Goal: Communication & Community: Connect with others

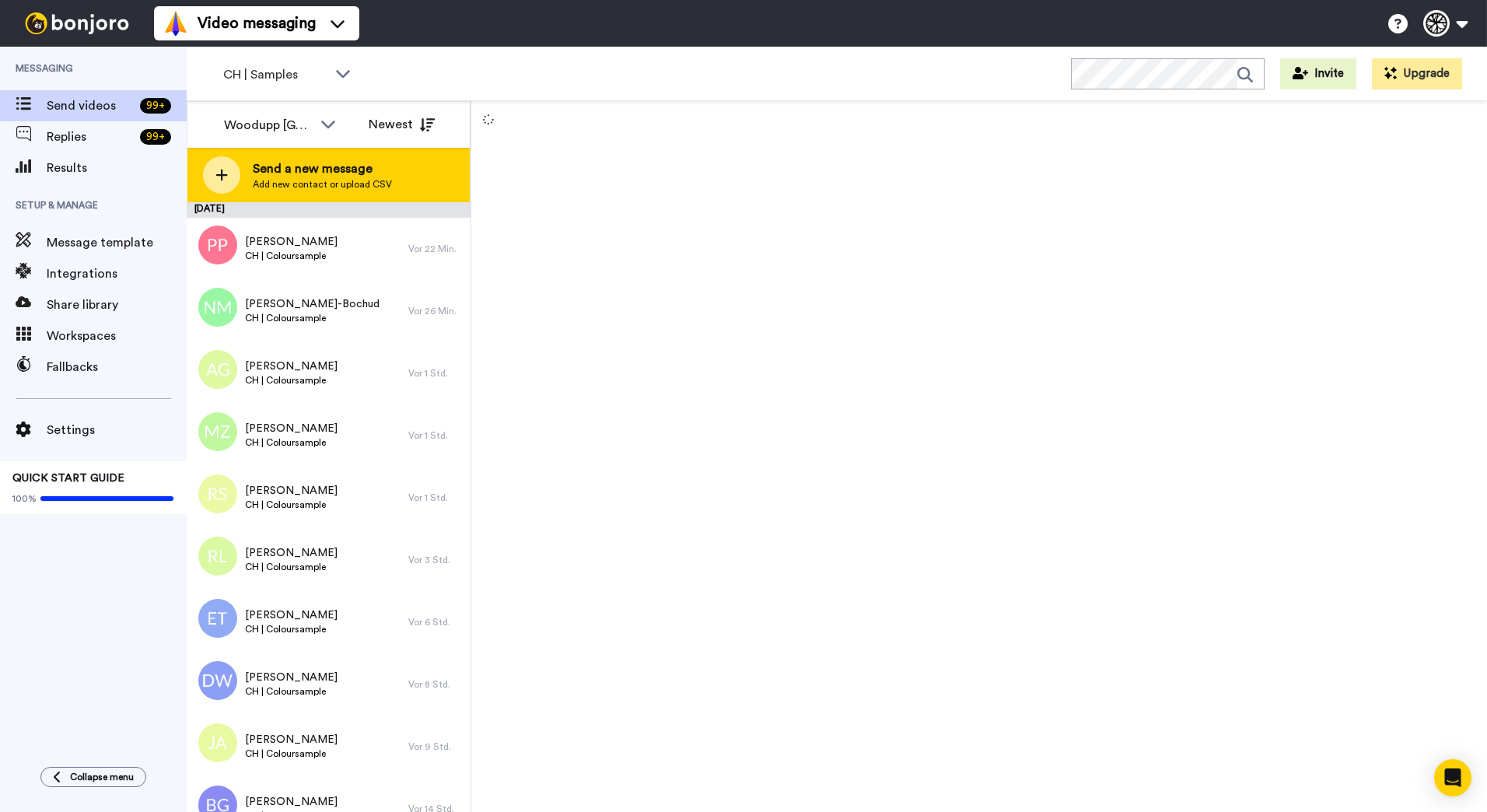
click at [392, 170] on div "Send a new message Add new contact or upload CSV" at bounding box center [329, 175] width 282 height 54
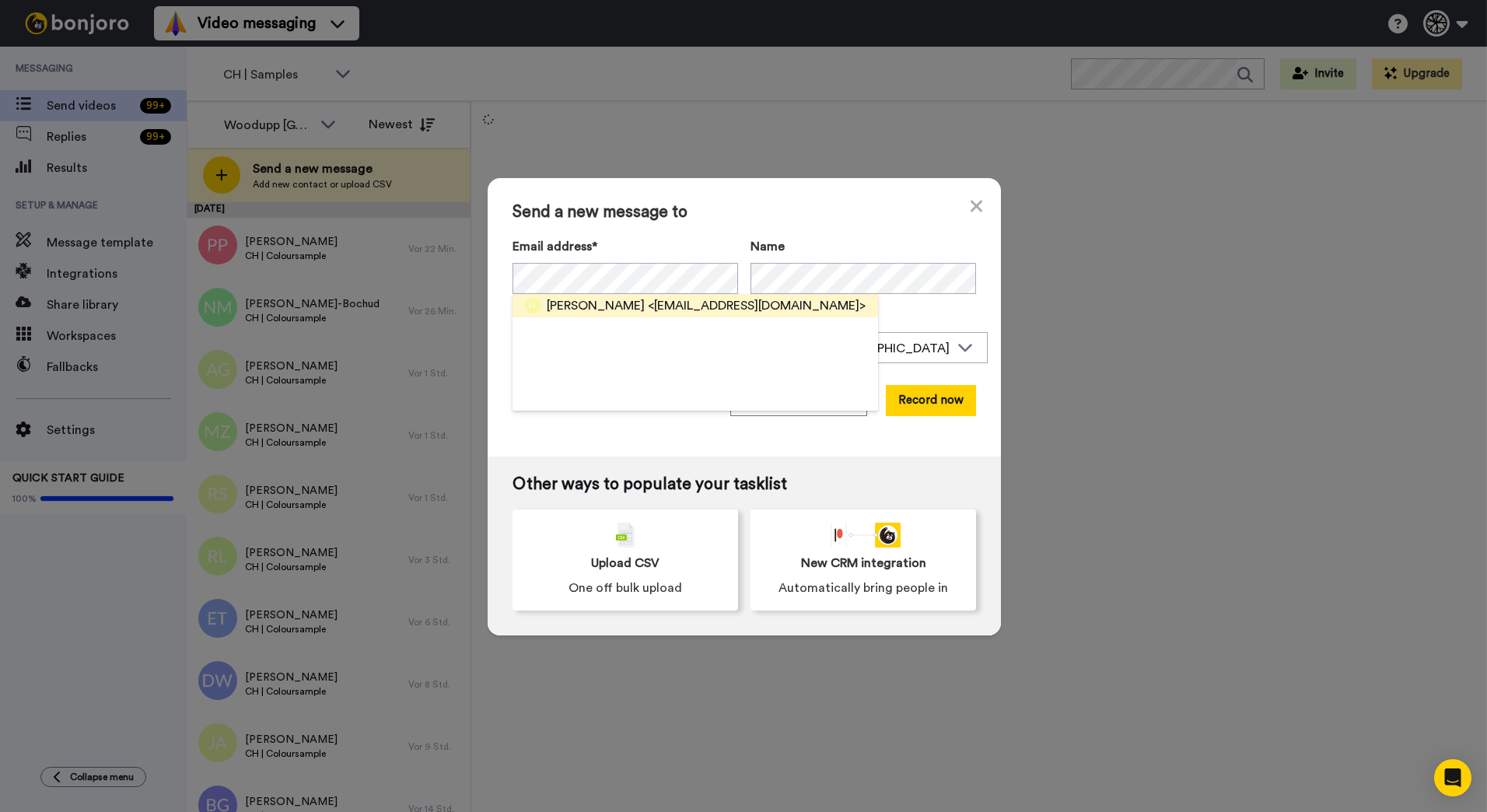
click at [627, 311] on span "[PERSON_NAME]" at bounding box center [595, 304] width 98 height 18
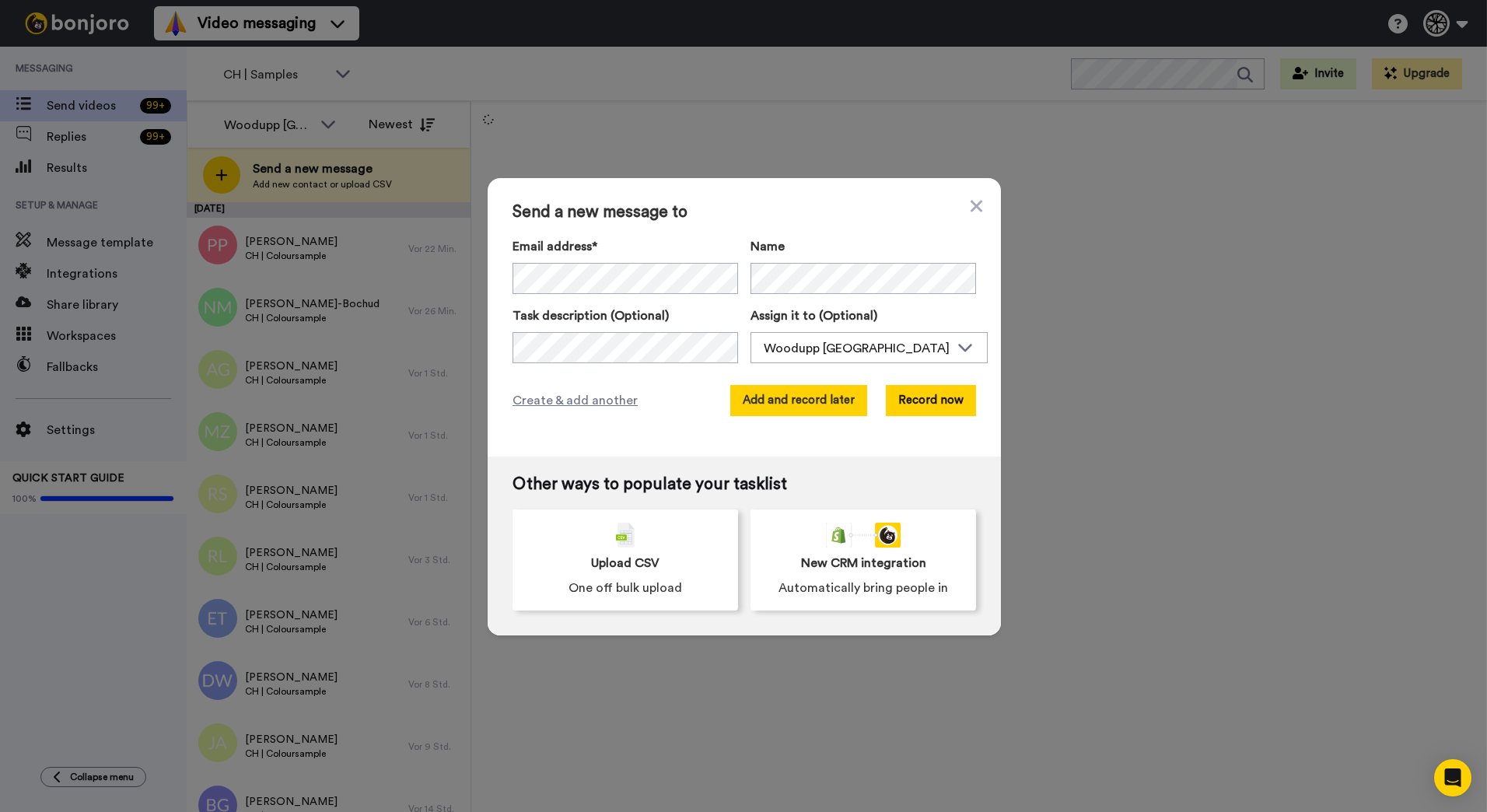
click at [787, 400] on button "Add and record later" at bounding box center [799, 400] width 137 height 31
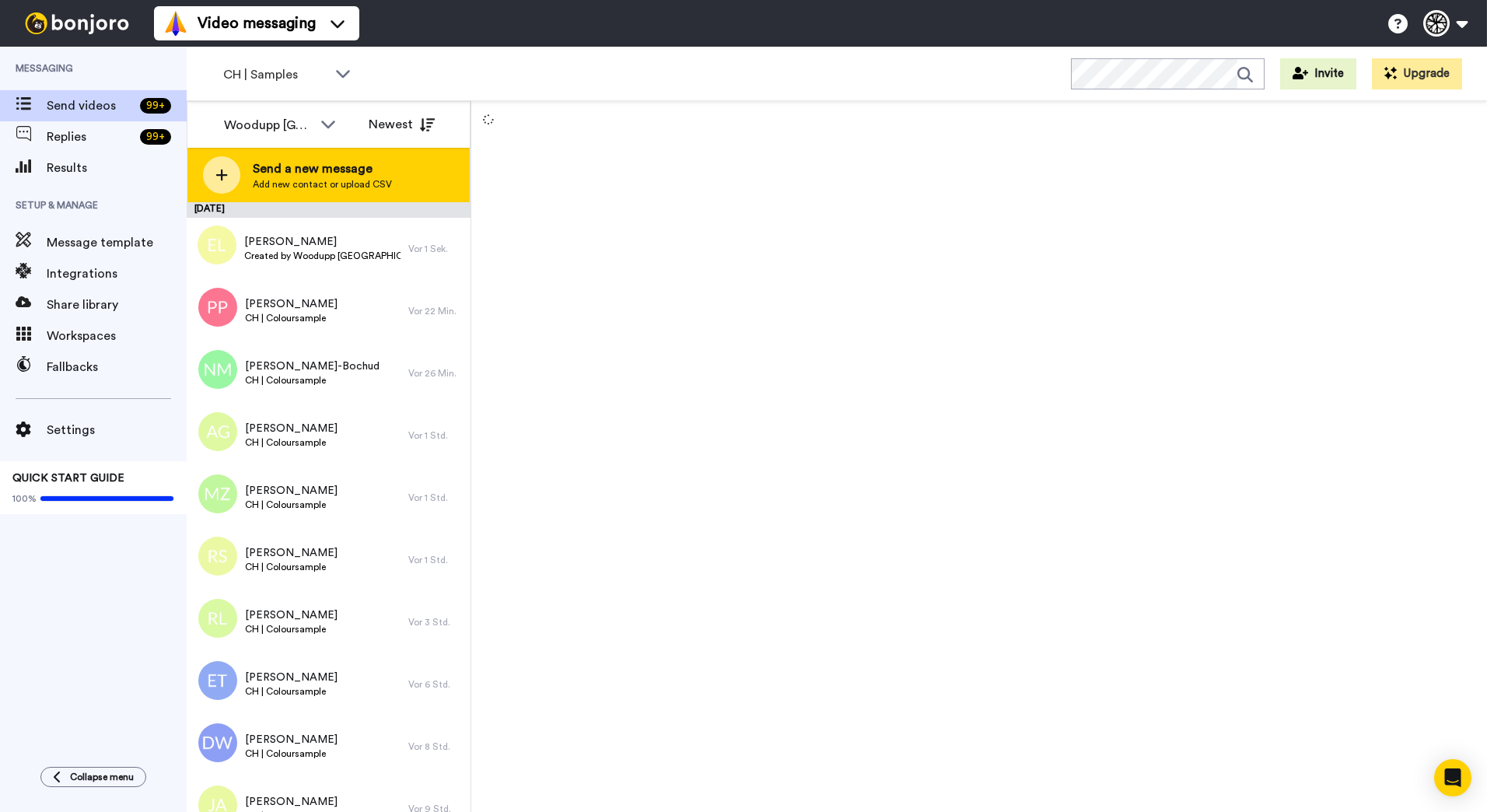
click at [395, 162] on div "Send a new message Add new contact or upload CSV" at bounding box center [329, 175] width 282 height 54
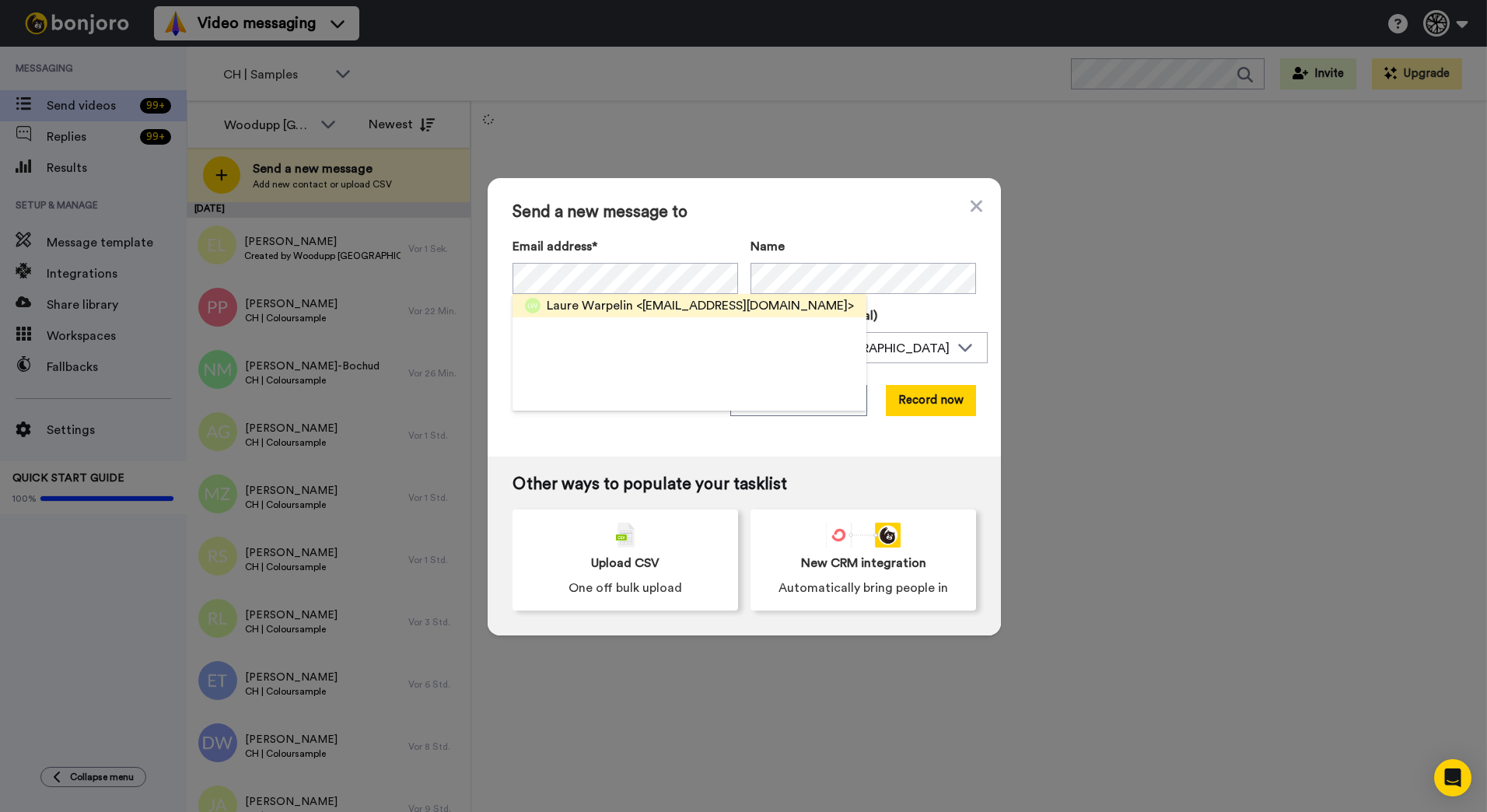
click at [607, 299] on span "Laure Warpelin" at bounding box center [589, 304] width 86 height 18
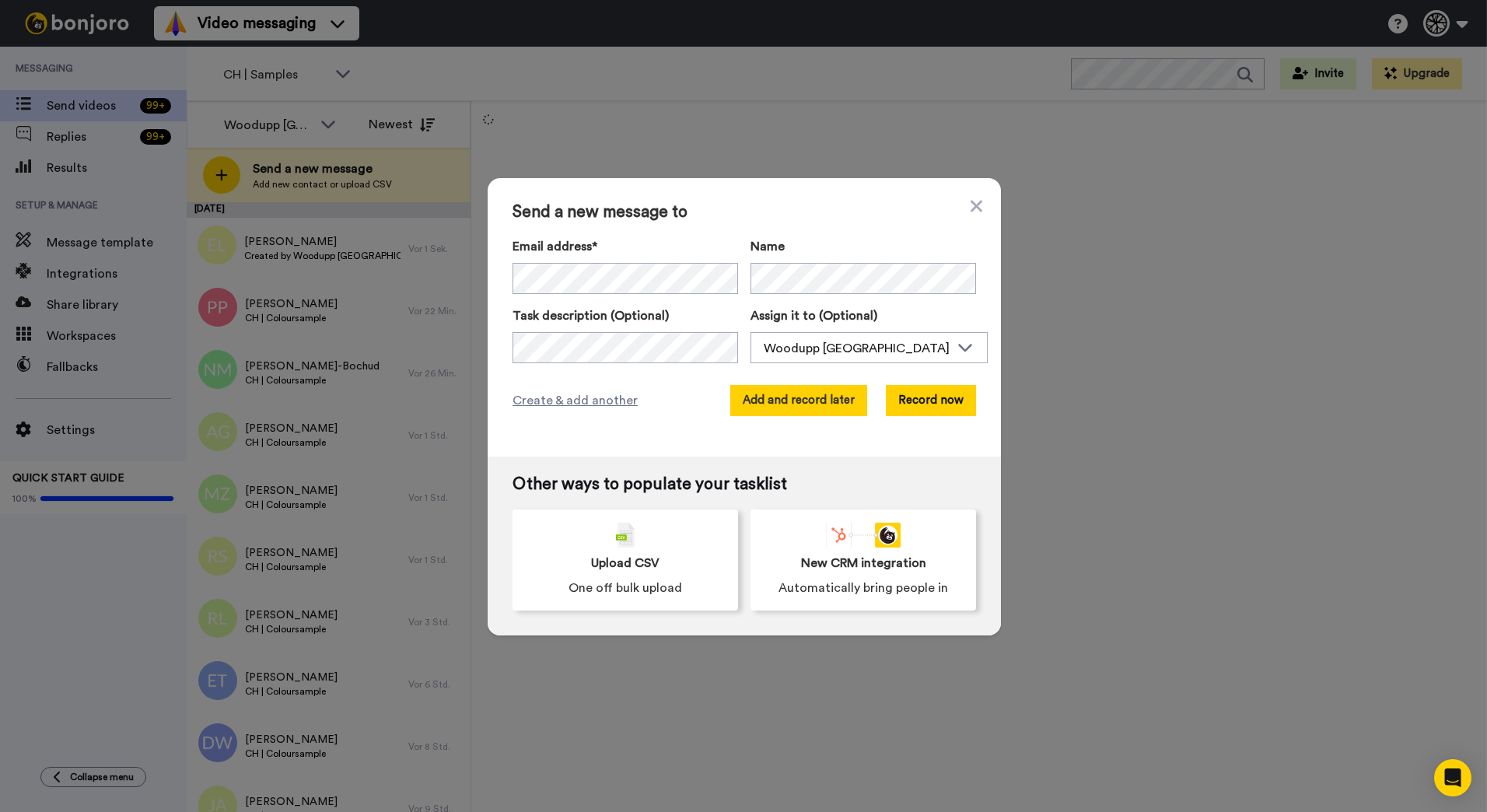
click at [777, 392] on button "Add and record later" at bounding box center [799, 400] width 137 height 31
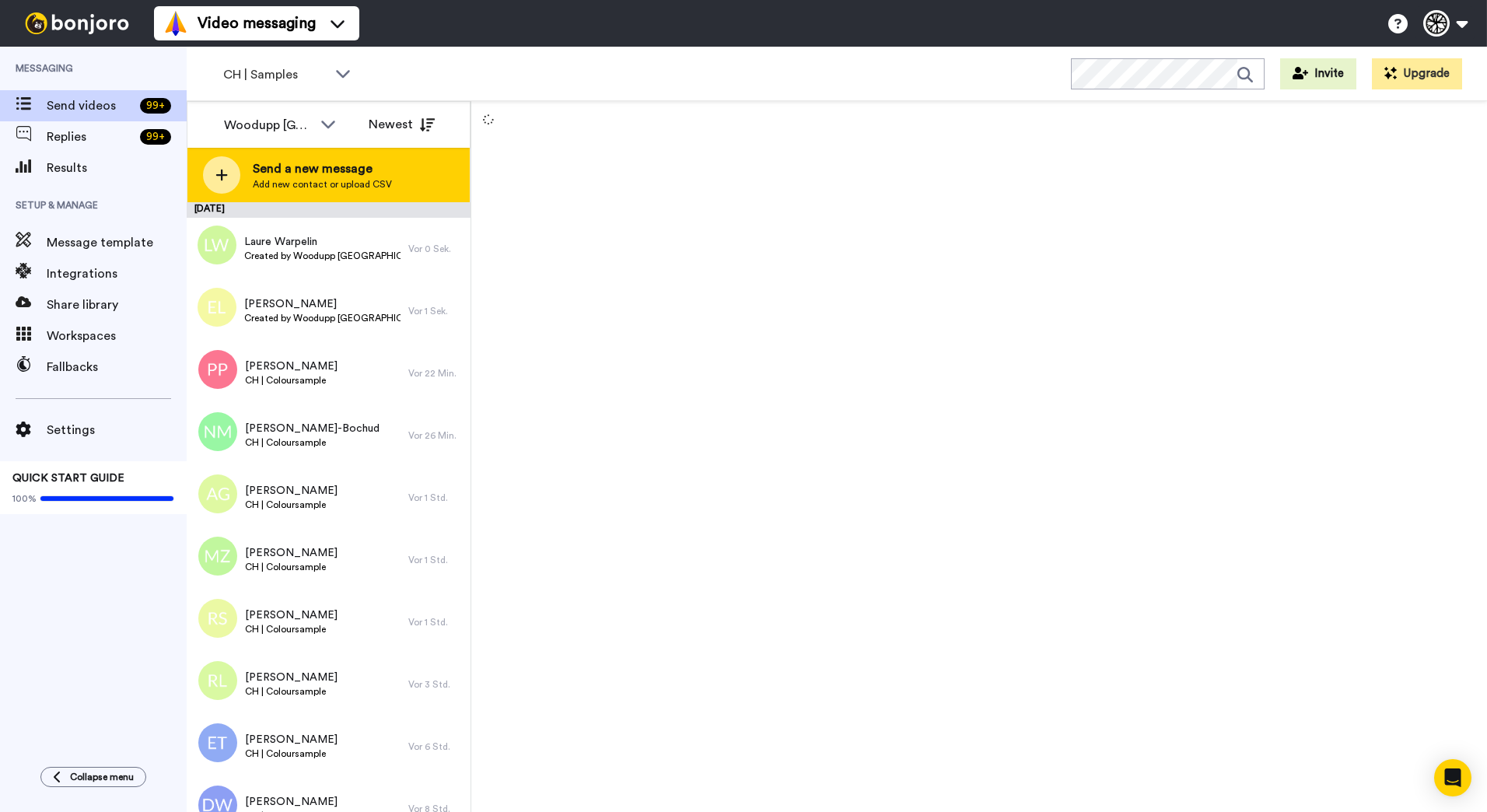
click at [356, 167] on span "Send a new message" at bounding box center [322, 168] width 139 height 18
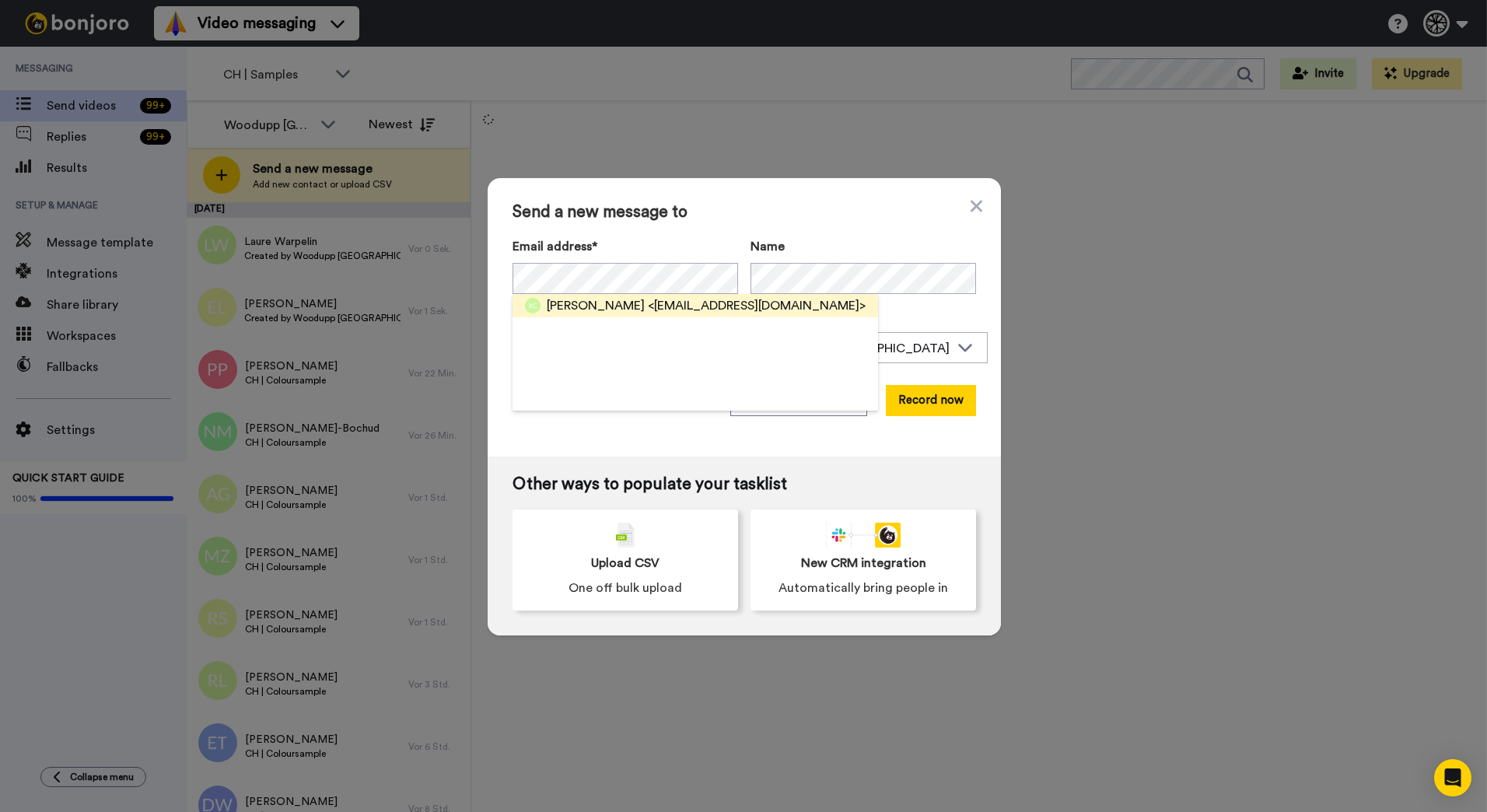
click at [761, 315] on div "Xavier-Marcel COPT <xcopt@hotmail.com>" at bounding box center [695, 305] width 365 height 23
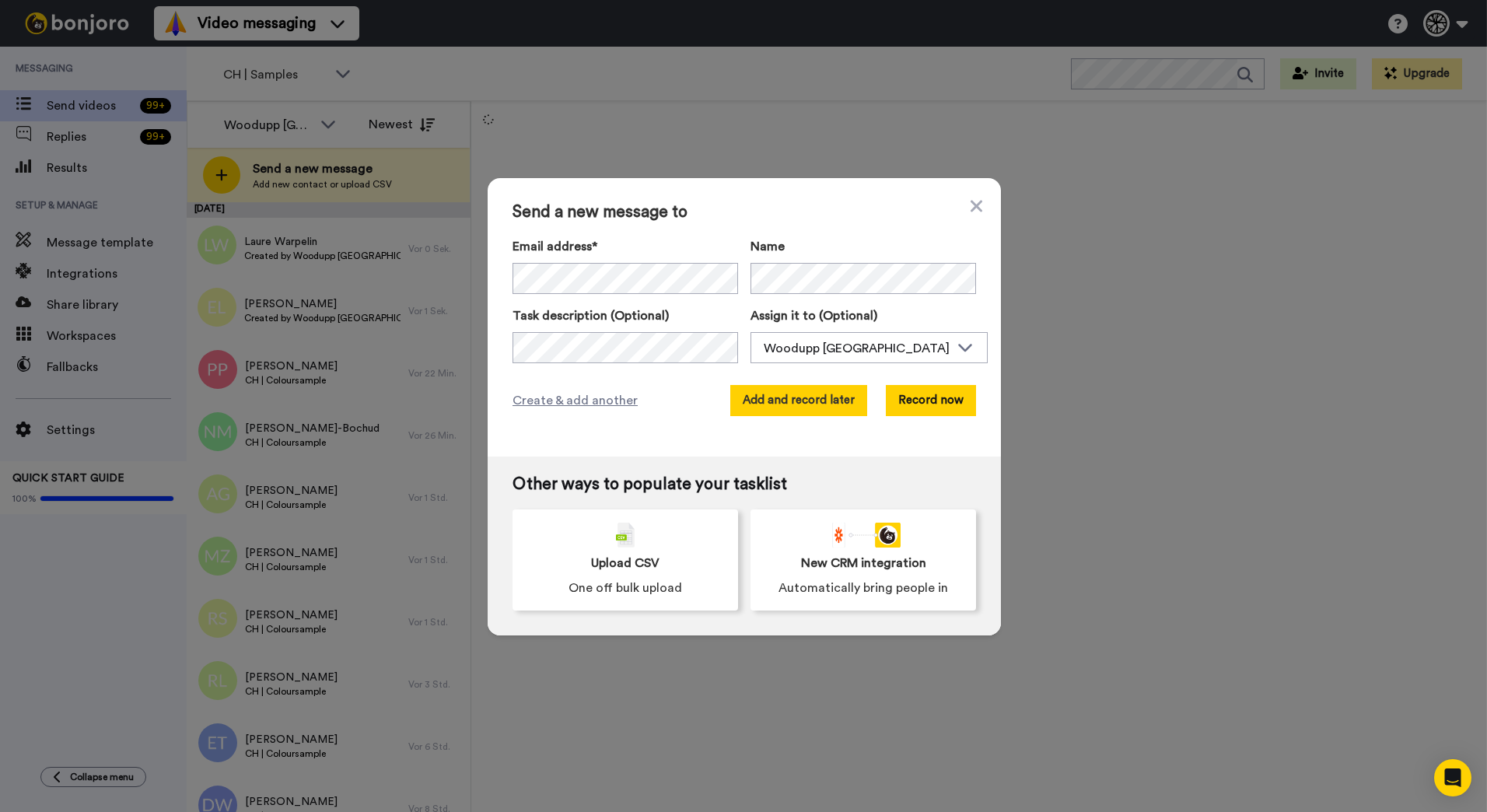
click at [816, 407] on button "Add and record later" at bounding box center [799, 400] width 137 height 31
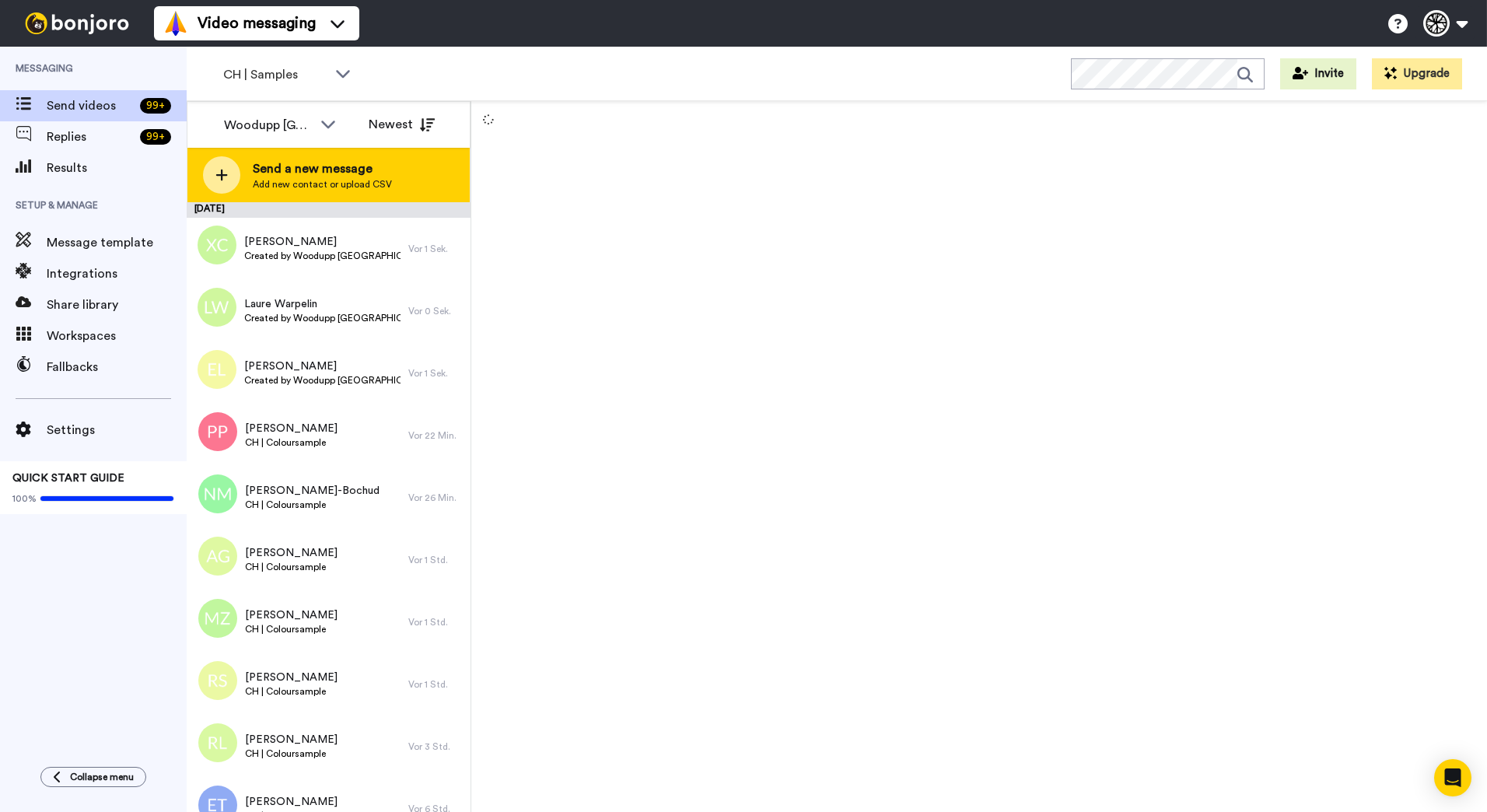
click at [416, 160] on div "Send a new message Add new contact or upload CSV" at bounding box center [329, 175] width 282 height 54
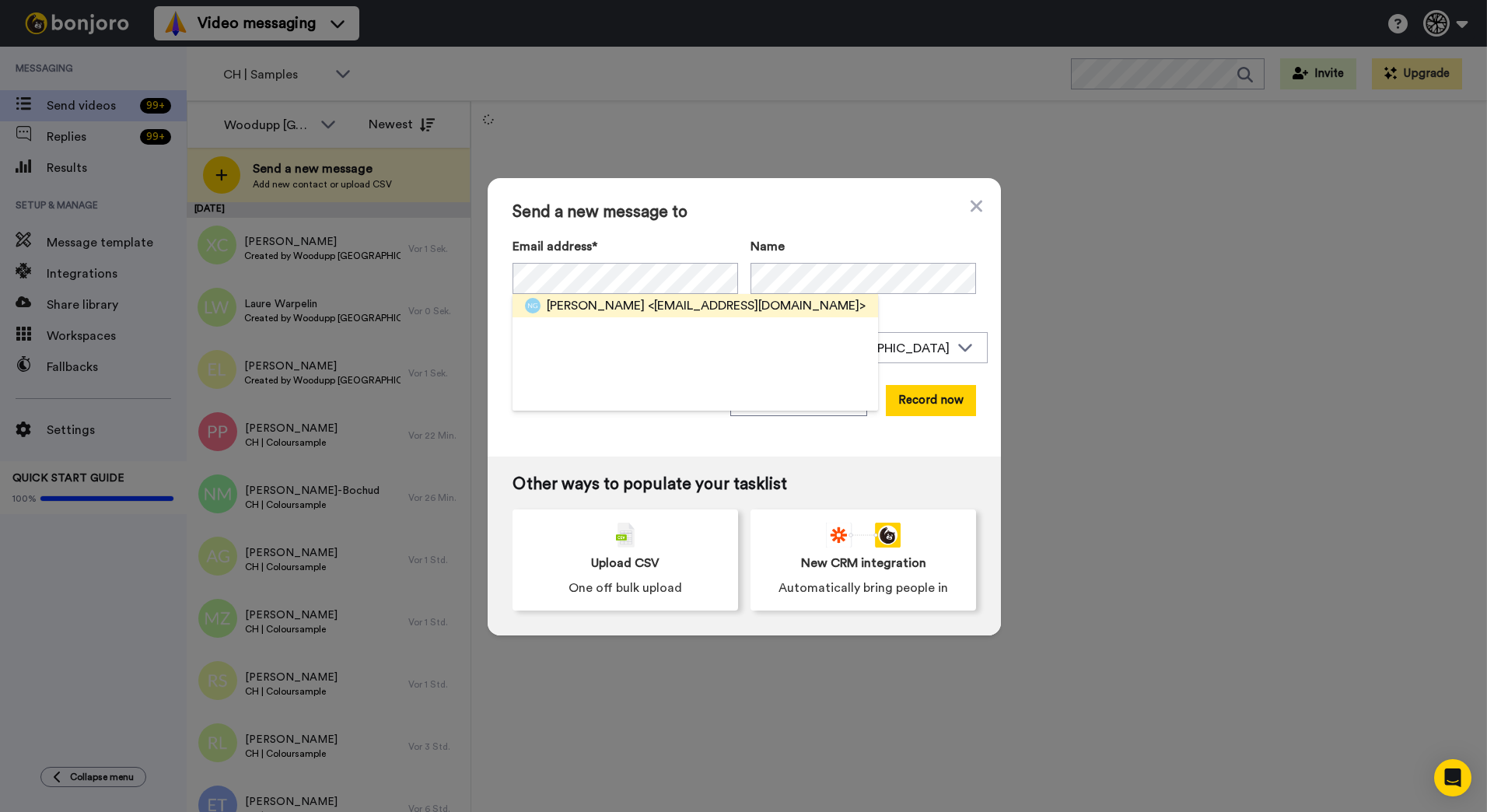
click at [670, 309] on span "<nicgerber@bluewin.ch>" at bounding box center [756, 304] width 218 height 18
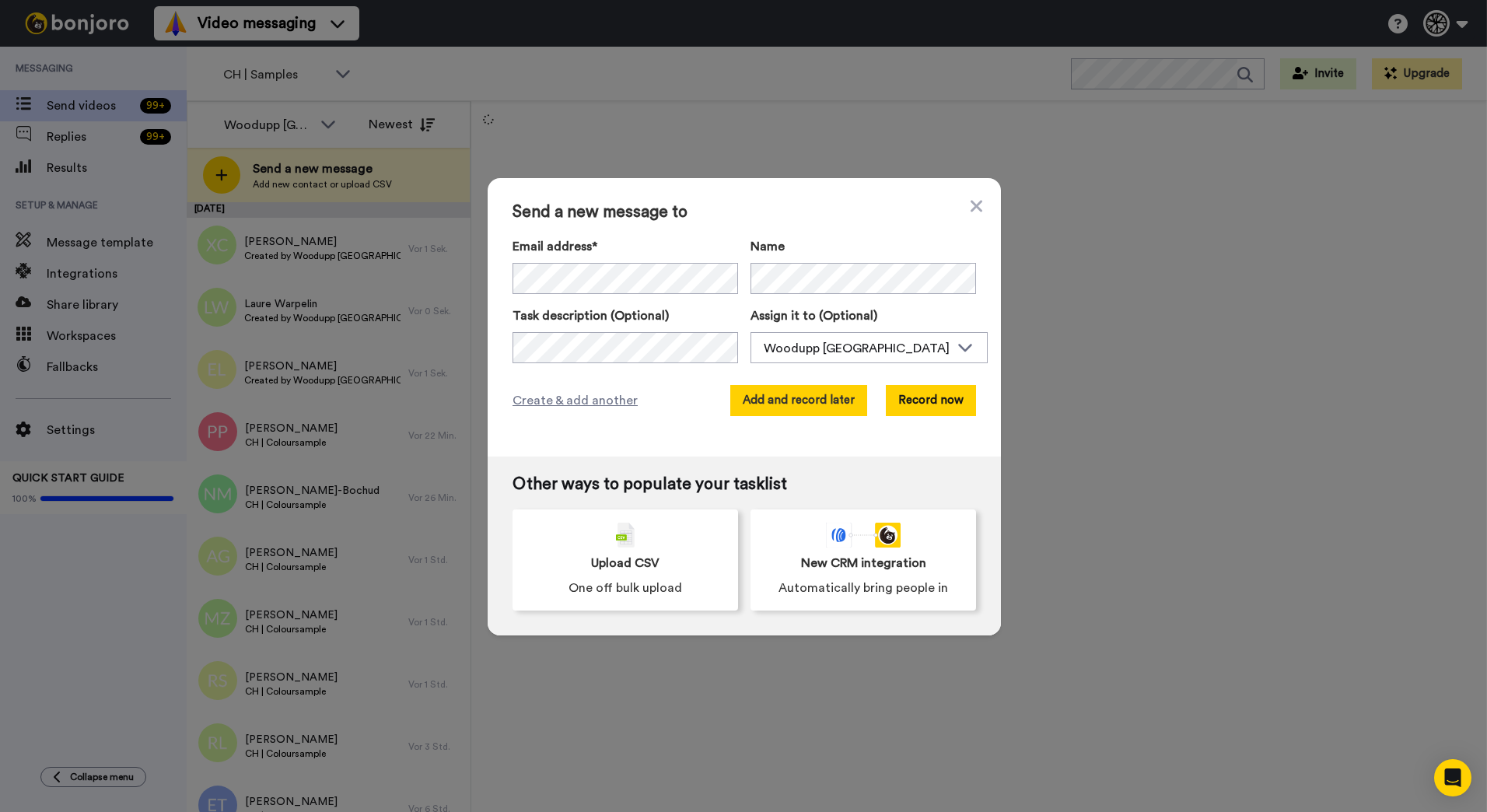
click at [789, 391] on button "Add and record later" at bounding box center [799, 400] width 137 height 31
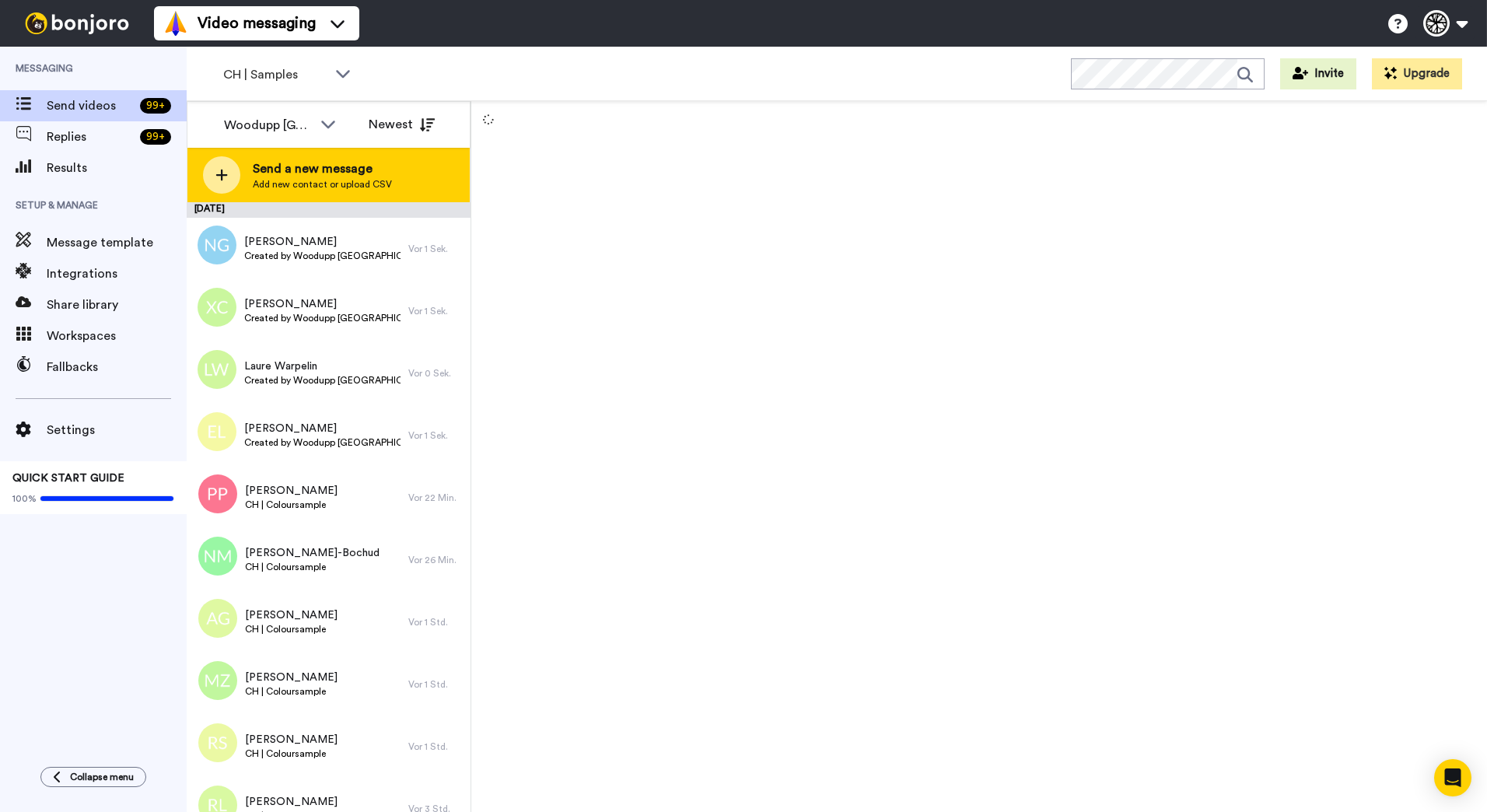
click at [443, 160] on div "Send a new message Add new contact or upload CSV" at bounding box center [329, 175] width 282 height 54
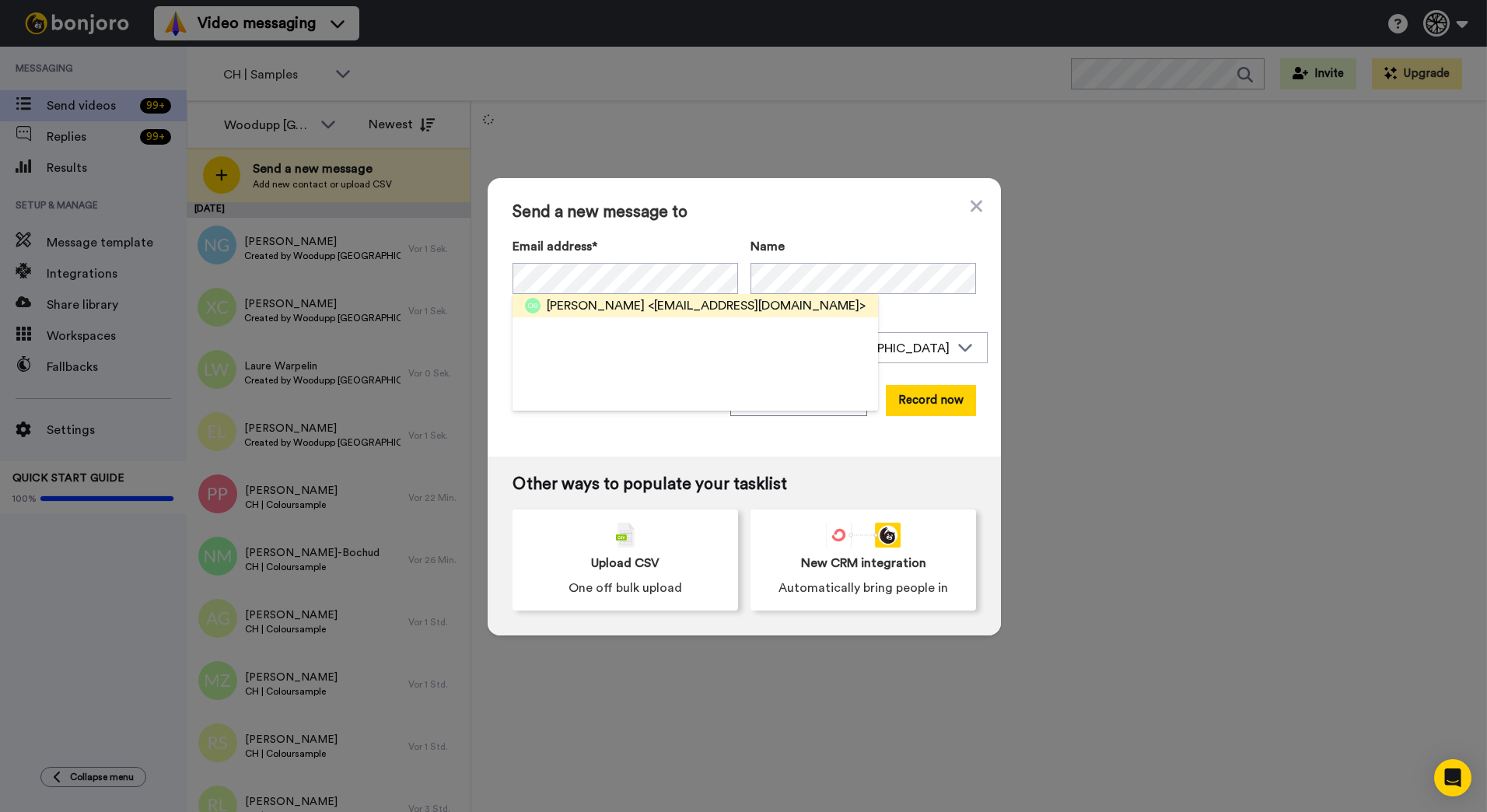
click at [639, 296] on div "Olivier Berrut <berrut.olivier@gmail.com>" at bounding box center [695, 305] width 365 height 23
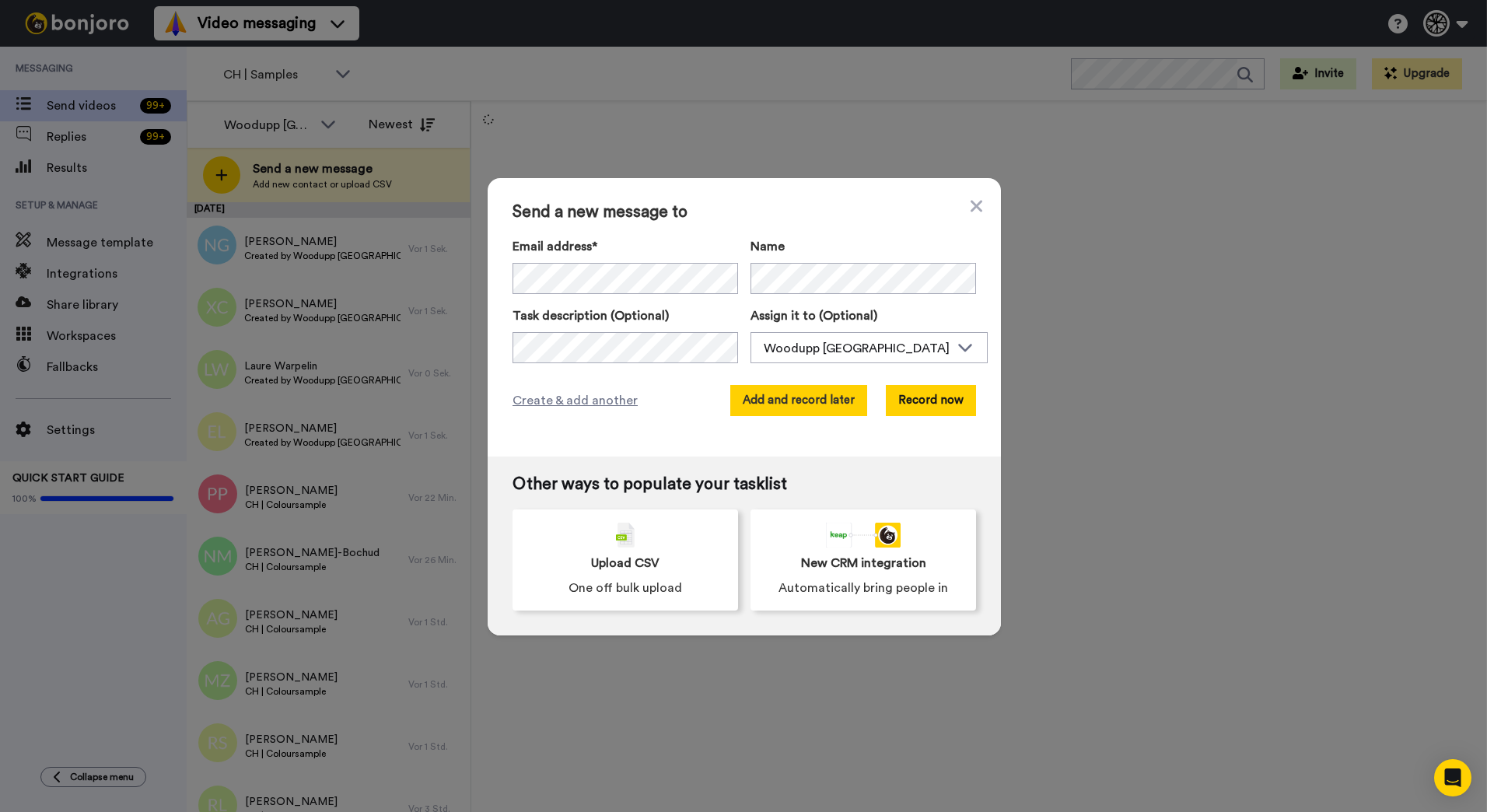
click at [795, 394] on button "Add and record later" at bounding box center [799, 400] width 137 height 31
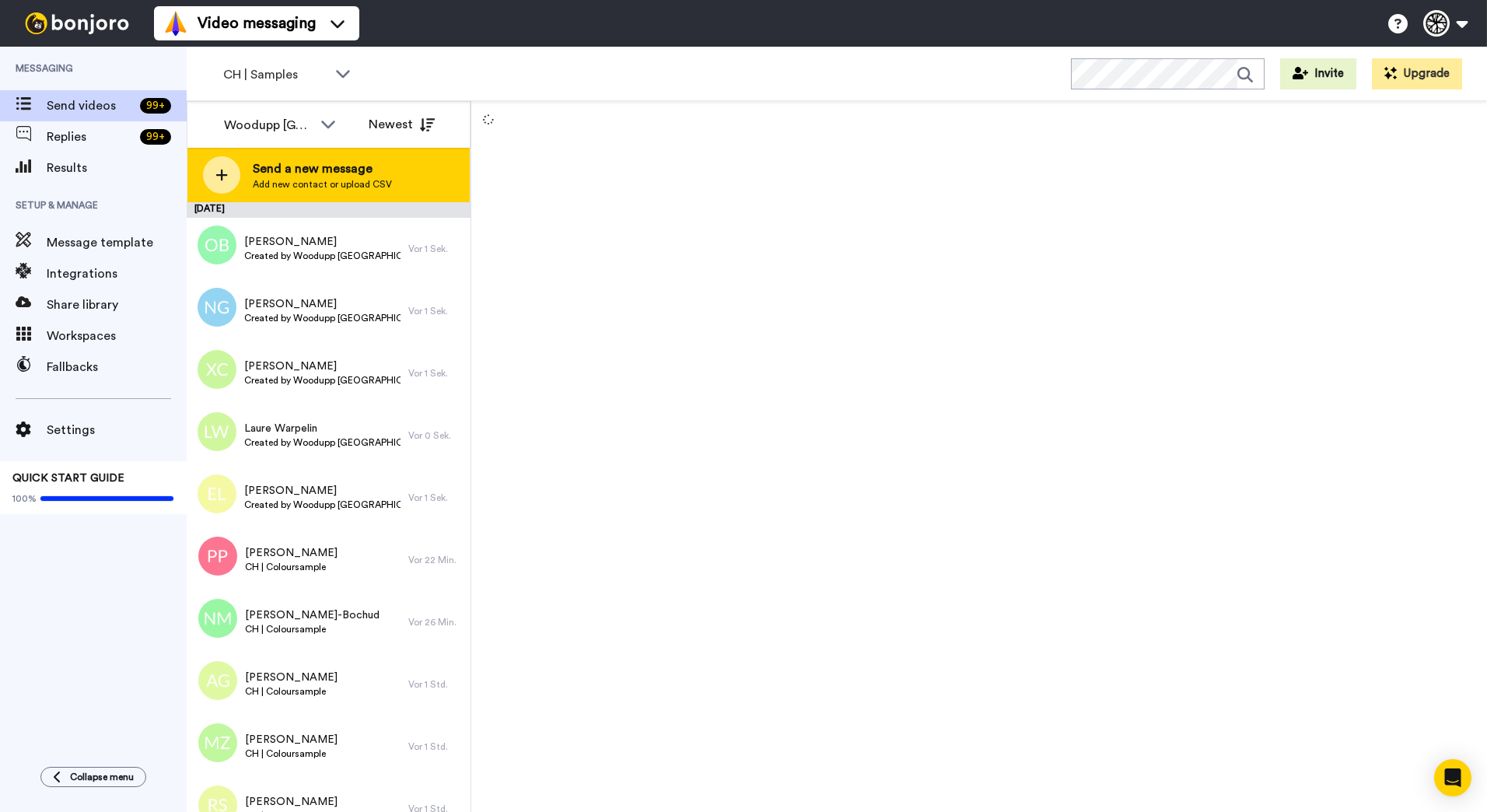
click at [276, 164] on span "Send a new message" at bounding box center [322, 168] width 139 height 18
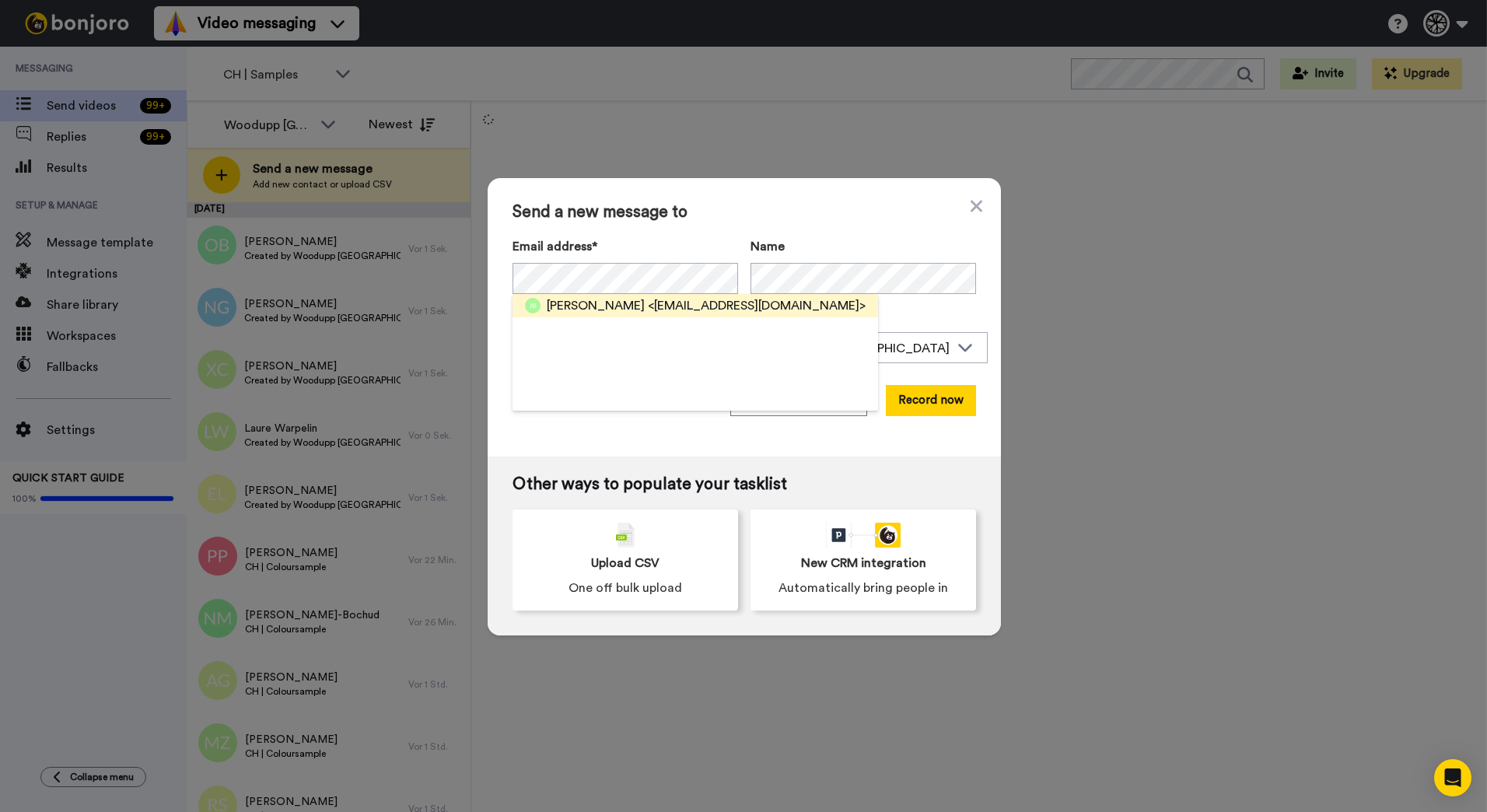
click at [648, 307] on span "<josua.bonvin@gmail.com>" at bounding box center [756, 304] width 218 height 18
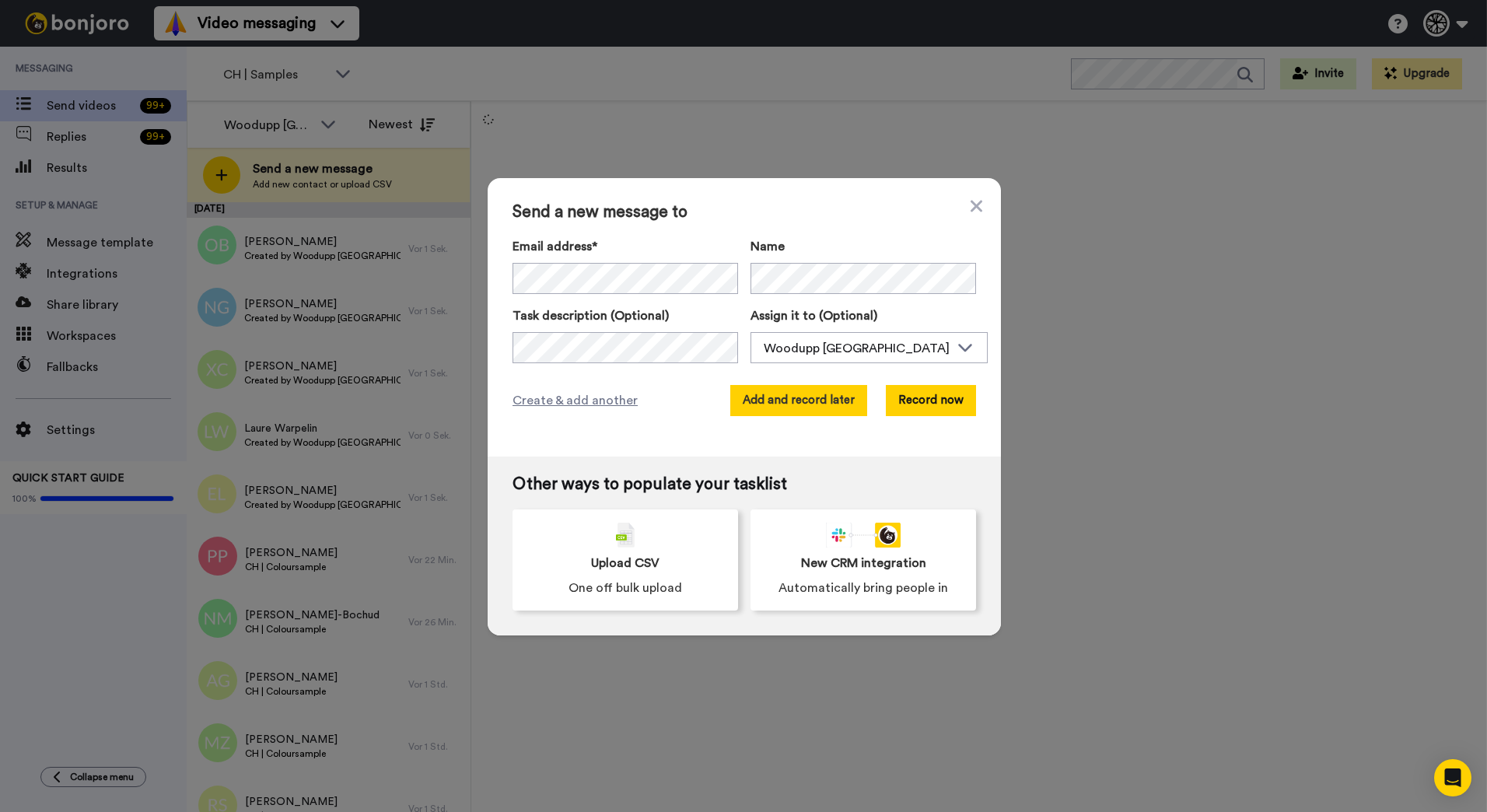
click at [792, 398] on button "Add and record later" at bounding box center [799, 400] width 137 height 31
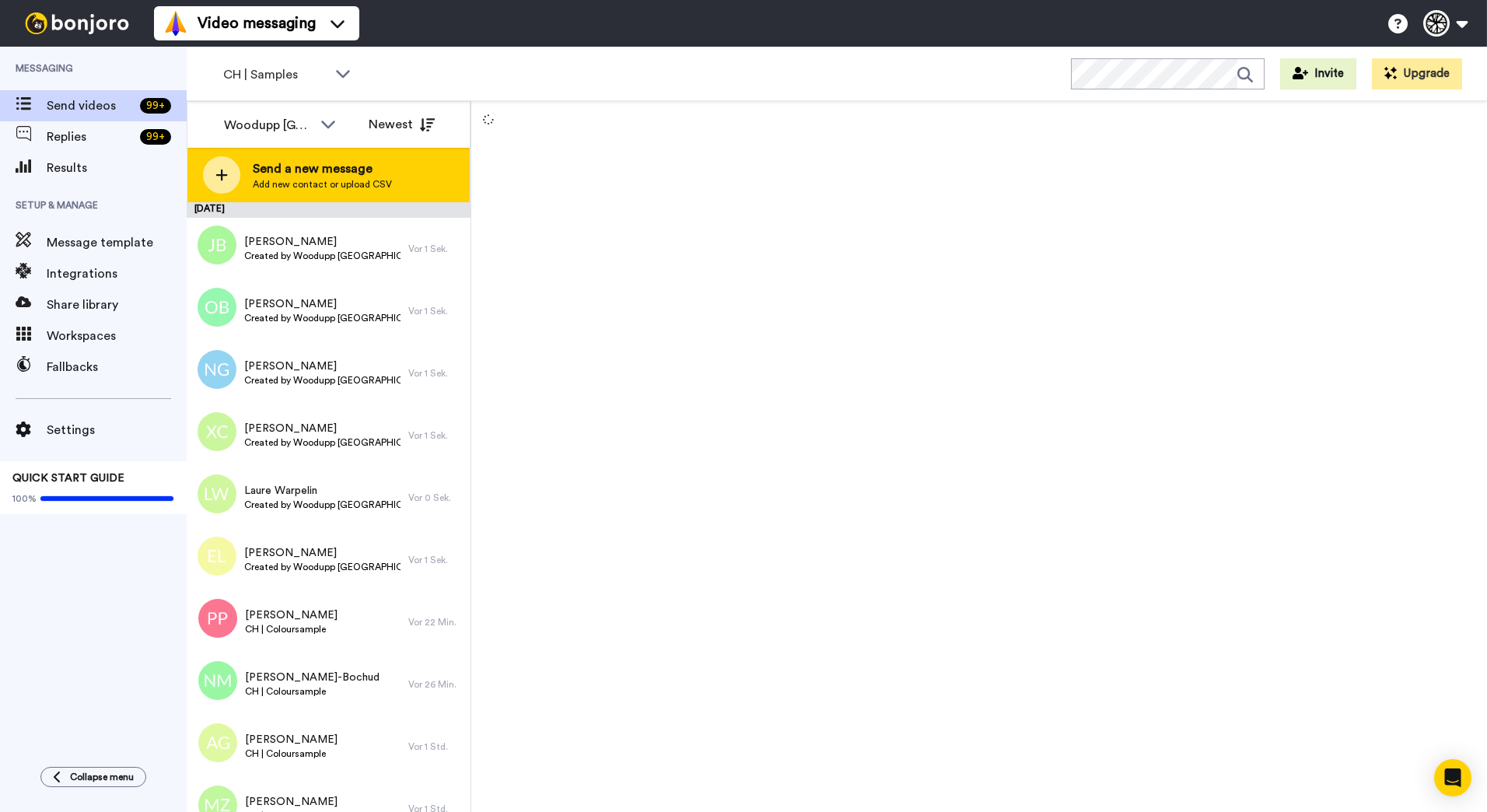
click at [344, 158] on div "Send a new message Add new contact or upload CSV" at bounding box center [329, 175] width 282 height 54
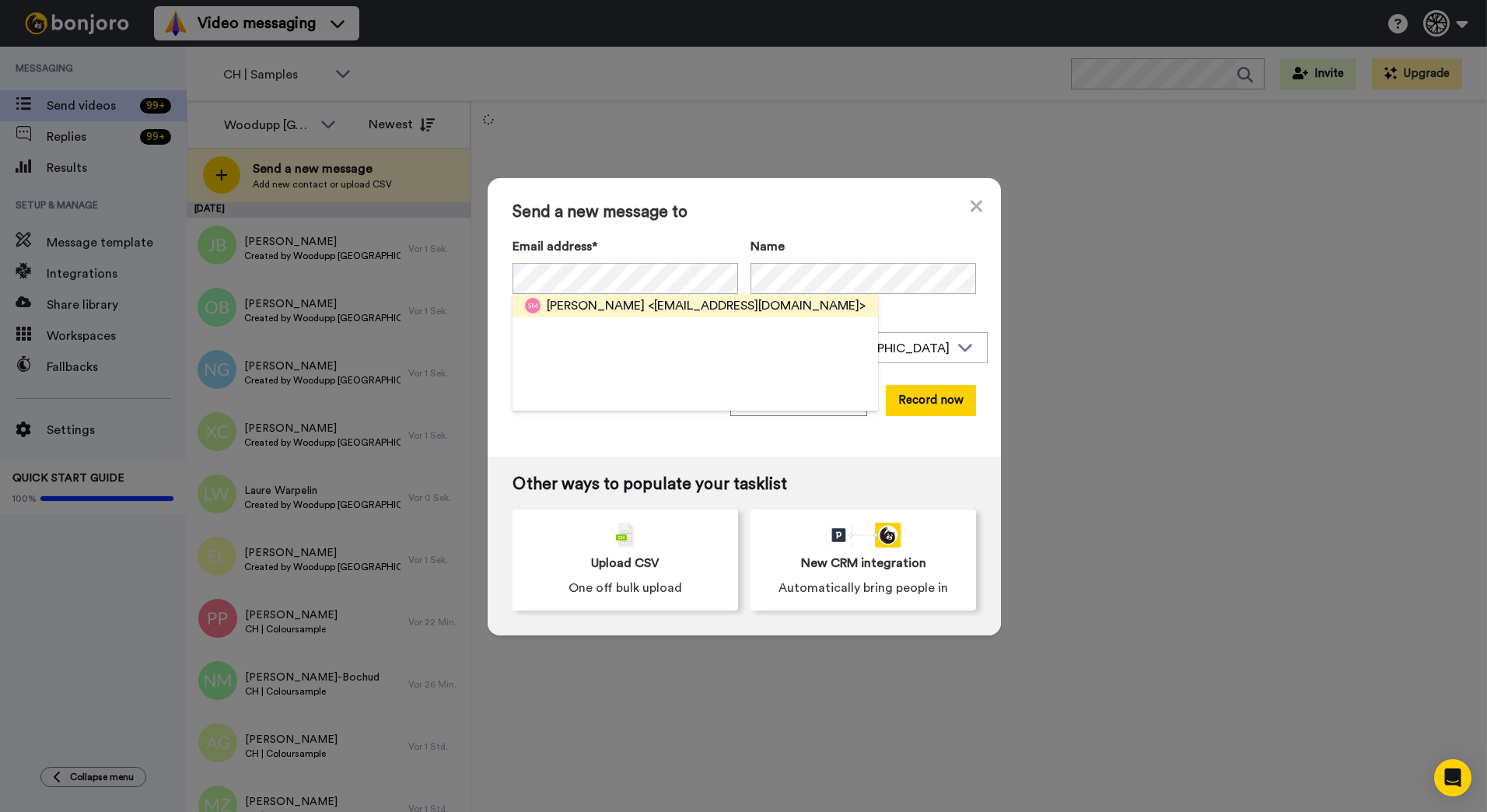
click at [661, 307] on span "<santiagotraveller60@gmail.com>" at bounding box center [756, 304] width 218 height 18
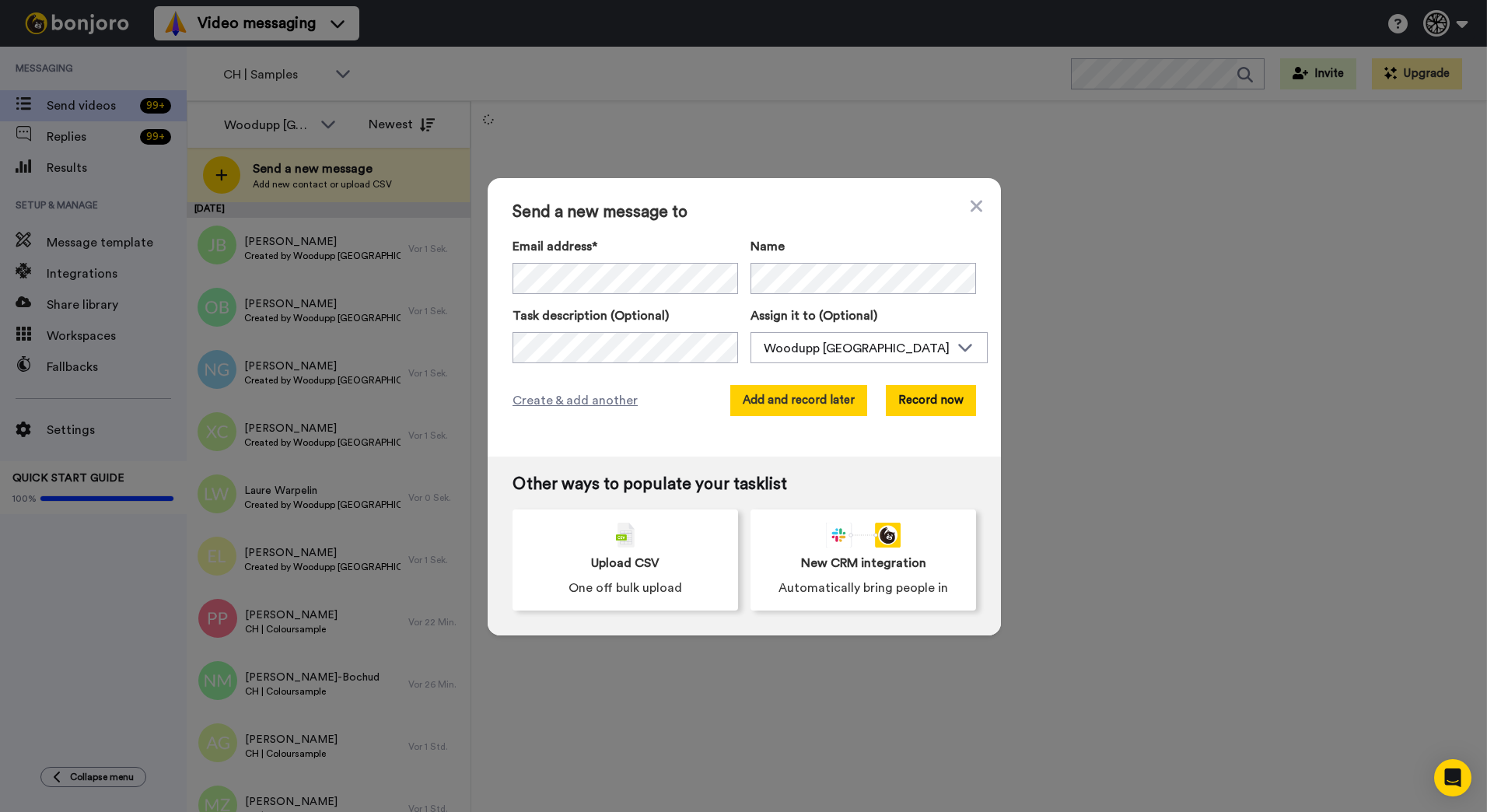
click at [784, 405] on button "Add and record later" at bounding box center [799, 400] width 137 height 31
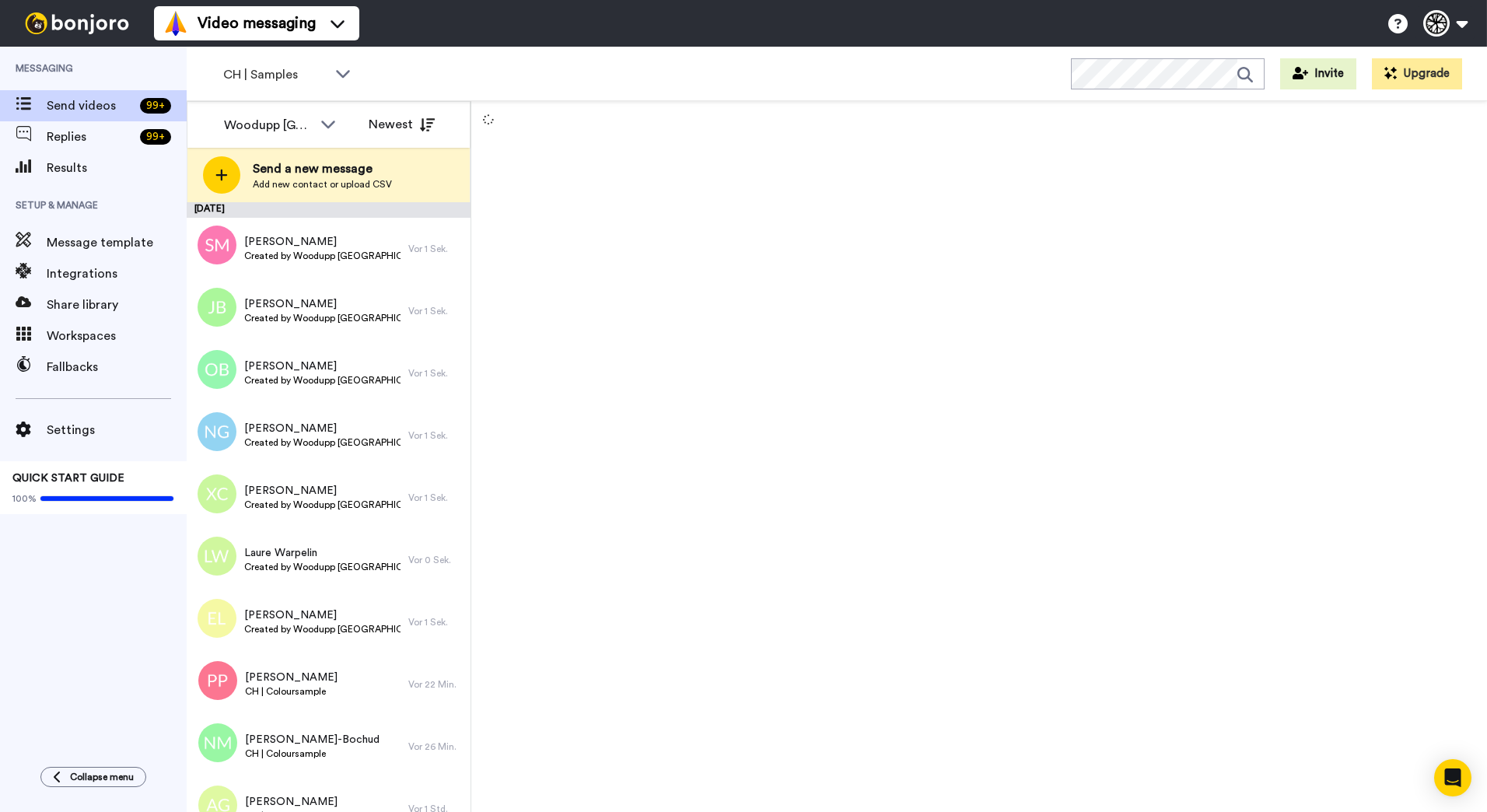
scroll to position [976, 0]
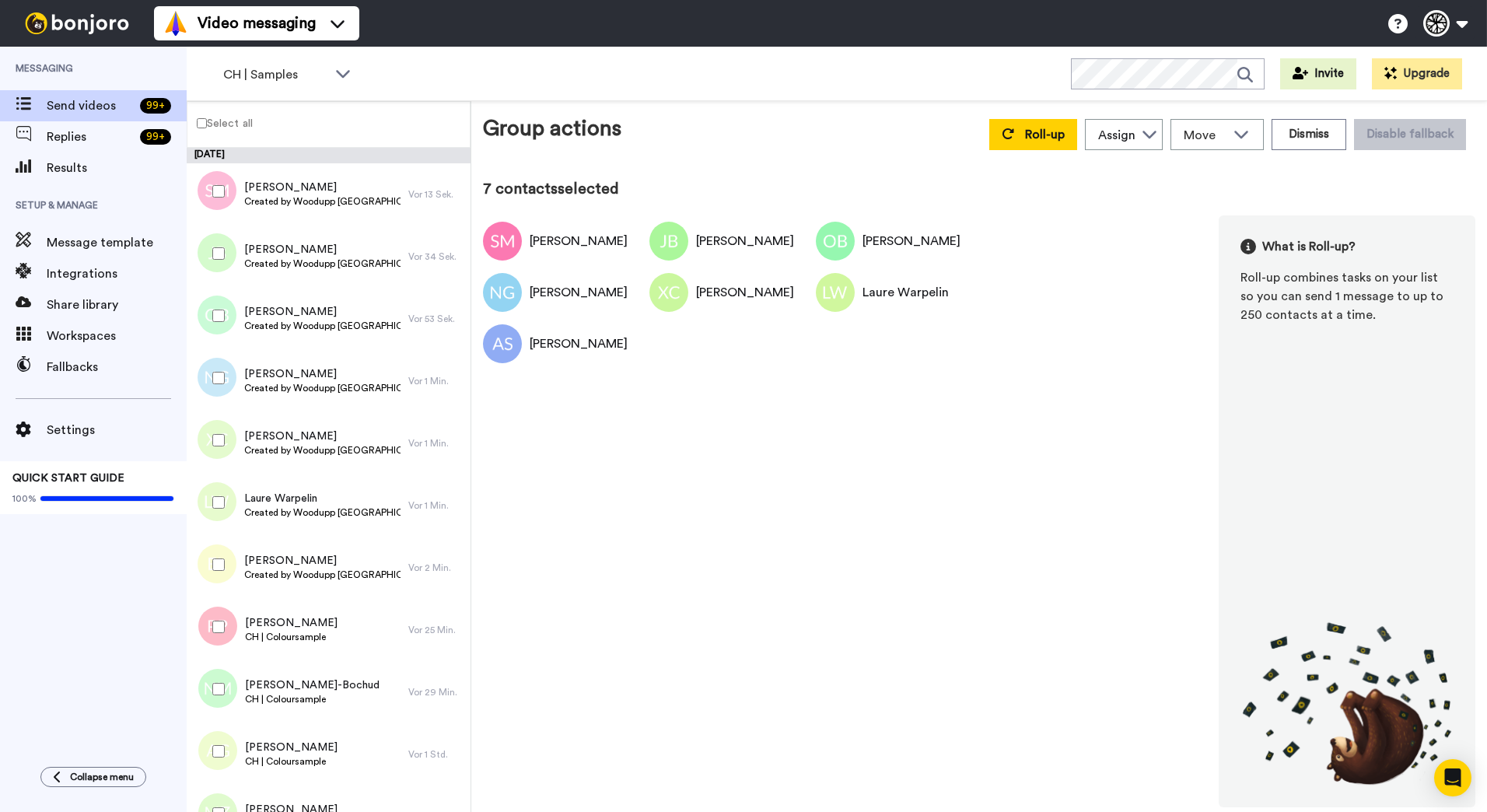
click at [218, 558] on div at bounding box center [216, 565] width 56 height 54
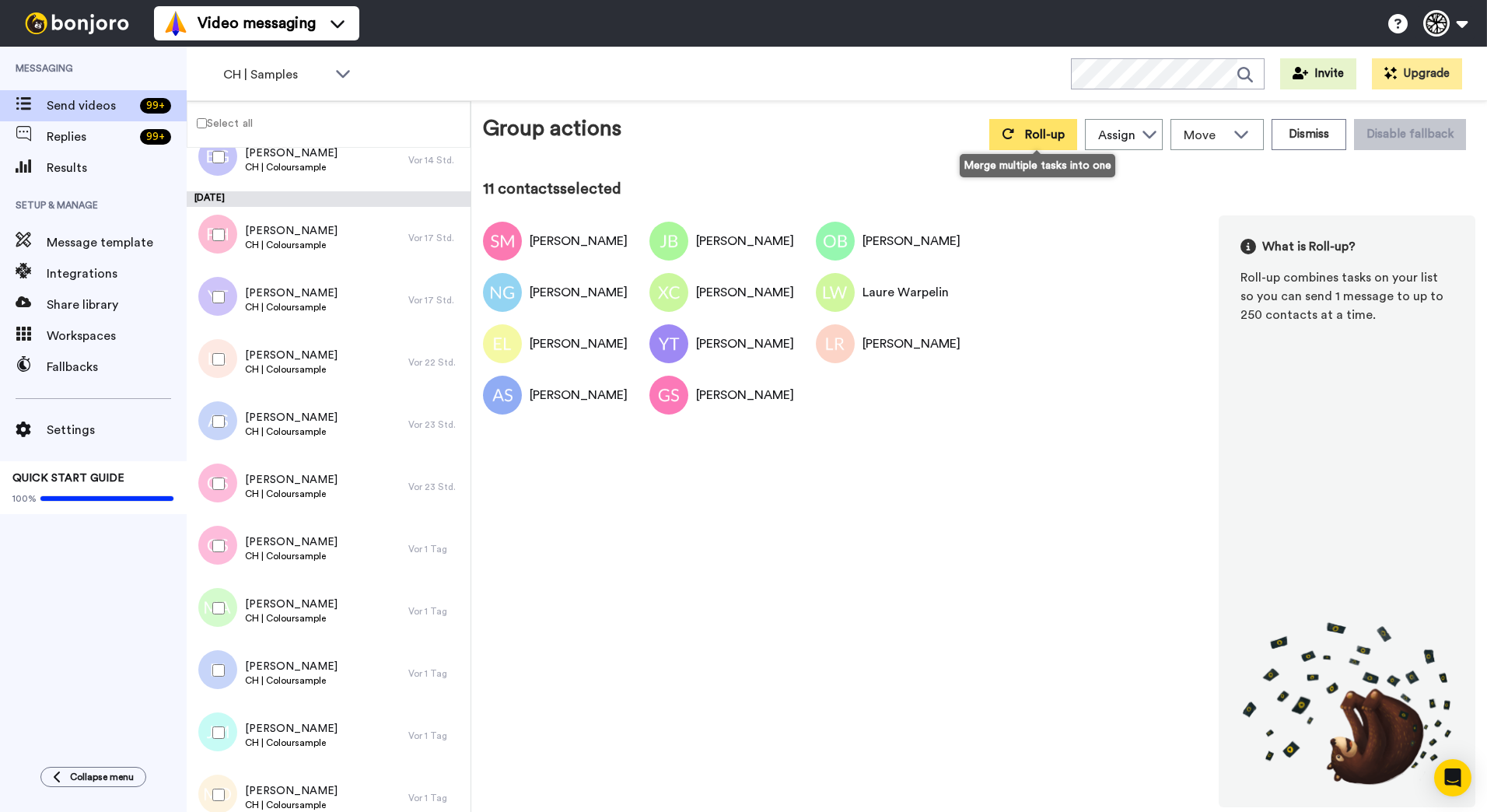
click at [1022, 143] on button "Roll-up" at bounding box center [1033, 134] width 88 height 31
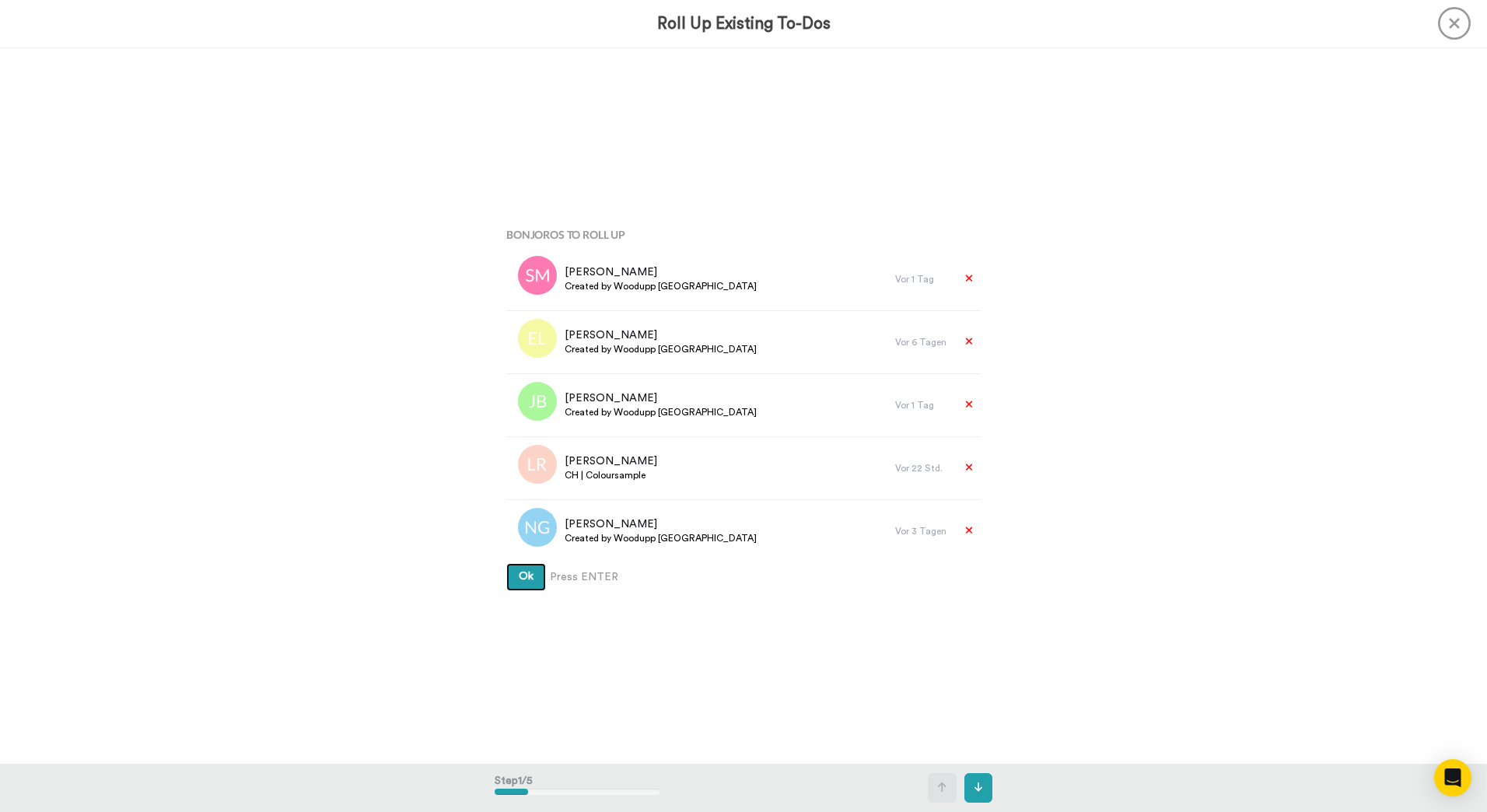
click at [507, 563] on button "Ok" at bounding box center [526, 576] width 40 height 28
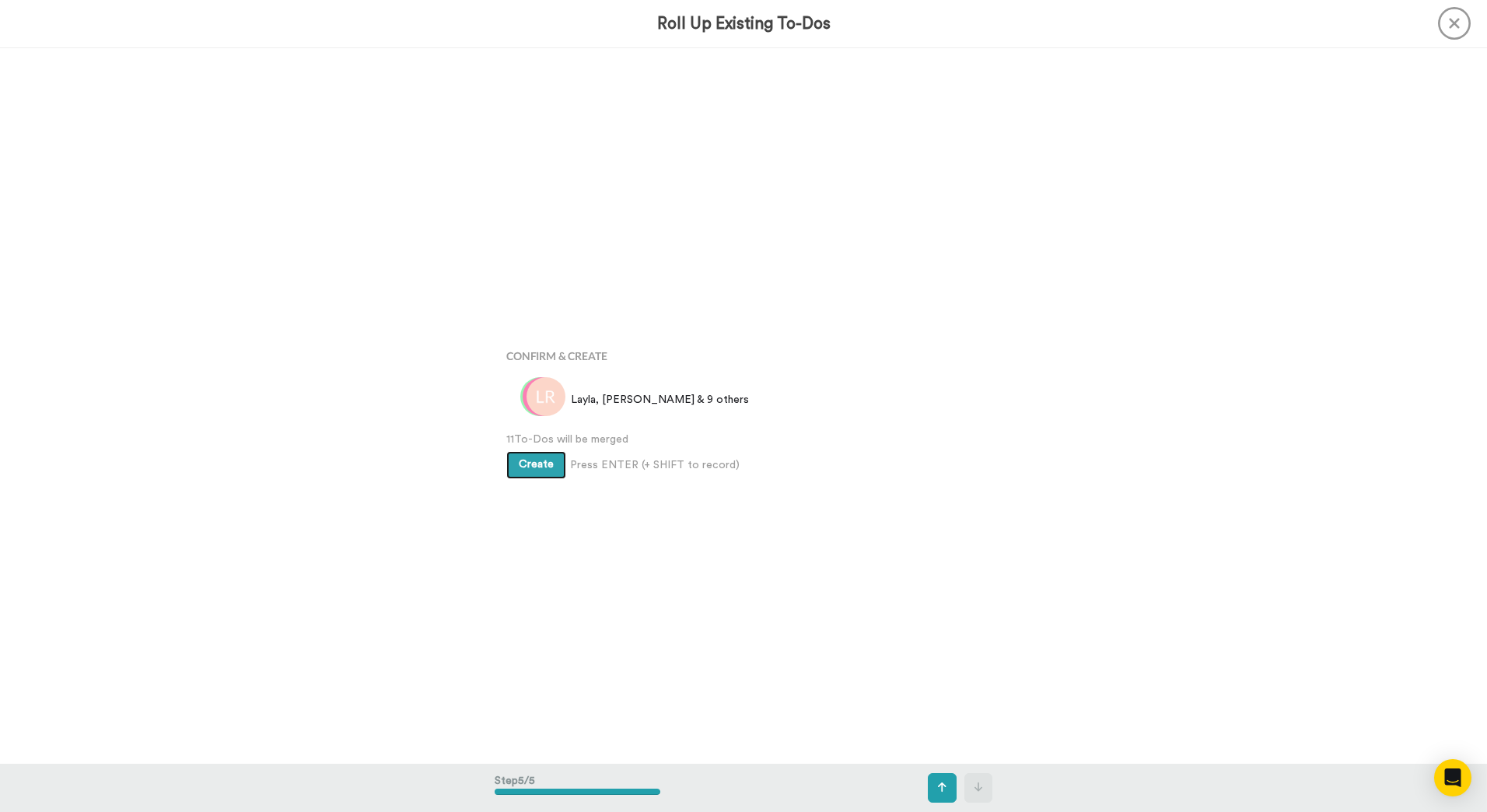
scroll to position [2862, 0]
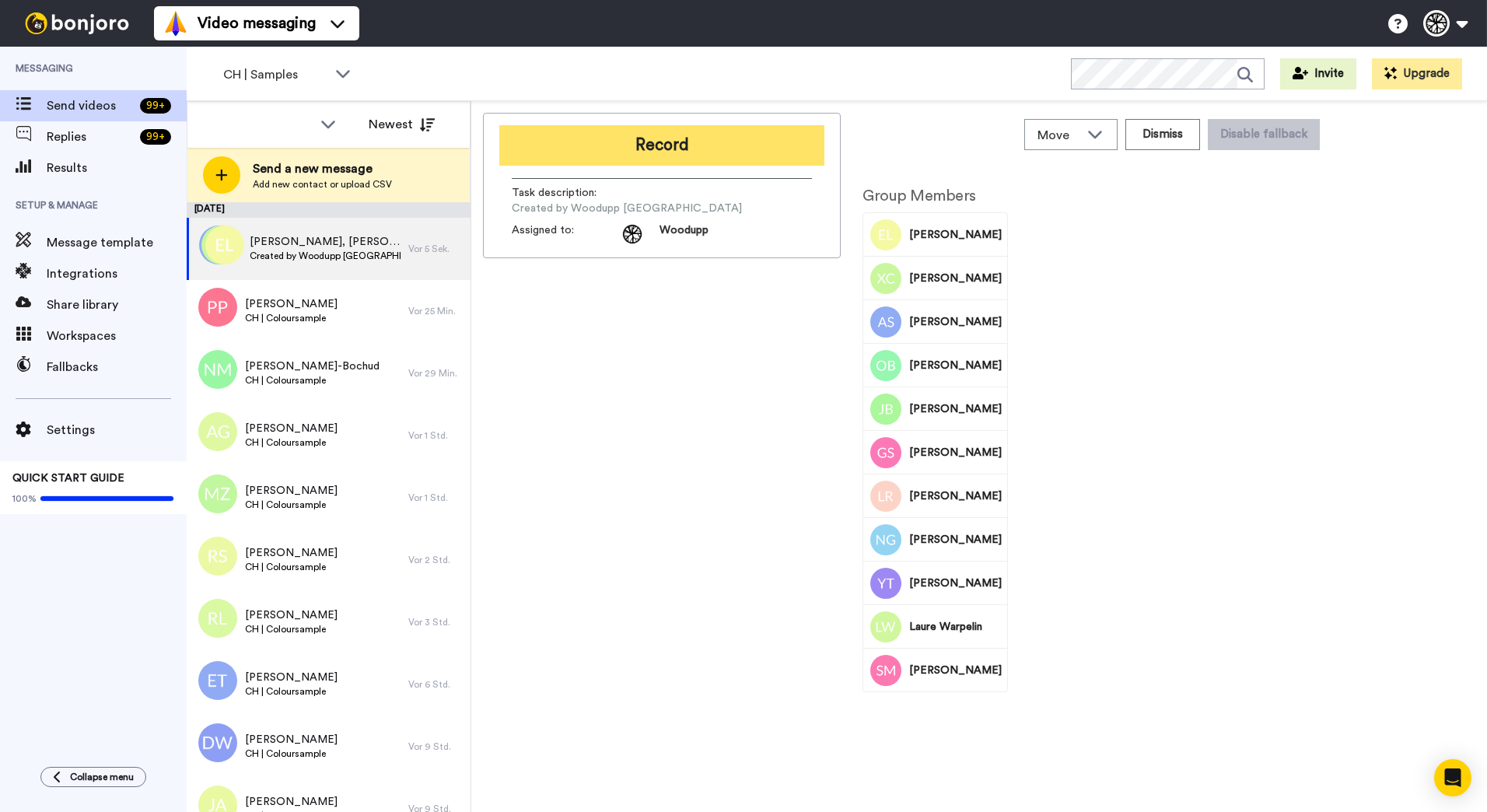
click at [770, 131] on button "Record" at bounding box center [661, 145] width 325 height 41
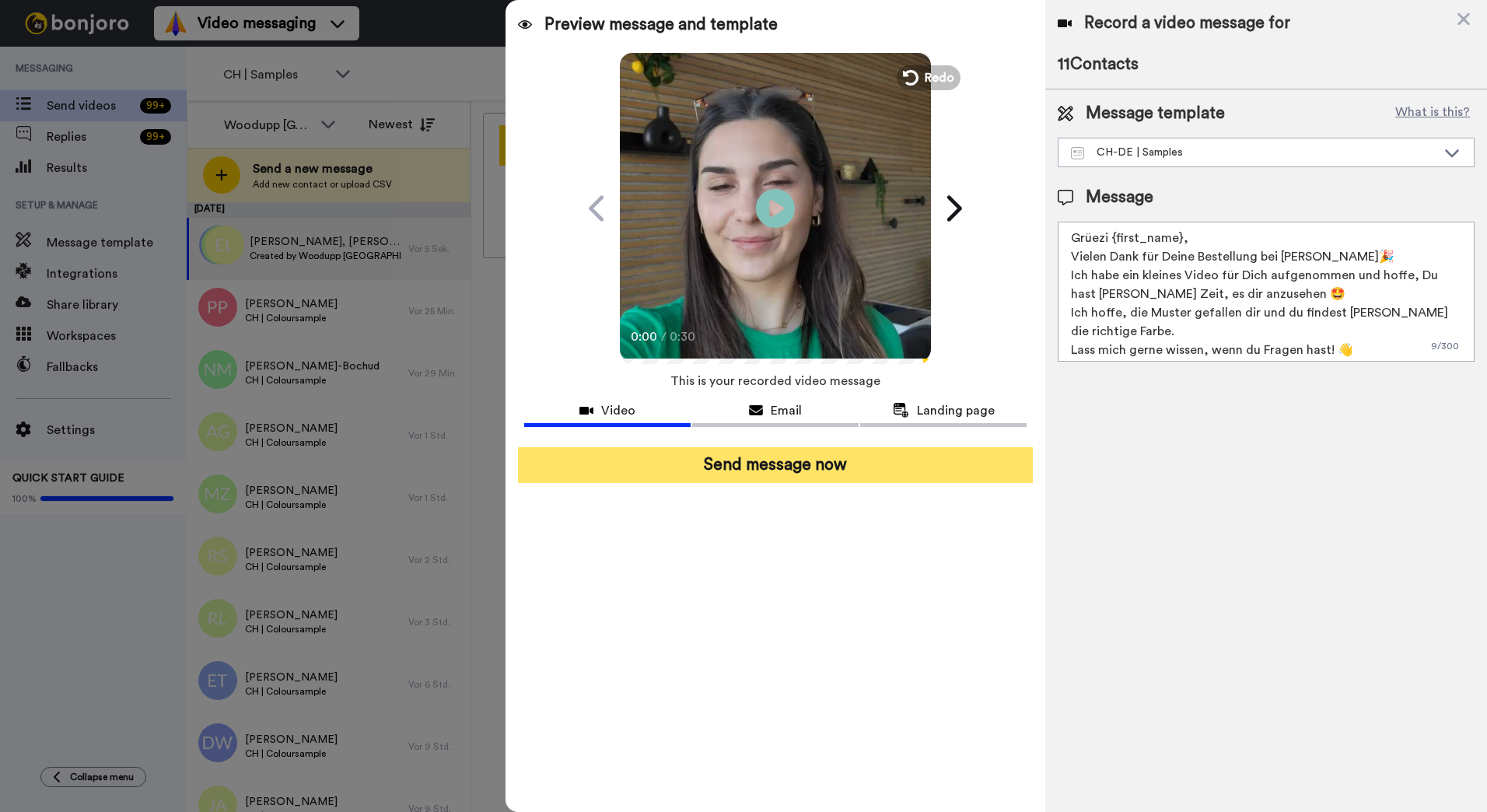
click at [838, 472] on button "Send message now" at bounding box center [775, 464] width 514 height 36
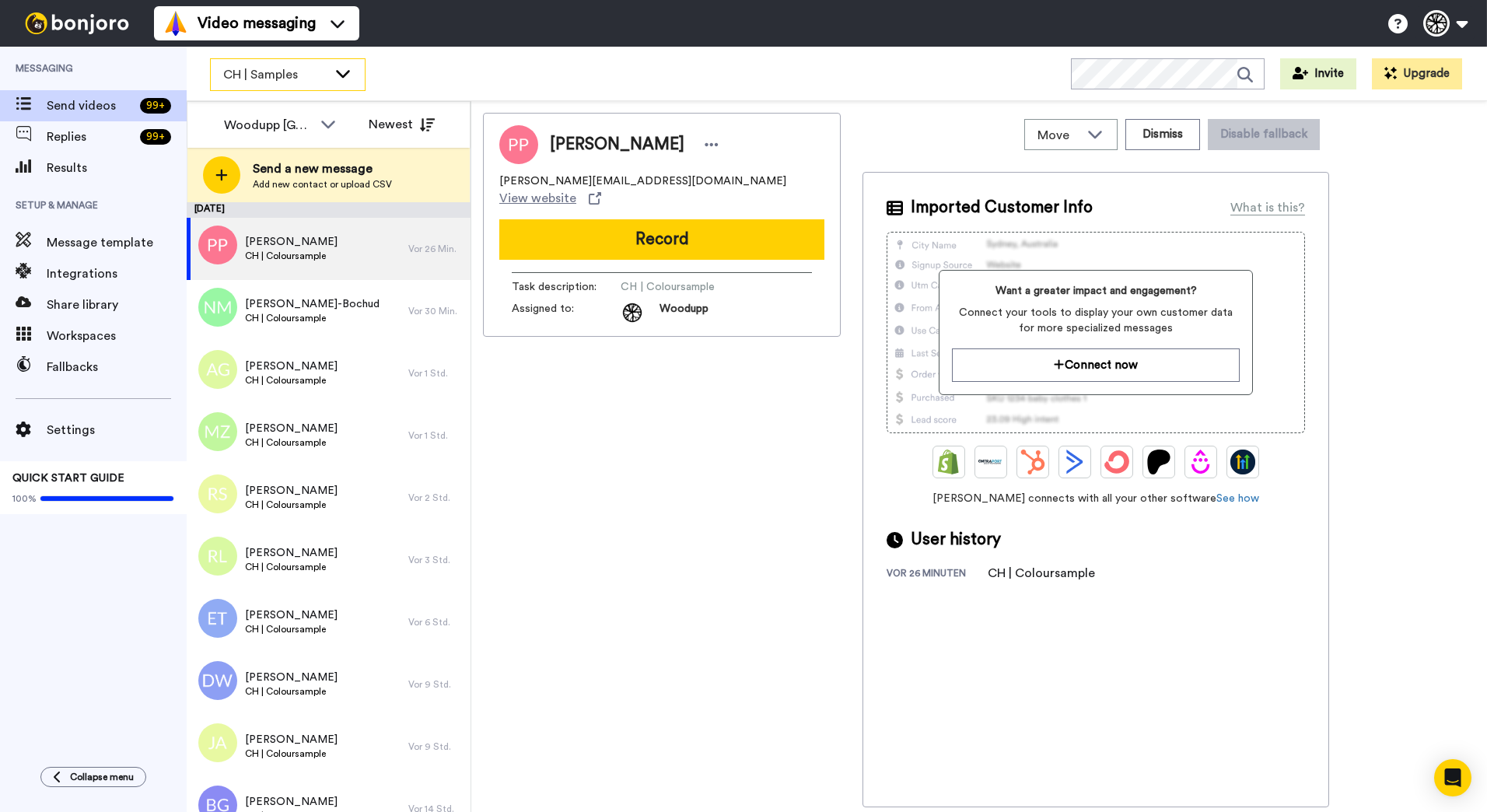
click at [323, 77] on span "CH | Samples" at bounding box center [276, 74] width 104 height 18
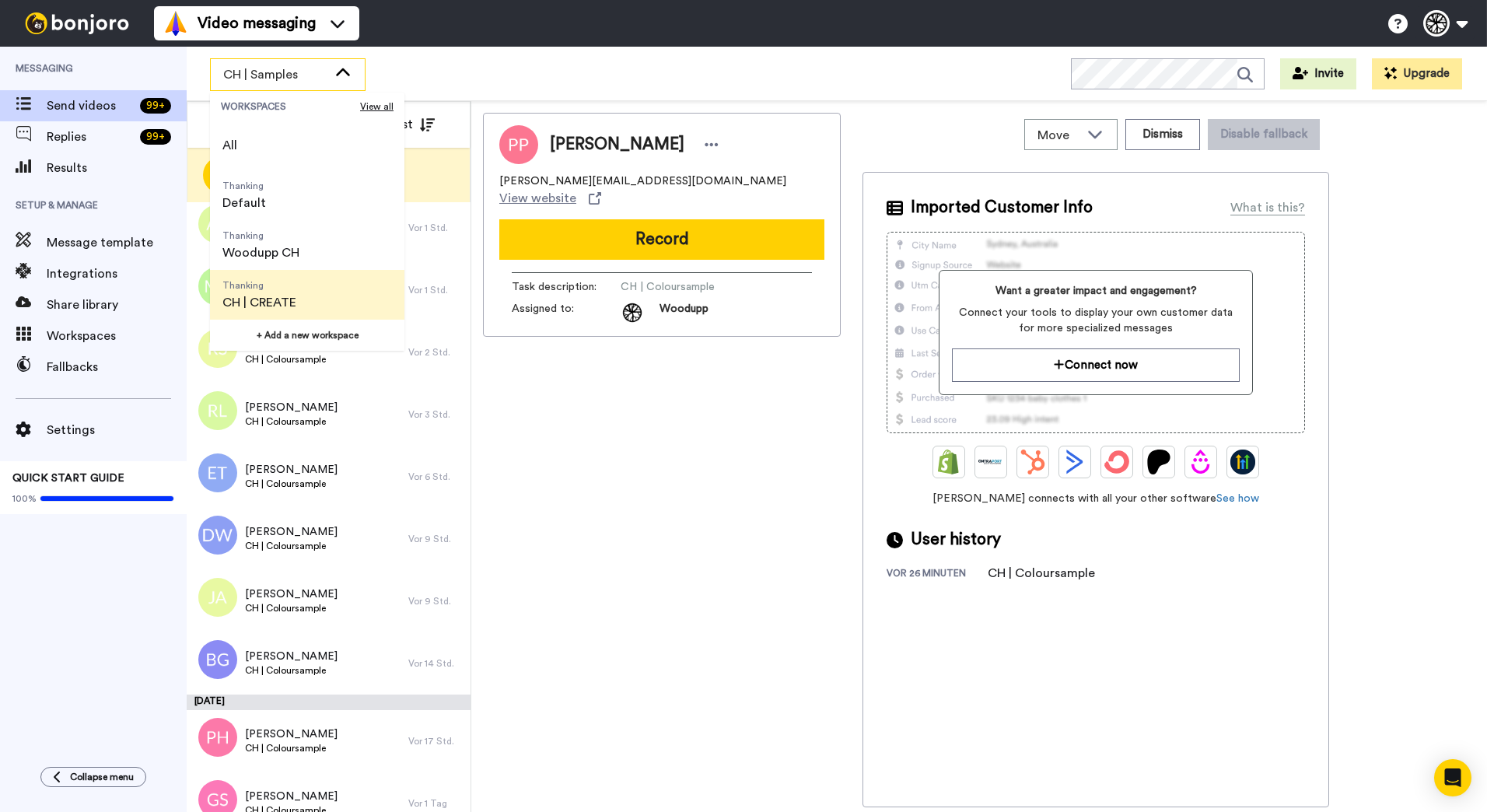
scroll to position [150, 0]
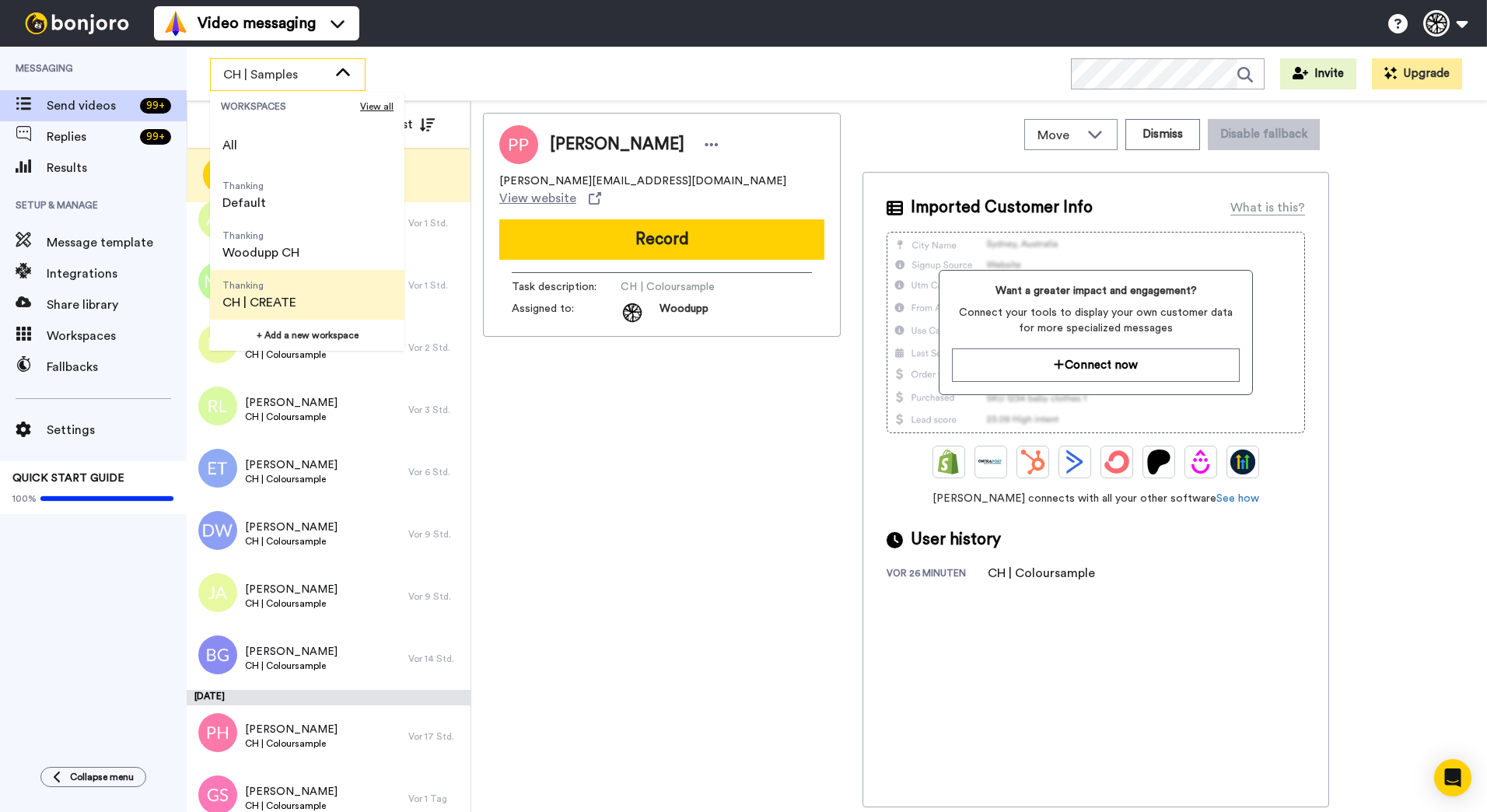
click at [287, 296] on span "CH | CREATE" at bounding box center [259, 302] width 73 height 18
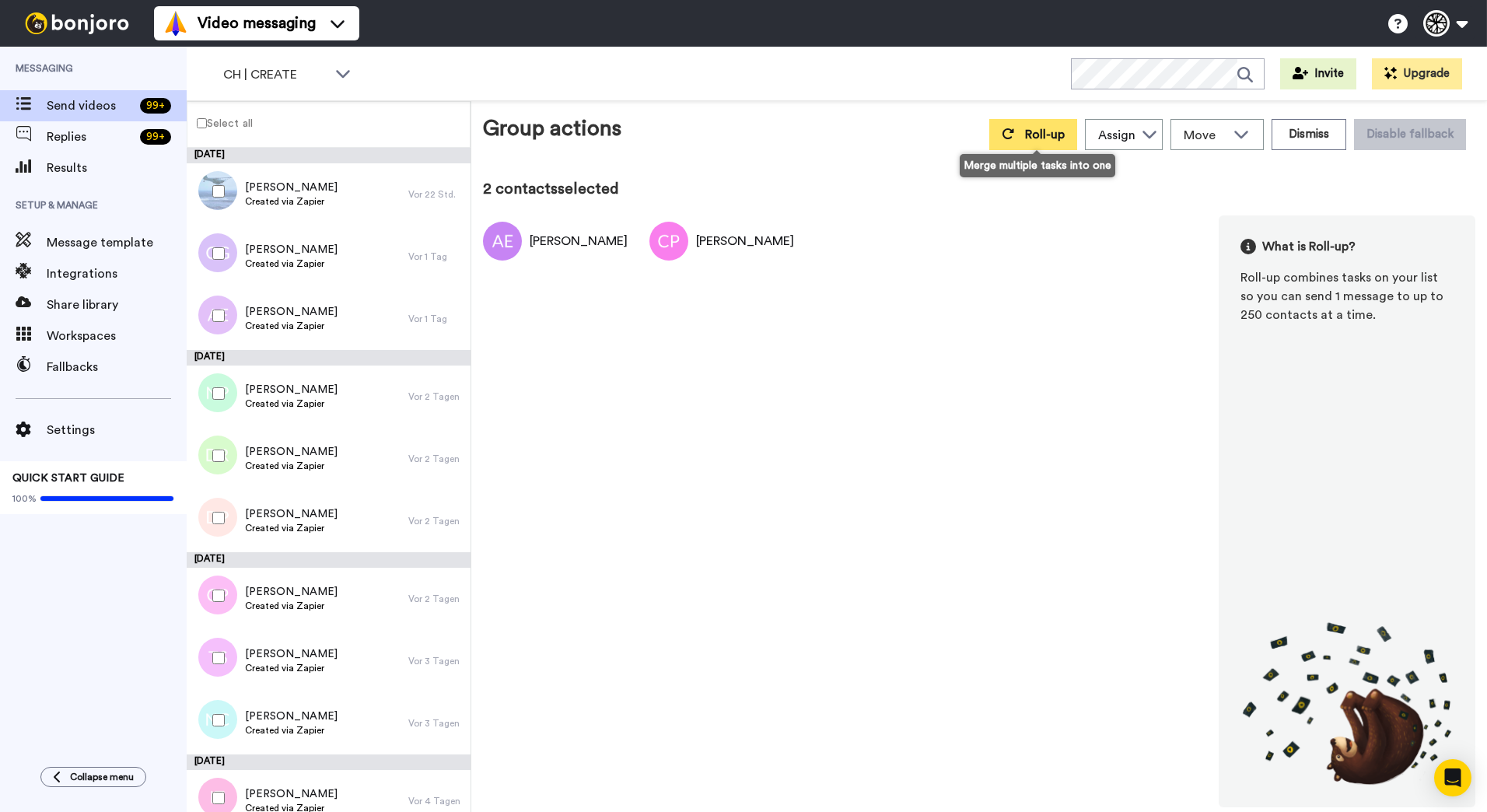
click at [1037, 137] on span "Roll-up" at bounding box center [1044, 134] width 40 height 13
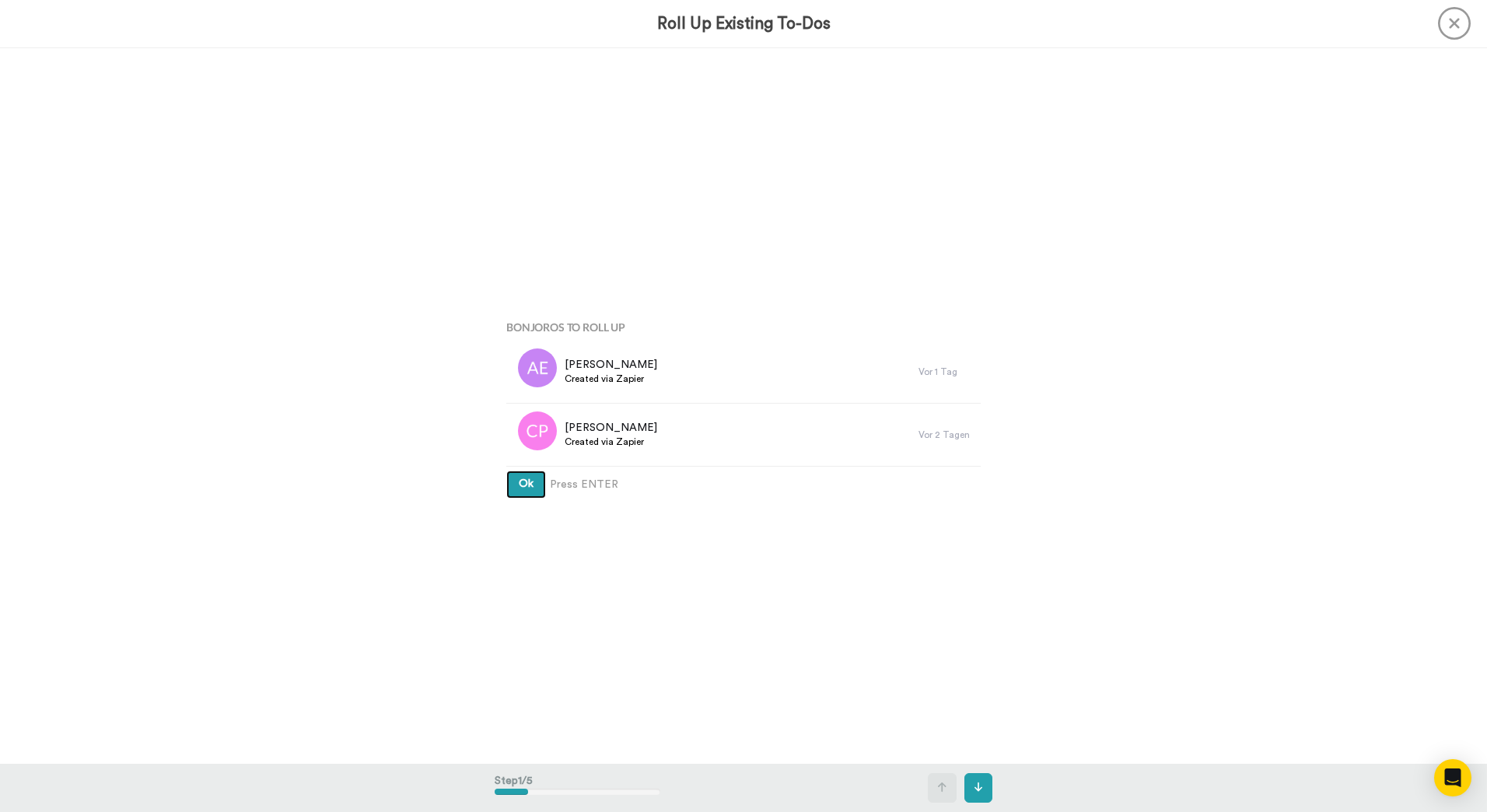
click at [507, 471] on button "Ok" at bounding box center [526, 484] width 40 height 28
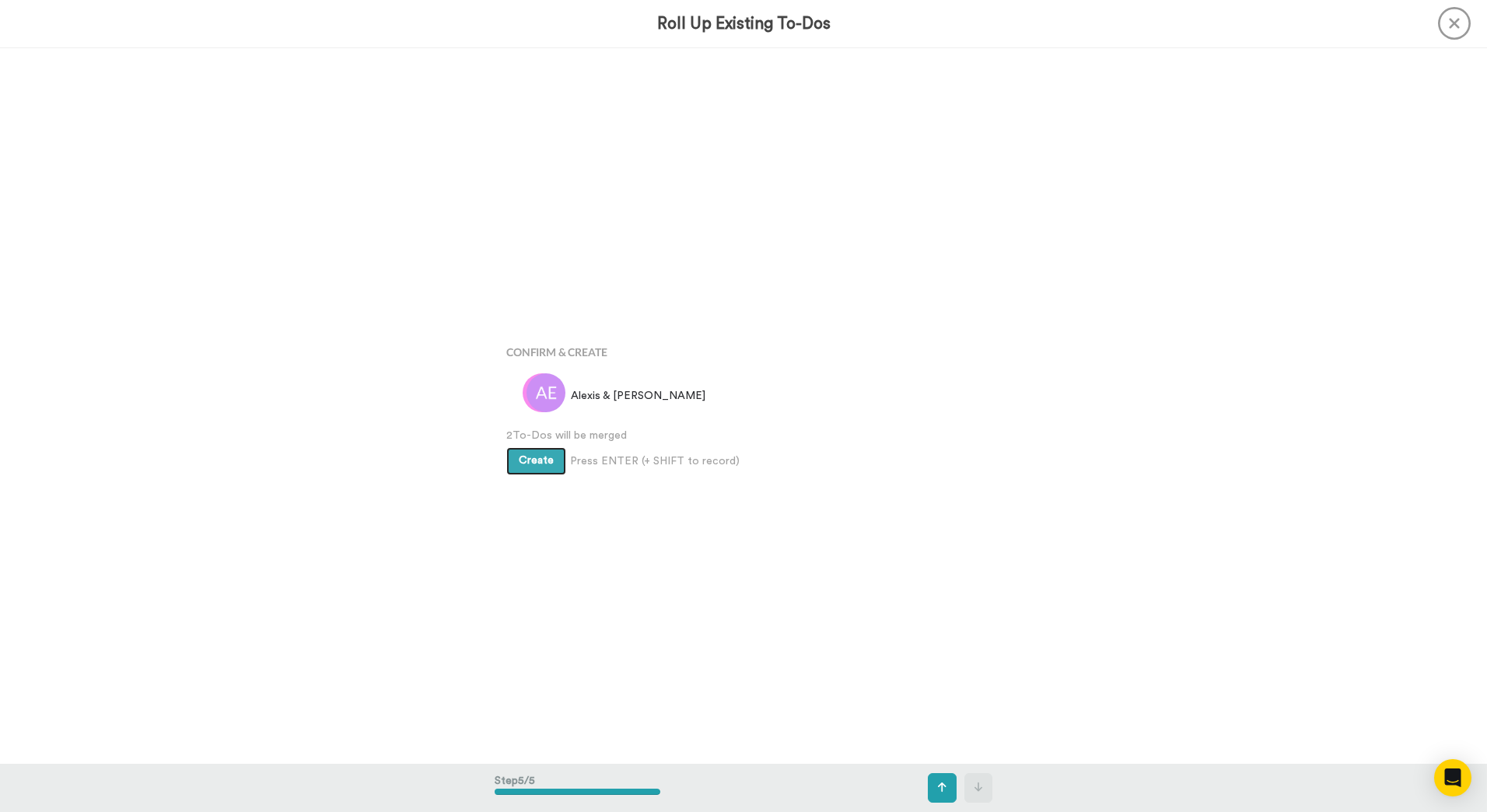
scroll to position [2862, 0]
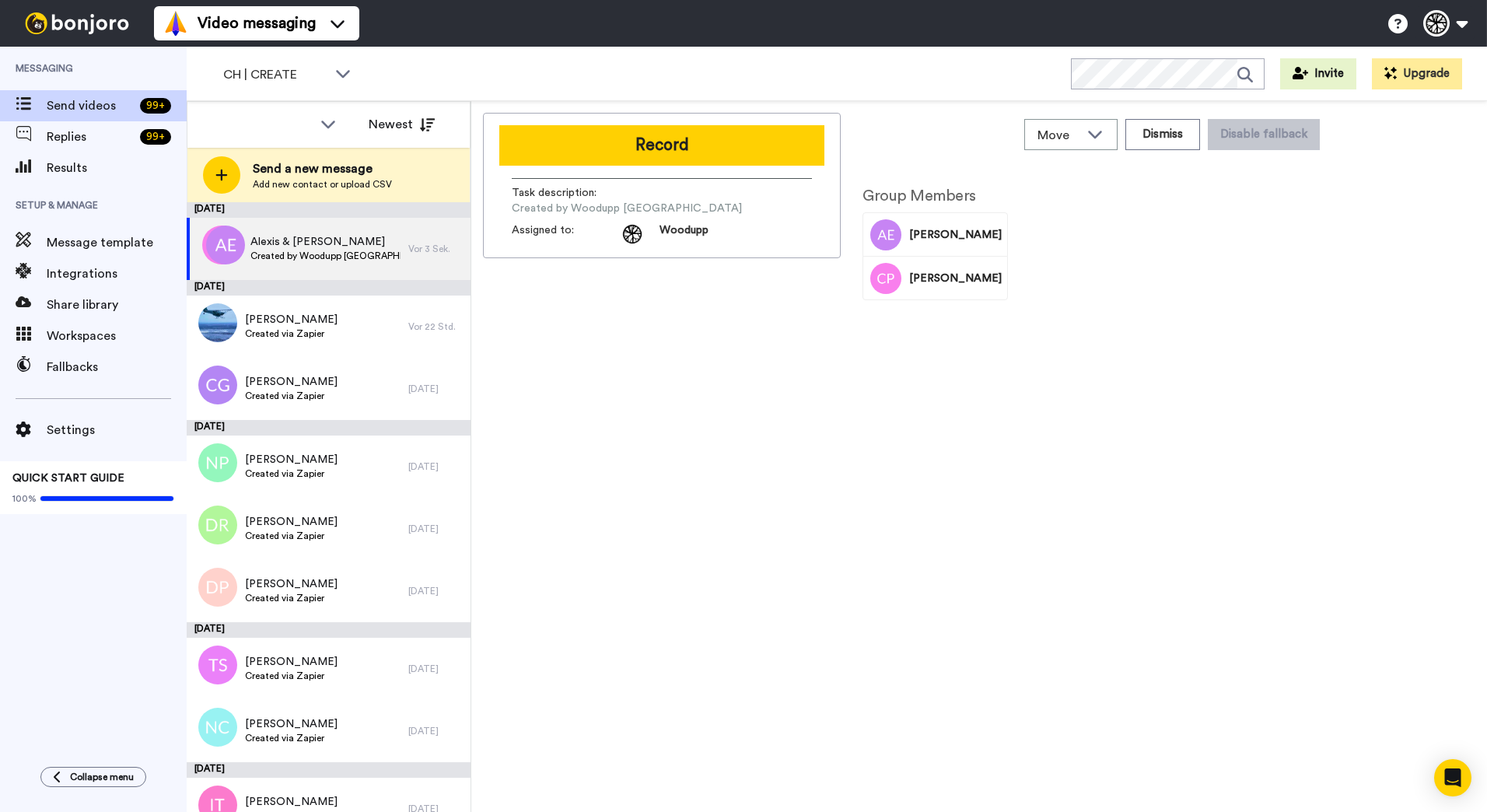
drag, startPoint x: 638, startPoint y: 145, endPoint x: 618, endPoint y: 152, distance: 21.2
click at [638, 145] on button "Record" at bounding box center [661, 145] width 325 height 41
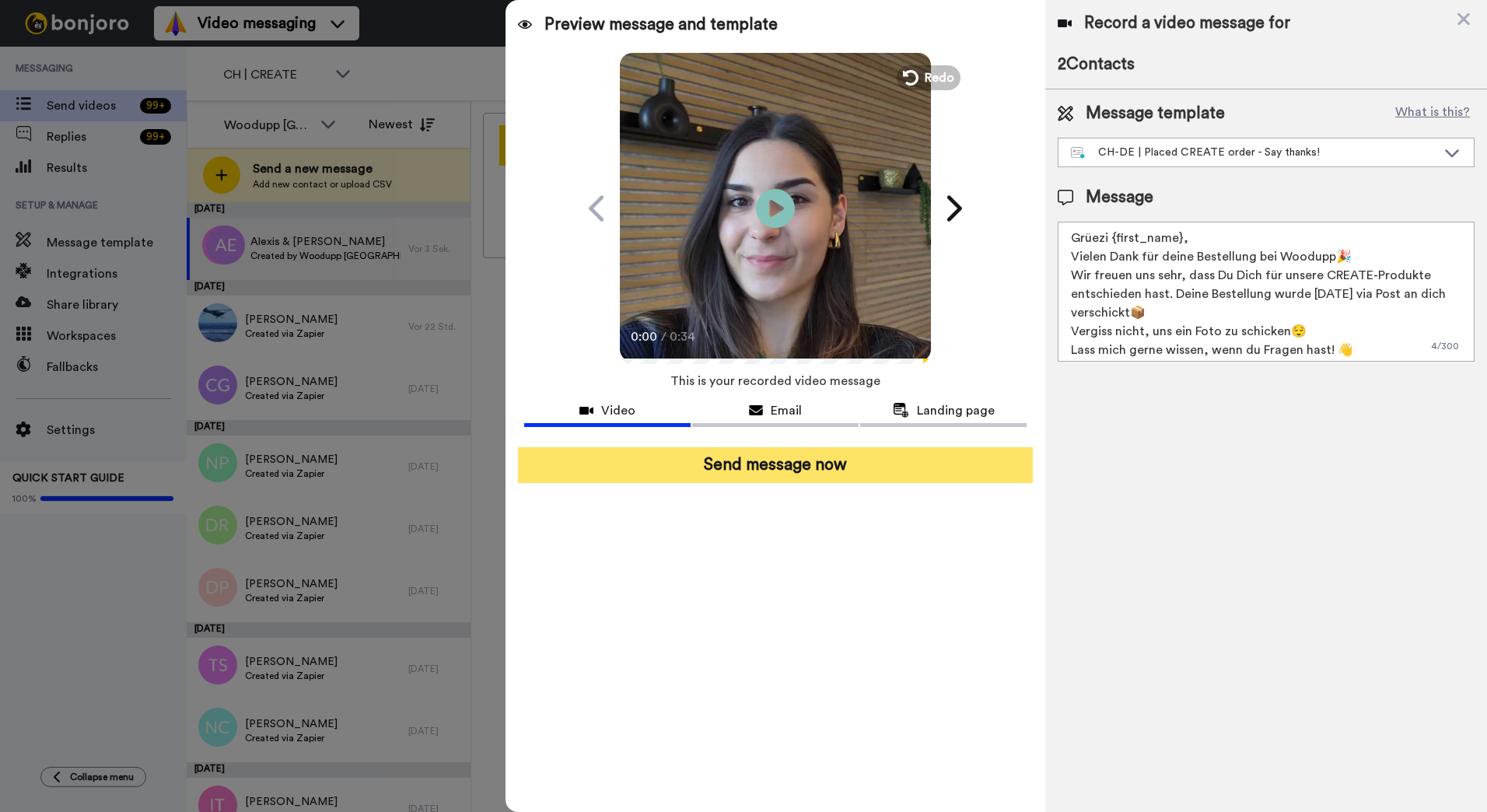
click at [880, 482] on button "Send message now" at bounding box center [775, 464] width 514 height 36
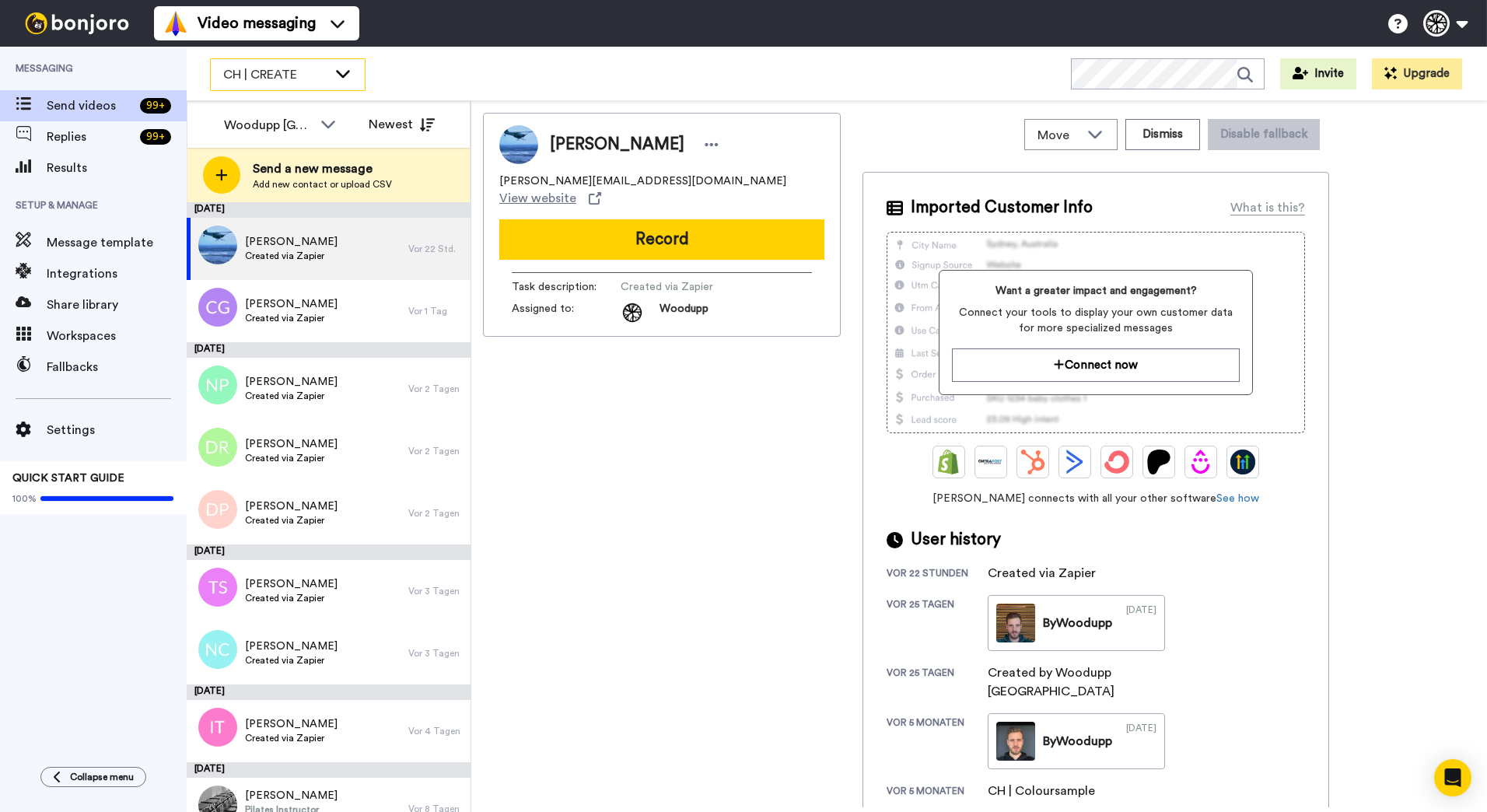
click at [334, 68] on icon at bounding box center [342, 73] width 18 height 15
click at [436, 62] on div "CH | CREATE WORKSPACES View all All Thanking Default Thanking Woodupp CH Thanki…" at bounding box center [836, 73] width 1300 height 54
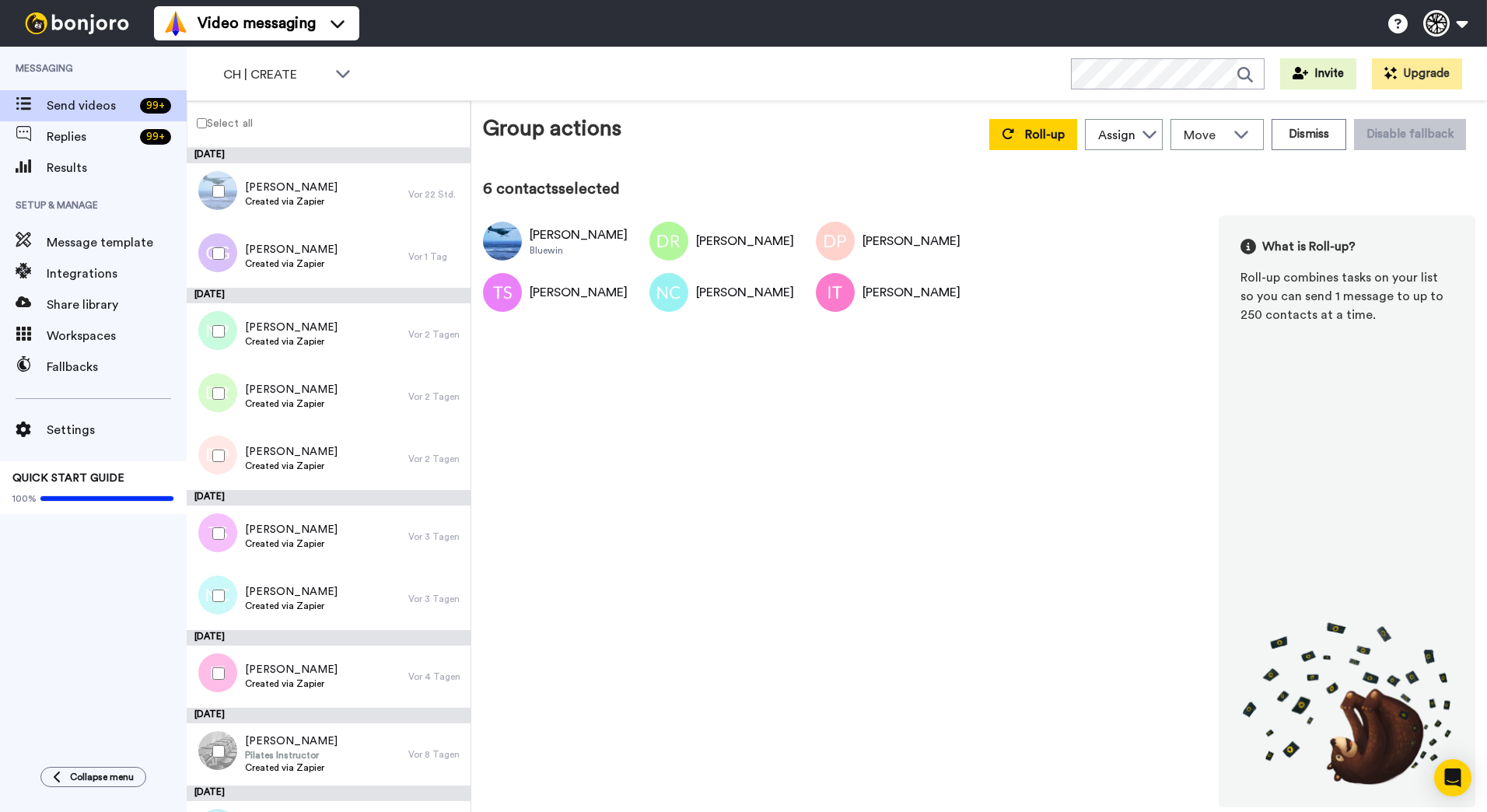
click at [211, 330] on div at bounding box center [216, 331] width 56 height 54
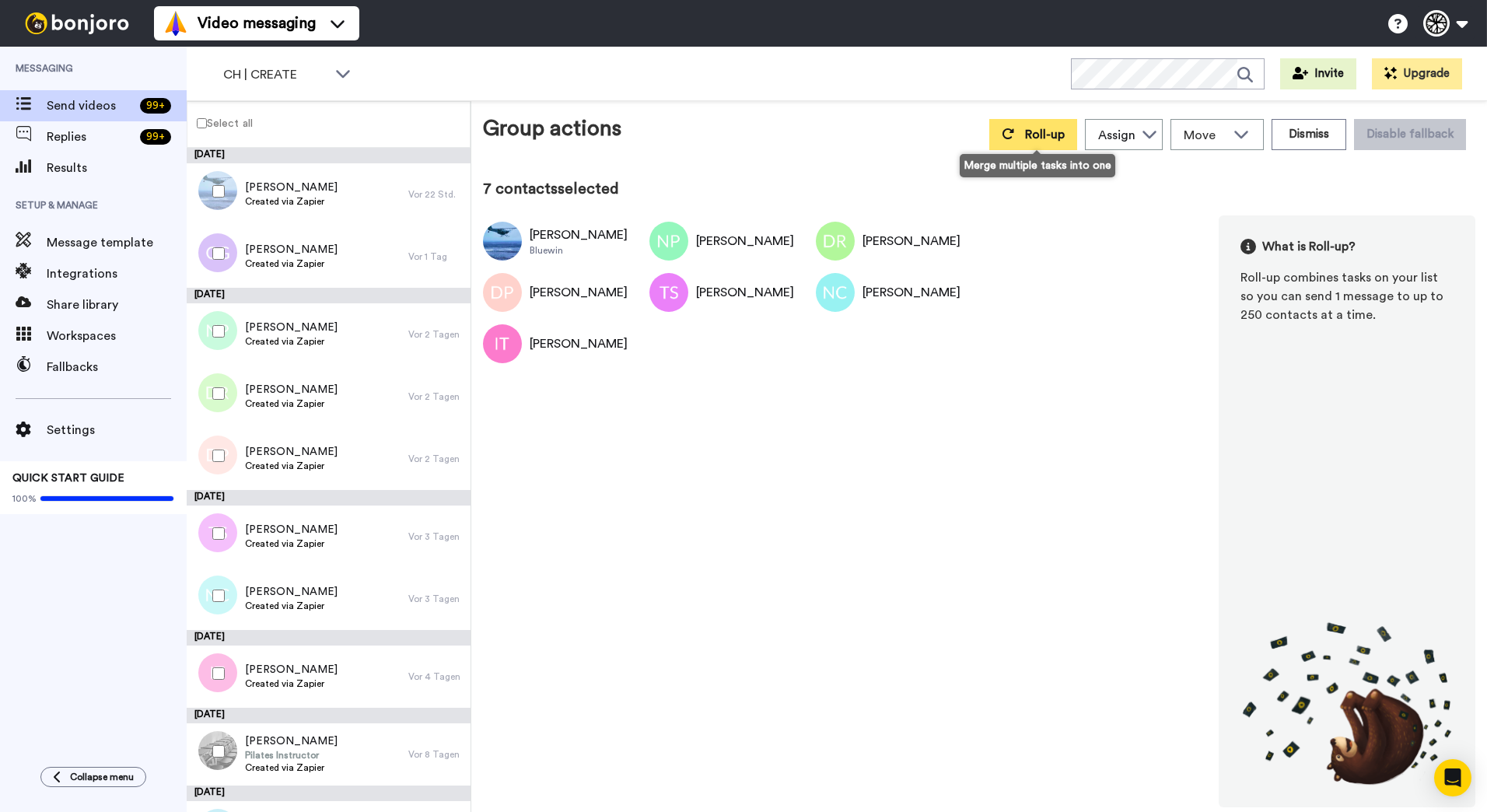
click at [1036, 125] on button "Roll-up" at bounding box center [1033, 134] width 88 height 31
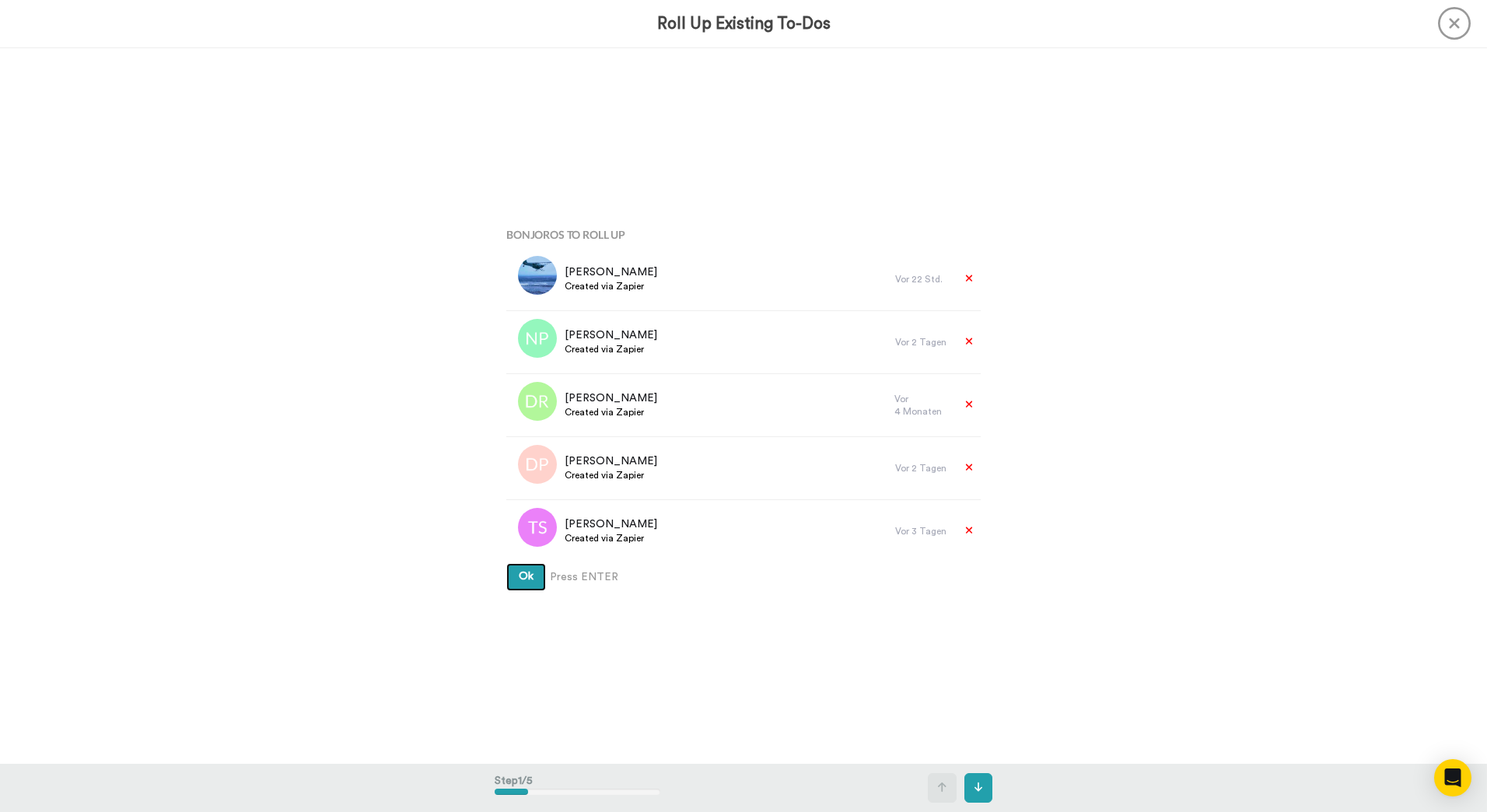
click at [507, 563] on button "Ok" at bounding box center [526, 576] width 40 height 28
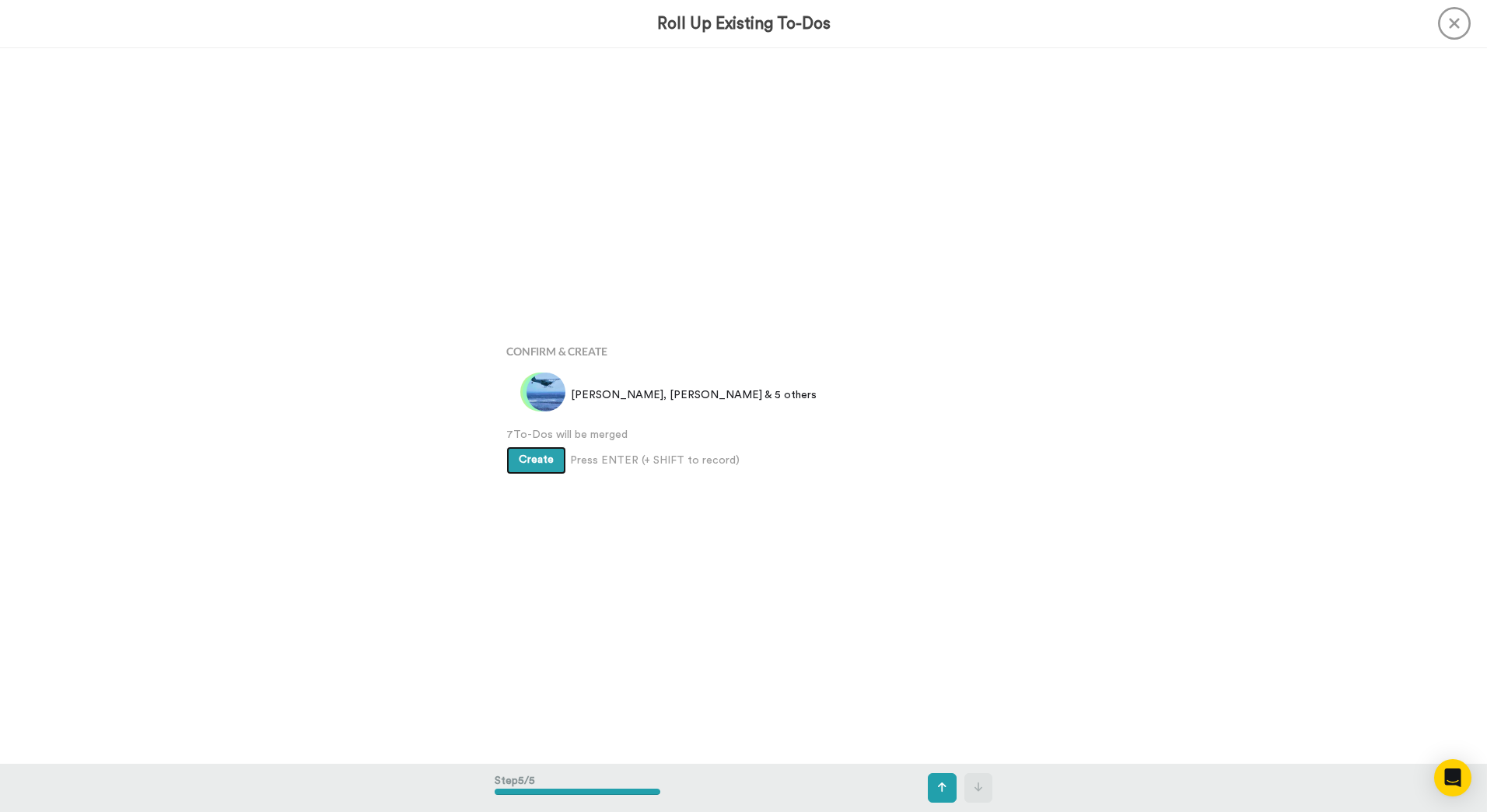
scroll to position [2862, 0]
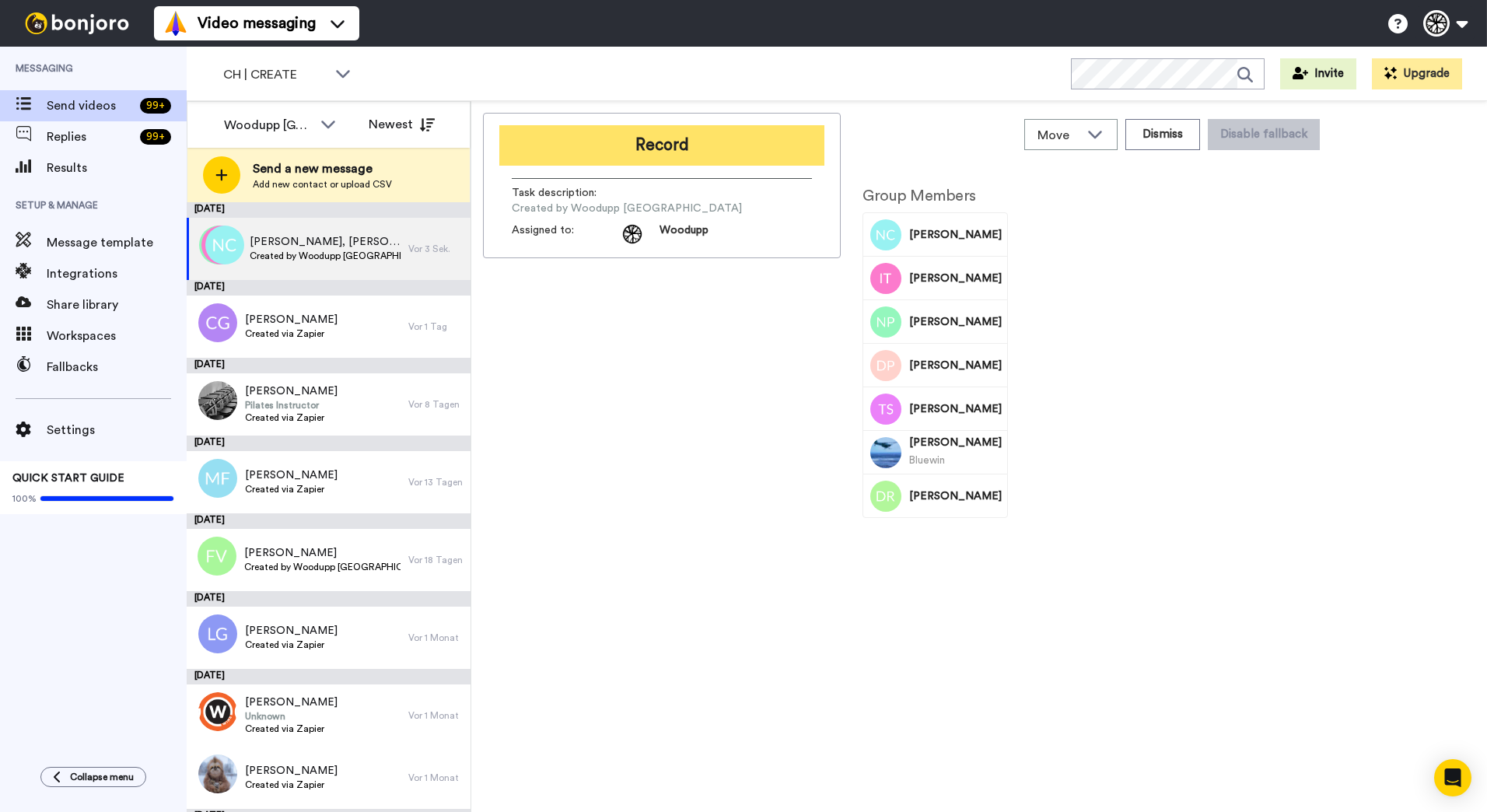
click at [705, 135] on button "Record" at bounding box center [661, 145] width 325 height 41
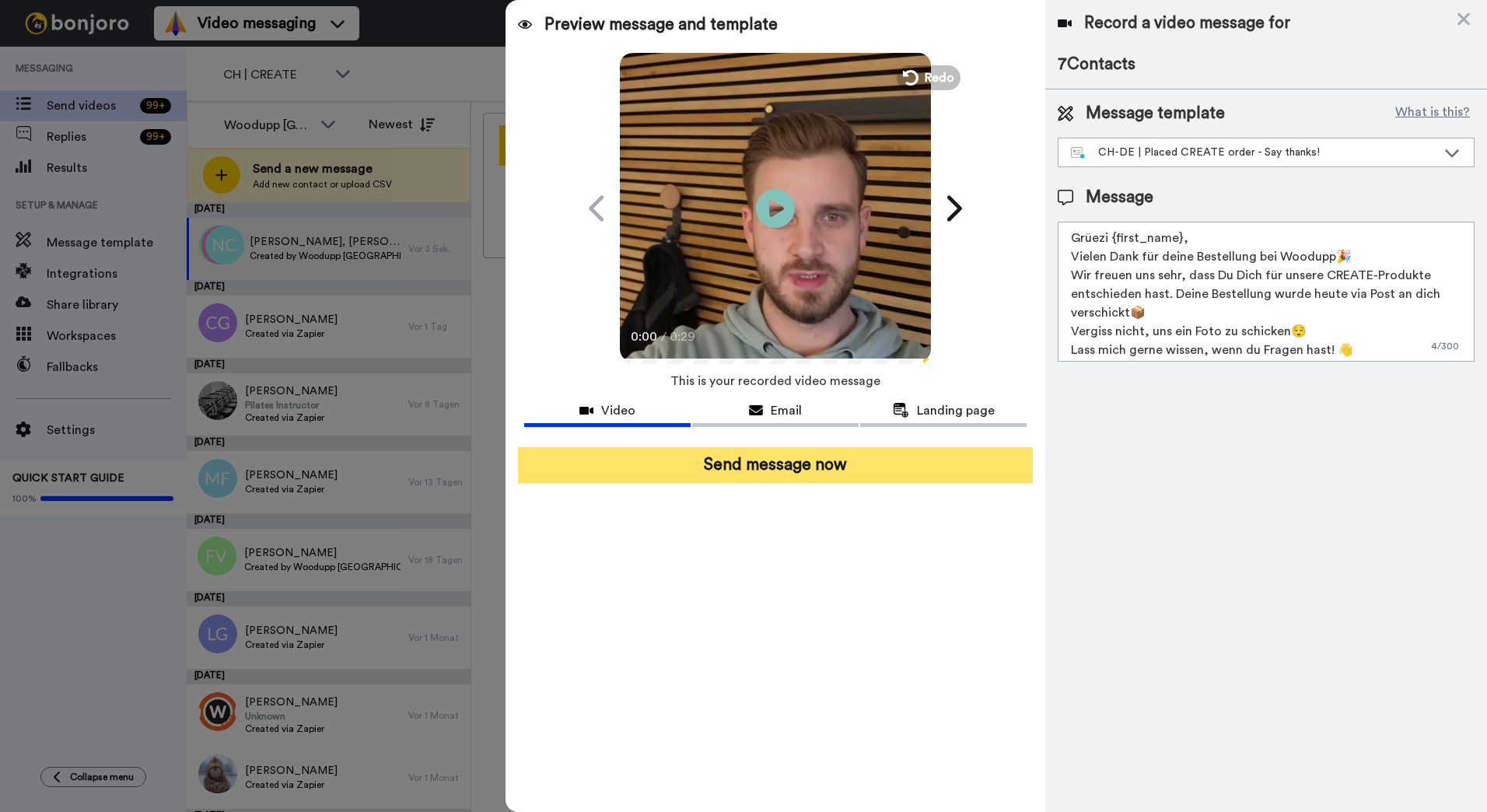
click at [904, 471] on button "Send message now" at bounding box center [775, 464] width 514 height 36
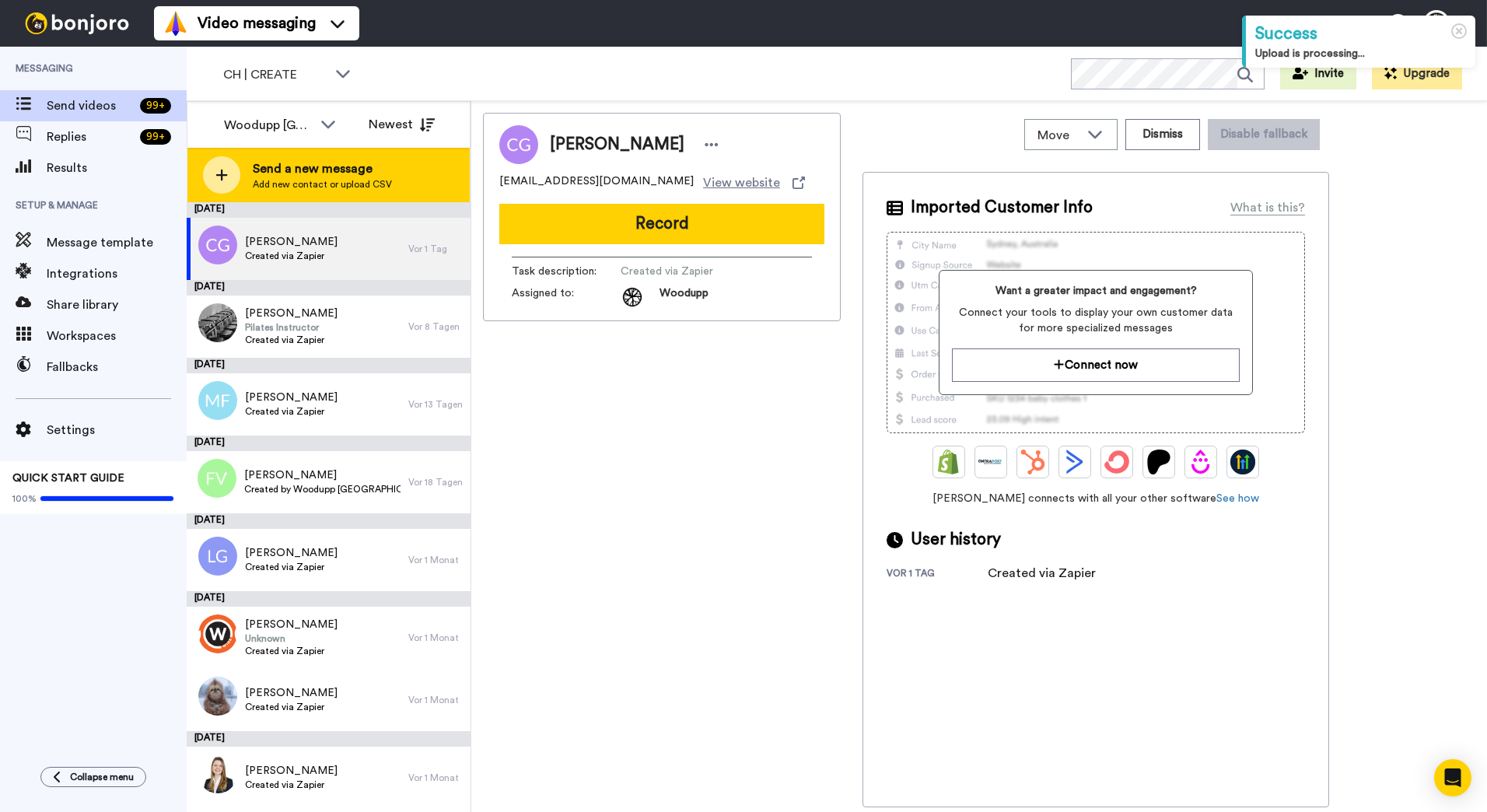
click at [277, 180] on span "Add new contact or upload CSV" at bounding box center [322, 184] width 139 height 13
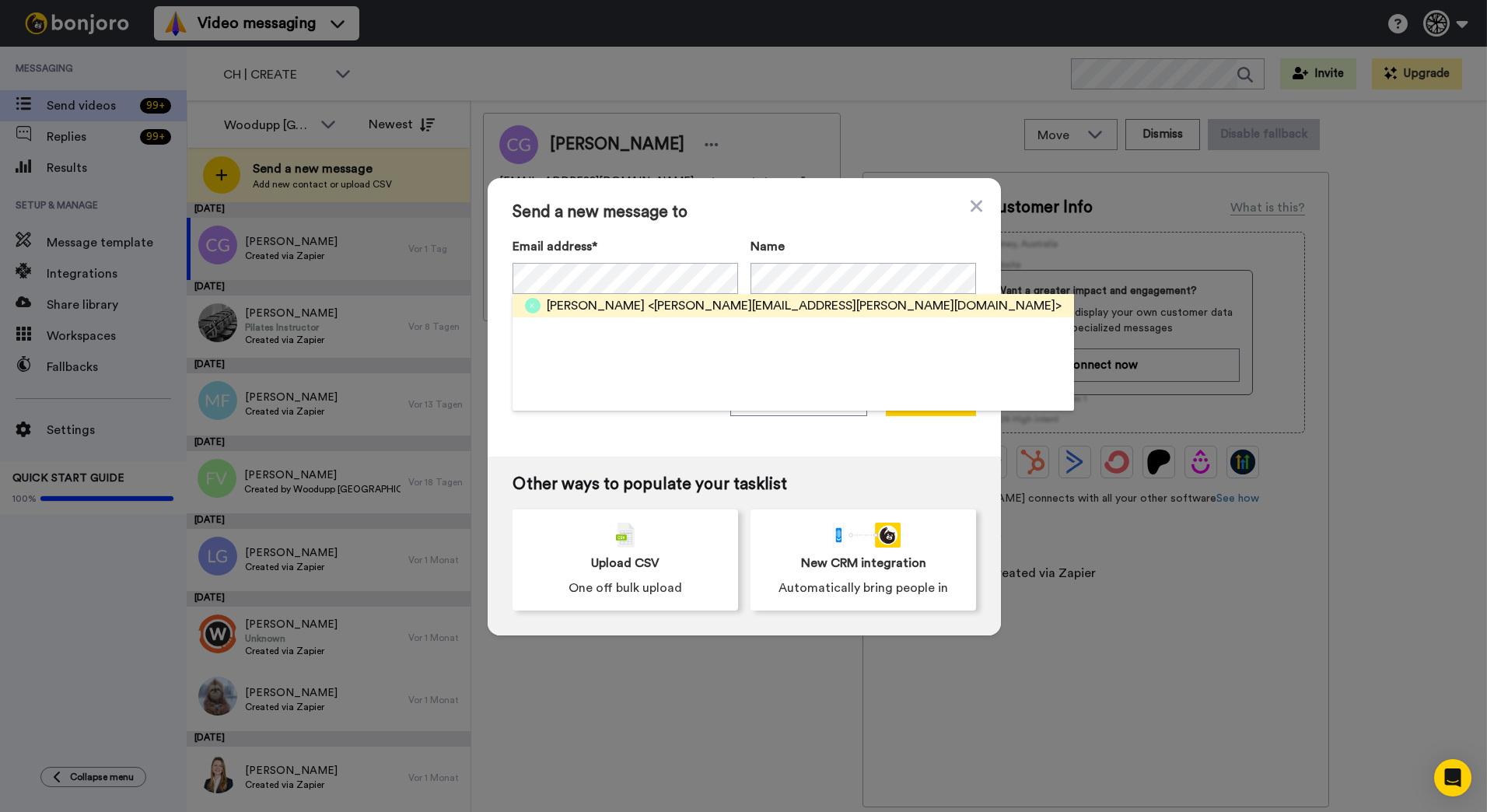
click at [648, 305] on span "<[PERSON_NAME][EMAIL_ADDRESS][PERSON_NAME][DOMAIN_NAME]>" at bounding box center [855, 304] width 414 height 18
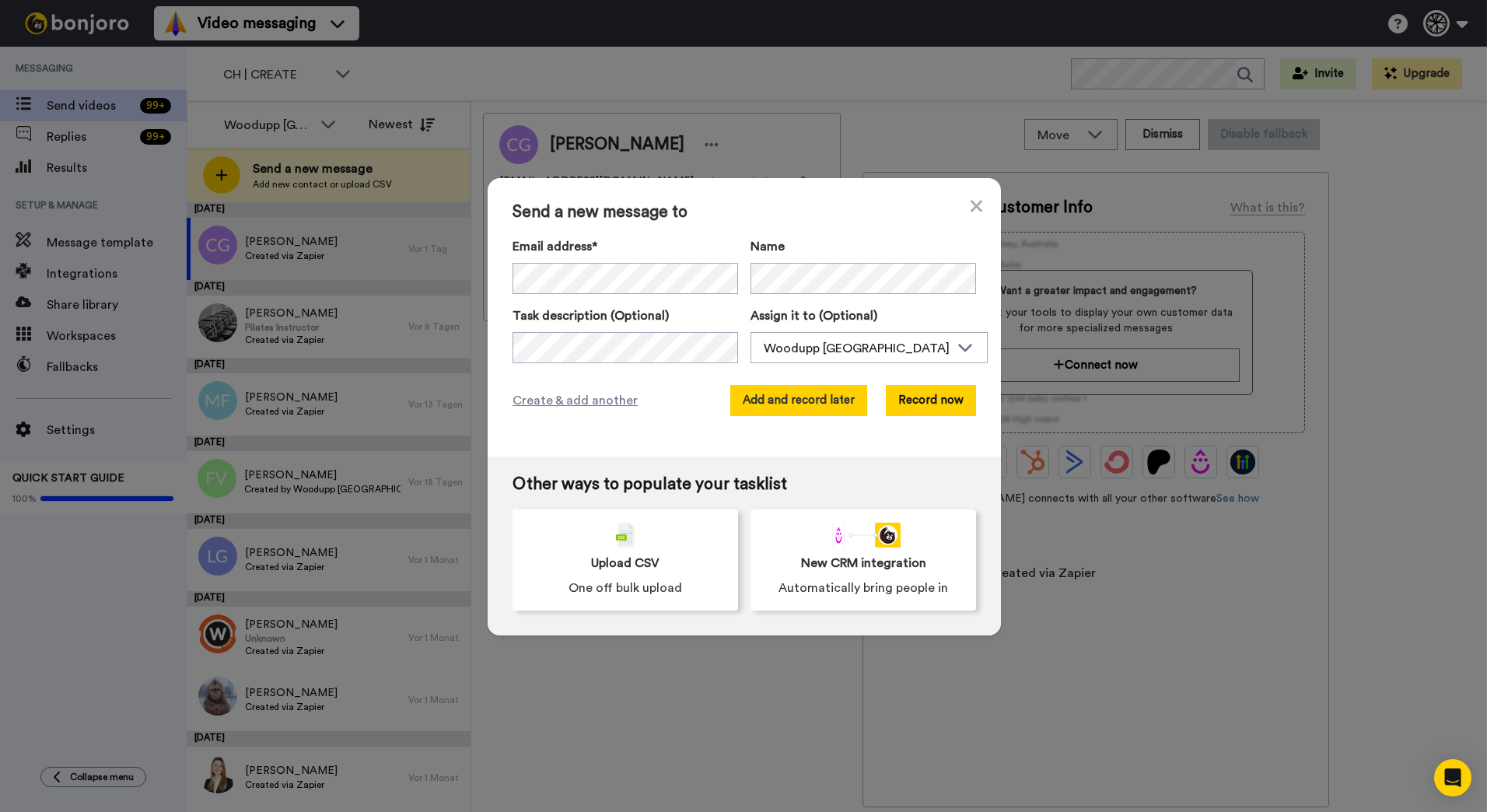
click at [792, 402] on button "Add and record later" at bounding box center [799, 400] width 137 height 31
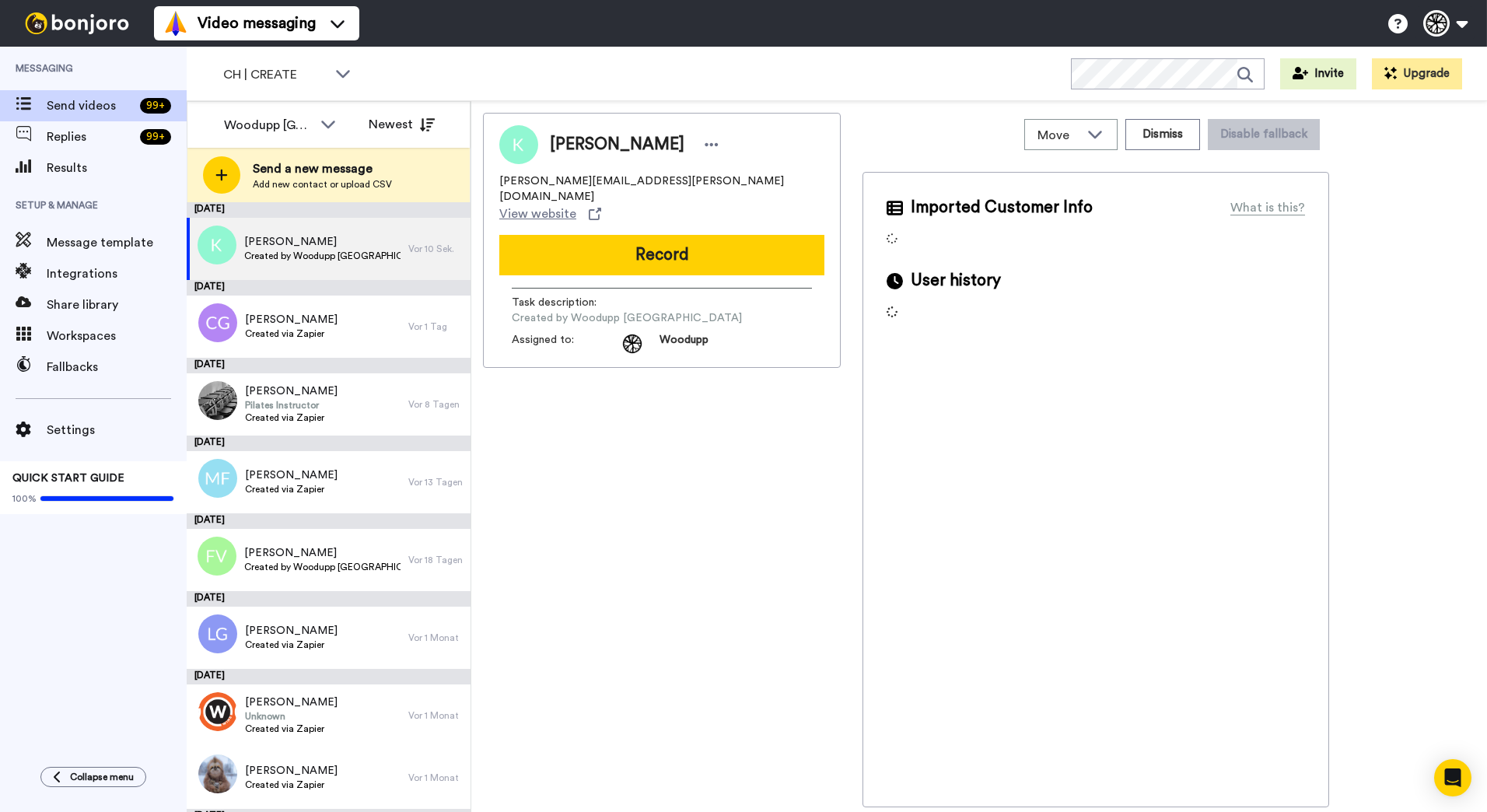
click at [307, 163] on span "Send a new message" at bounding box center [322, 168] width 139 height 18
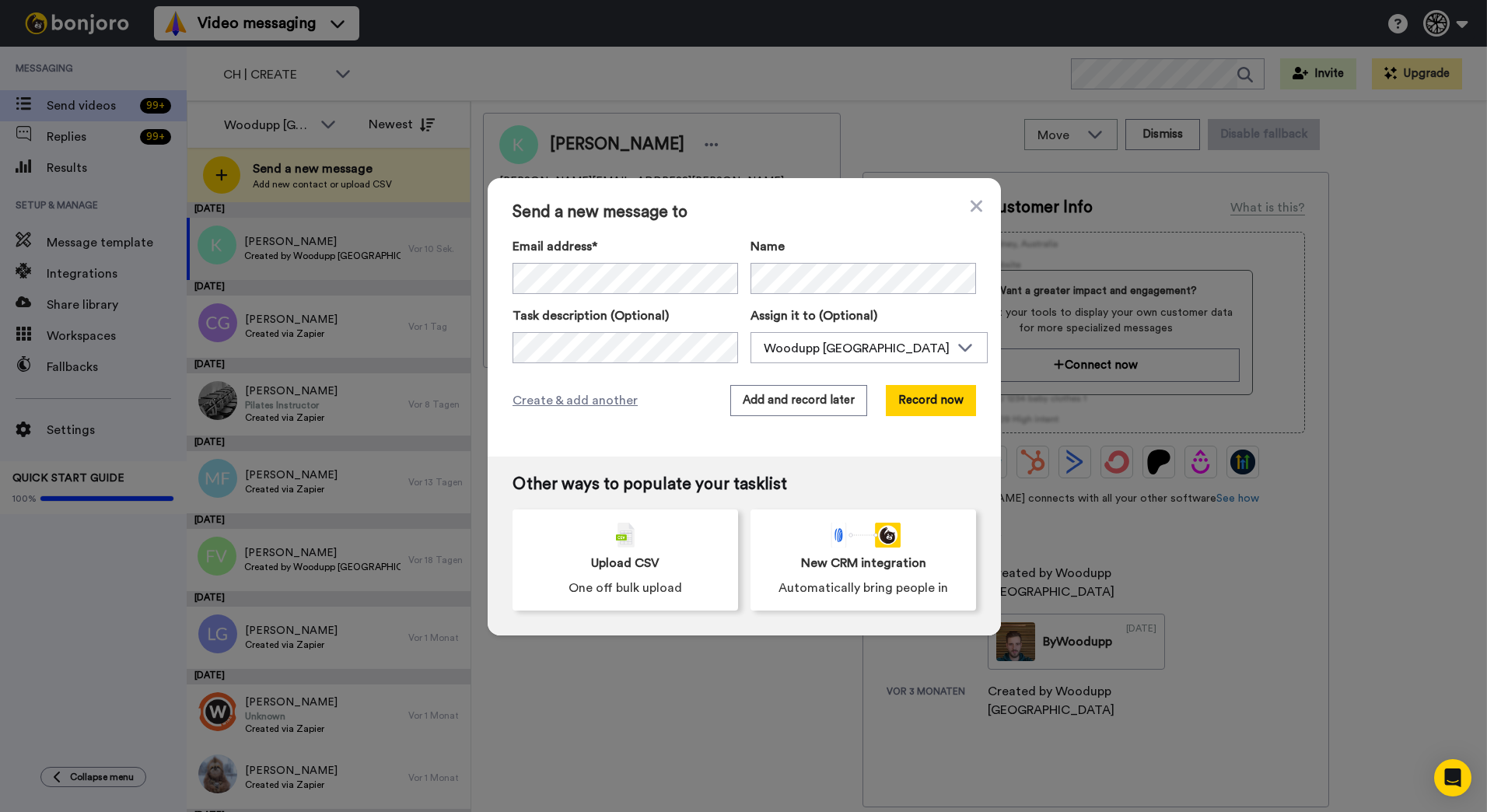
click at [594, 294] on div "Email address* Name Task description (Optional) Assign it to (Optional) Woodupp…" at bounding box center [744, 300] width 463 height 126
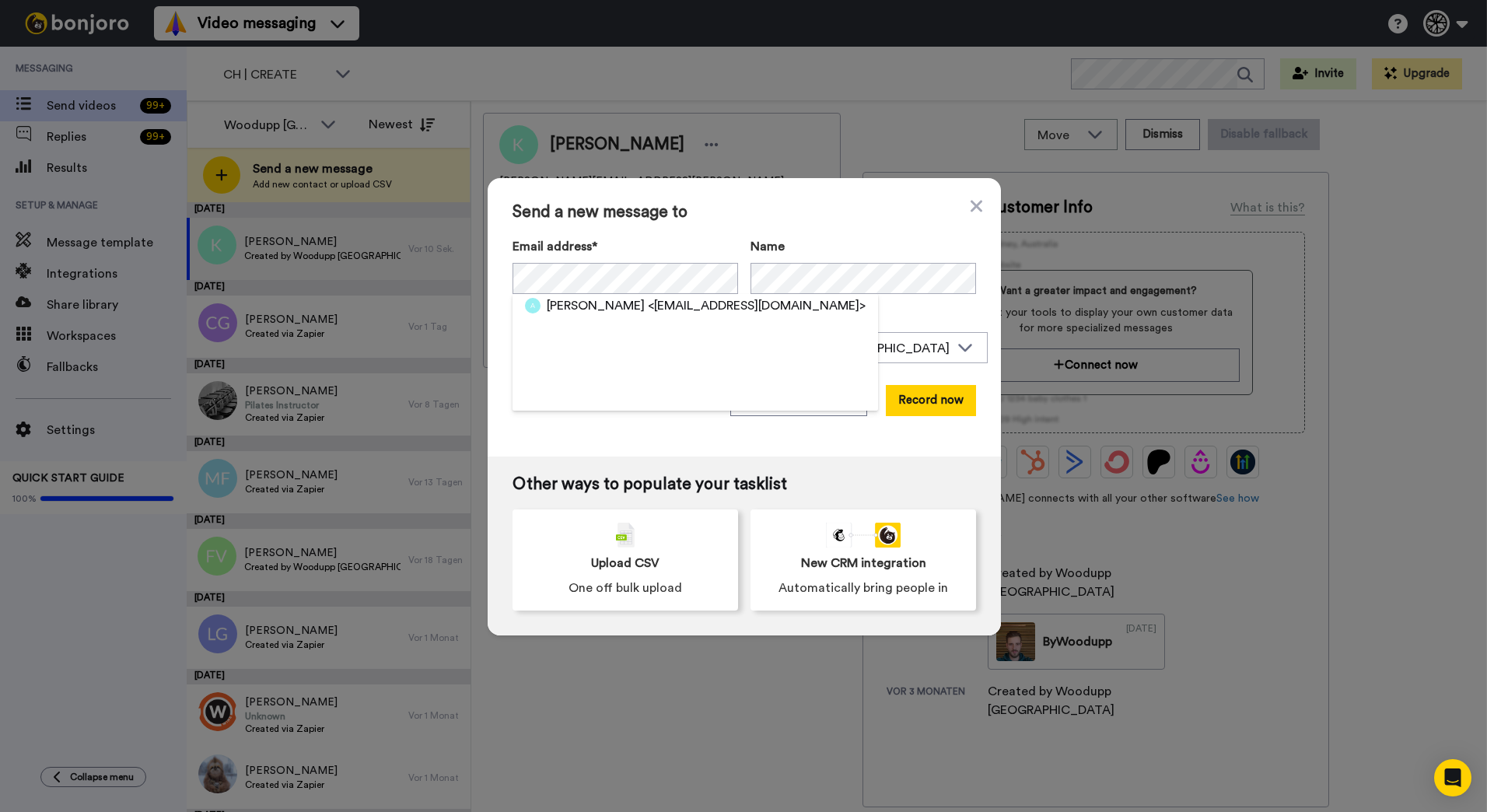
click at [960, 210] on span "Send a new message to" at bounding box center [744, 212] width 463 height 18
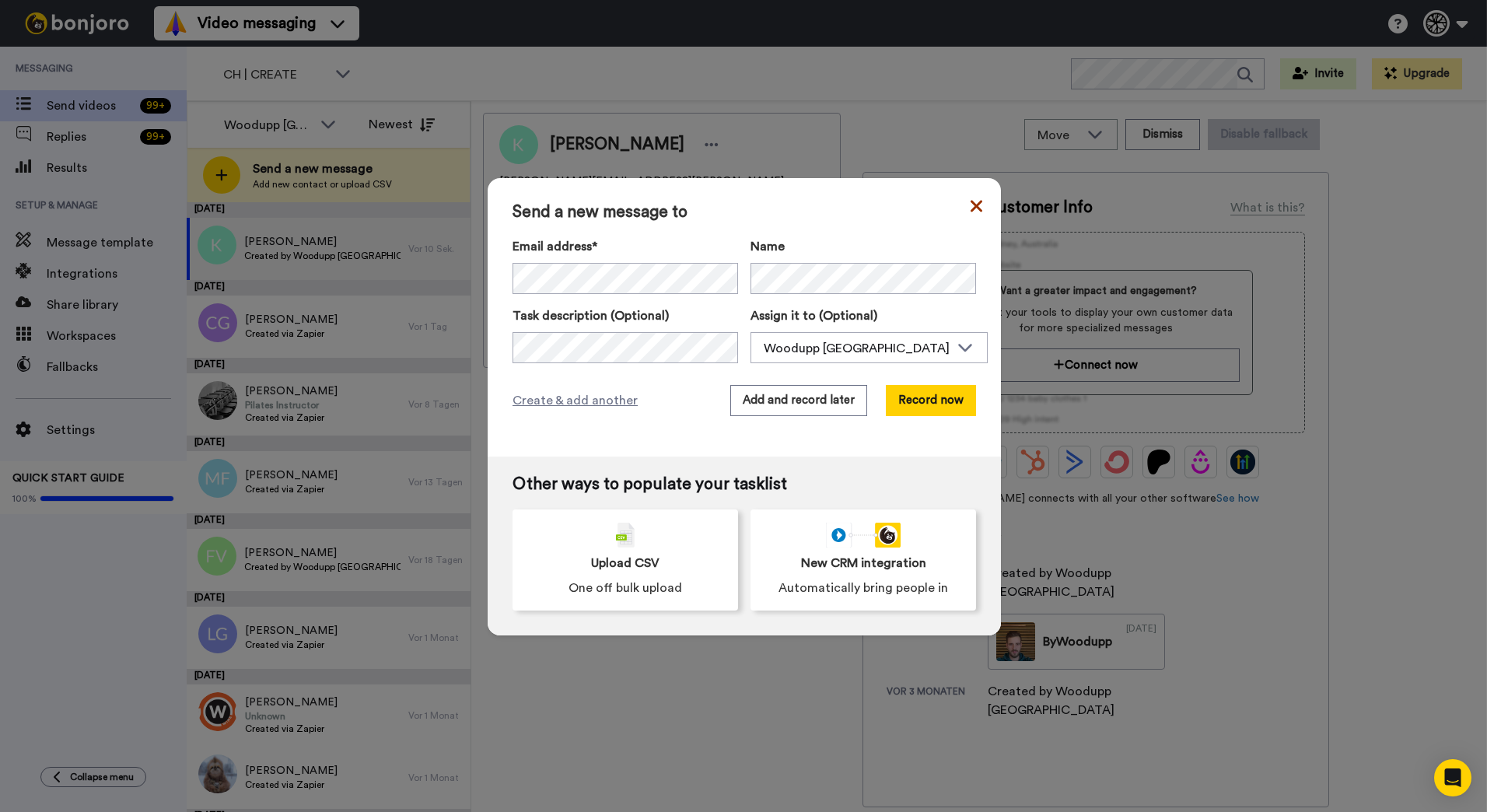
click at [971, 208] on icon at bounding box center [977, 206] width 12 height 12
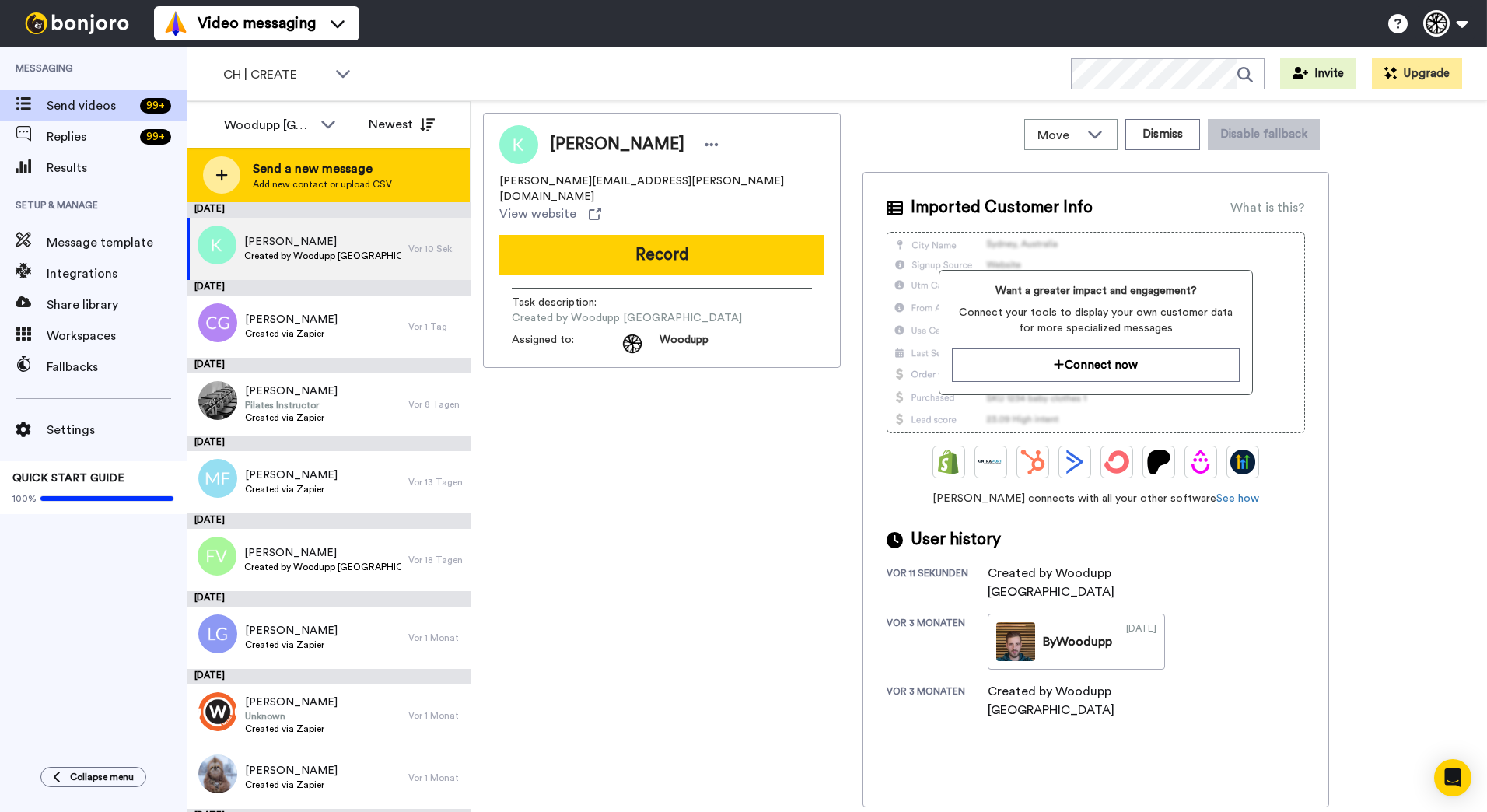
click at [414, 171] on div "Send a new message Add new contact or upload CSV" at bounding box center [329, 175] width 282 height 54
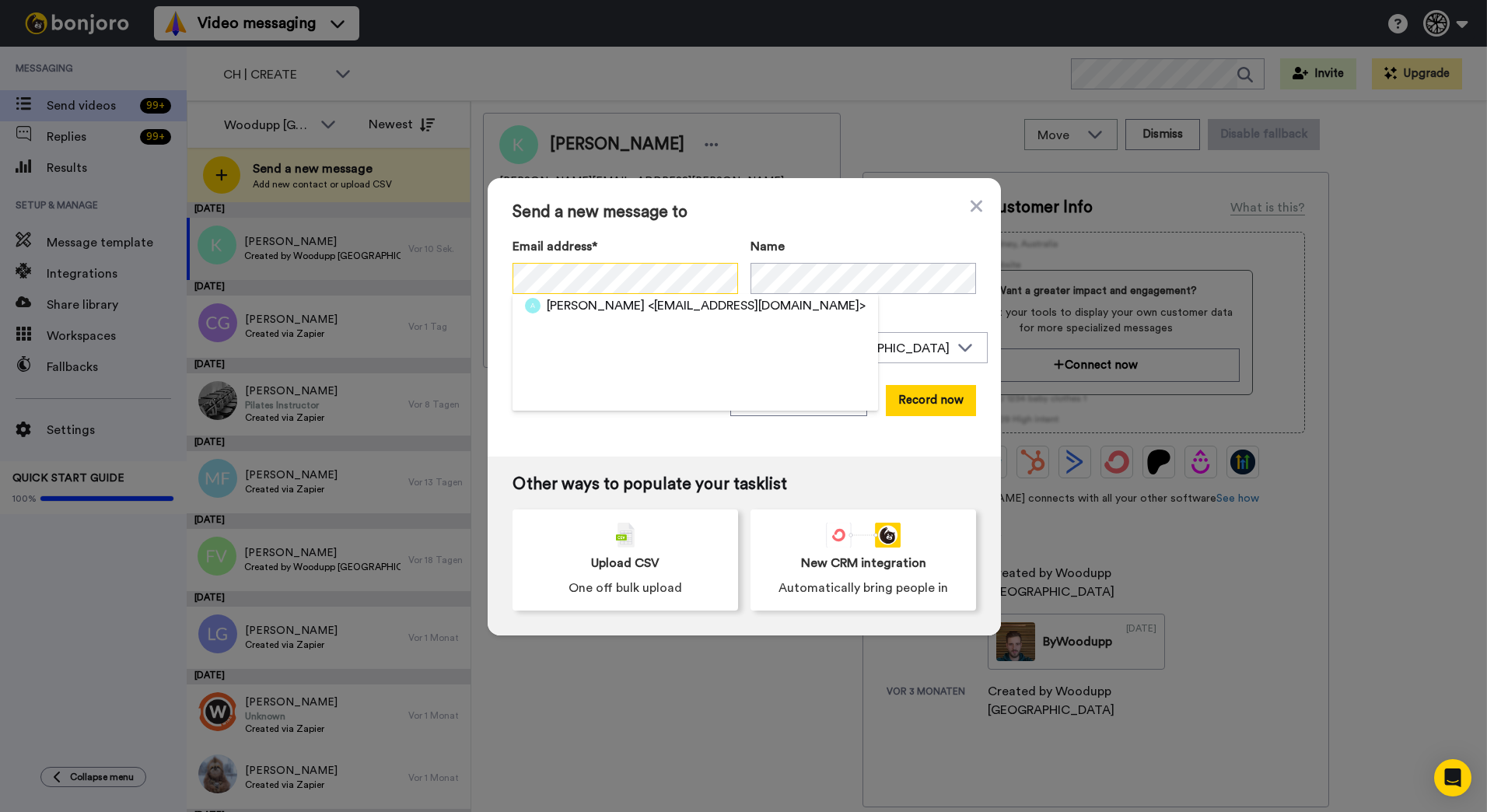
click at [463, 274] on div "Send a new message to Email address* Alessandro <barbaracmang@gmail.com> Name T…" at bounding box center [744, 406] width 1487 height 812
click at [660, 315] on div "Severin Jost <sjost90@hotmail.com>" at bounding box center [695, 305] width 365 height 23
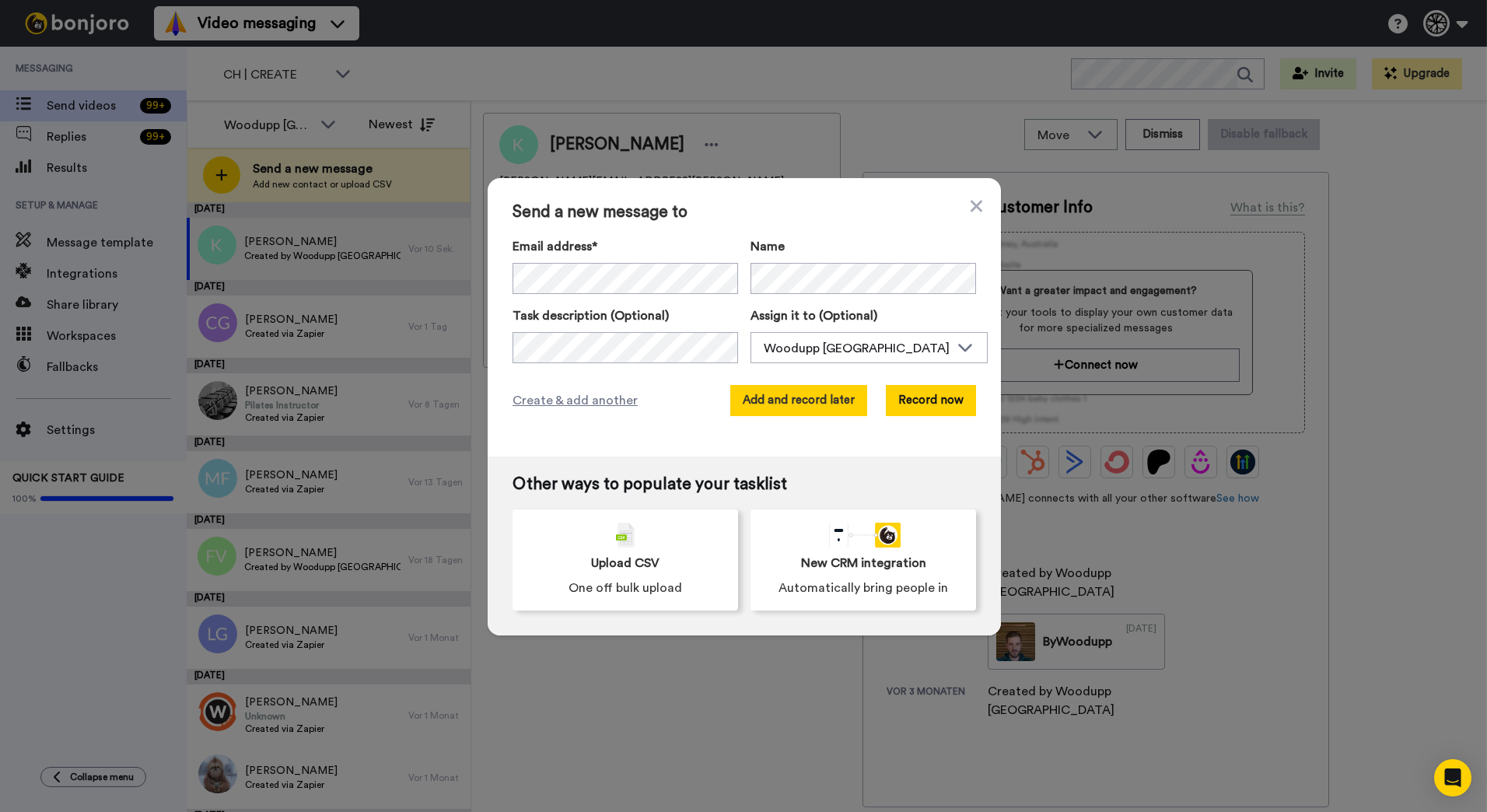
click at [814, 414] on button "Add and record later" at bounding box center [799, 400] width 137 height 31
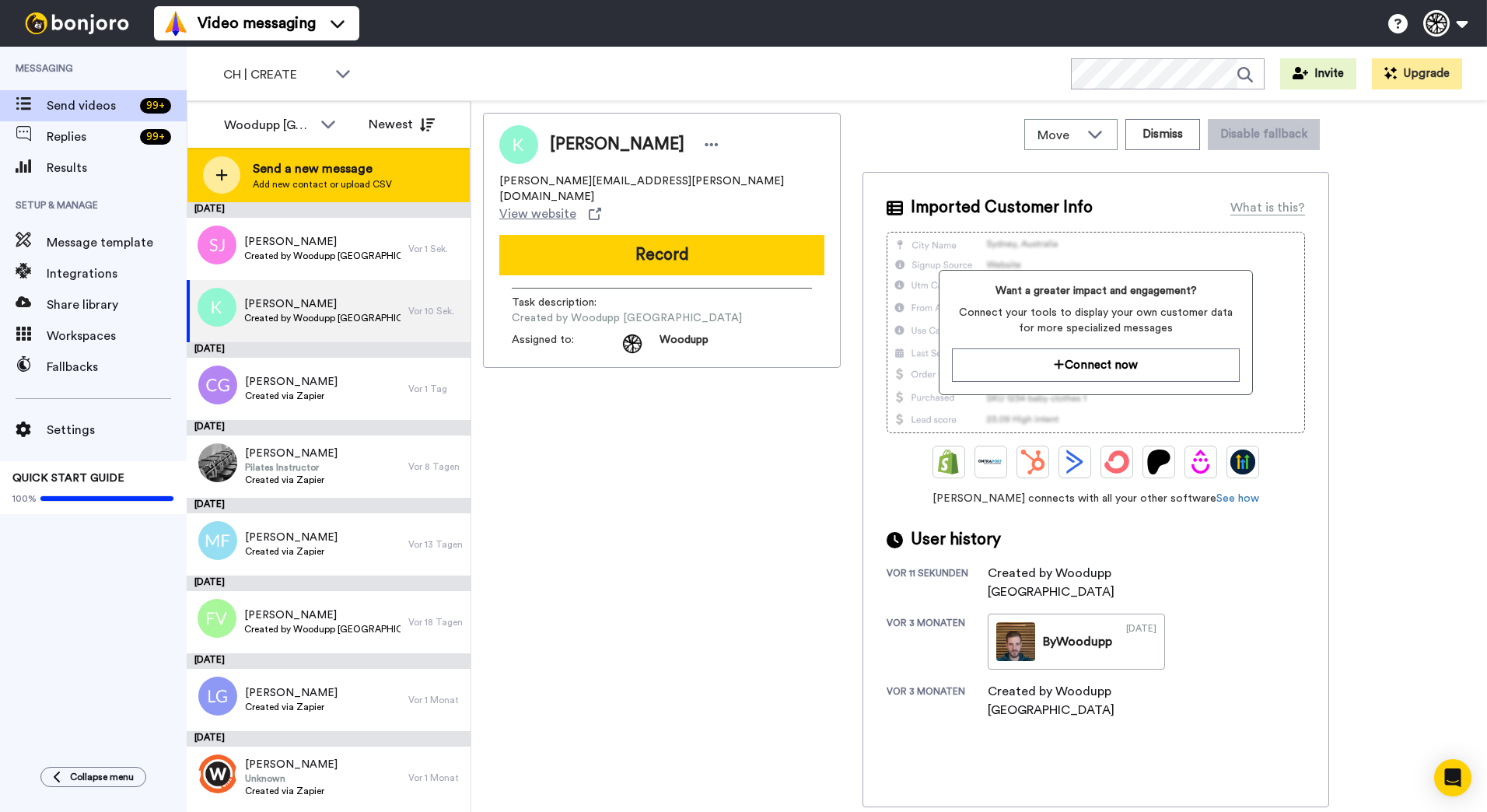
click at [264, 160] on span "Send a new message" at bounding box center [322, 168] width 139 height 18
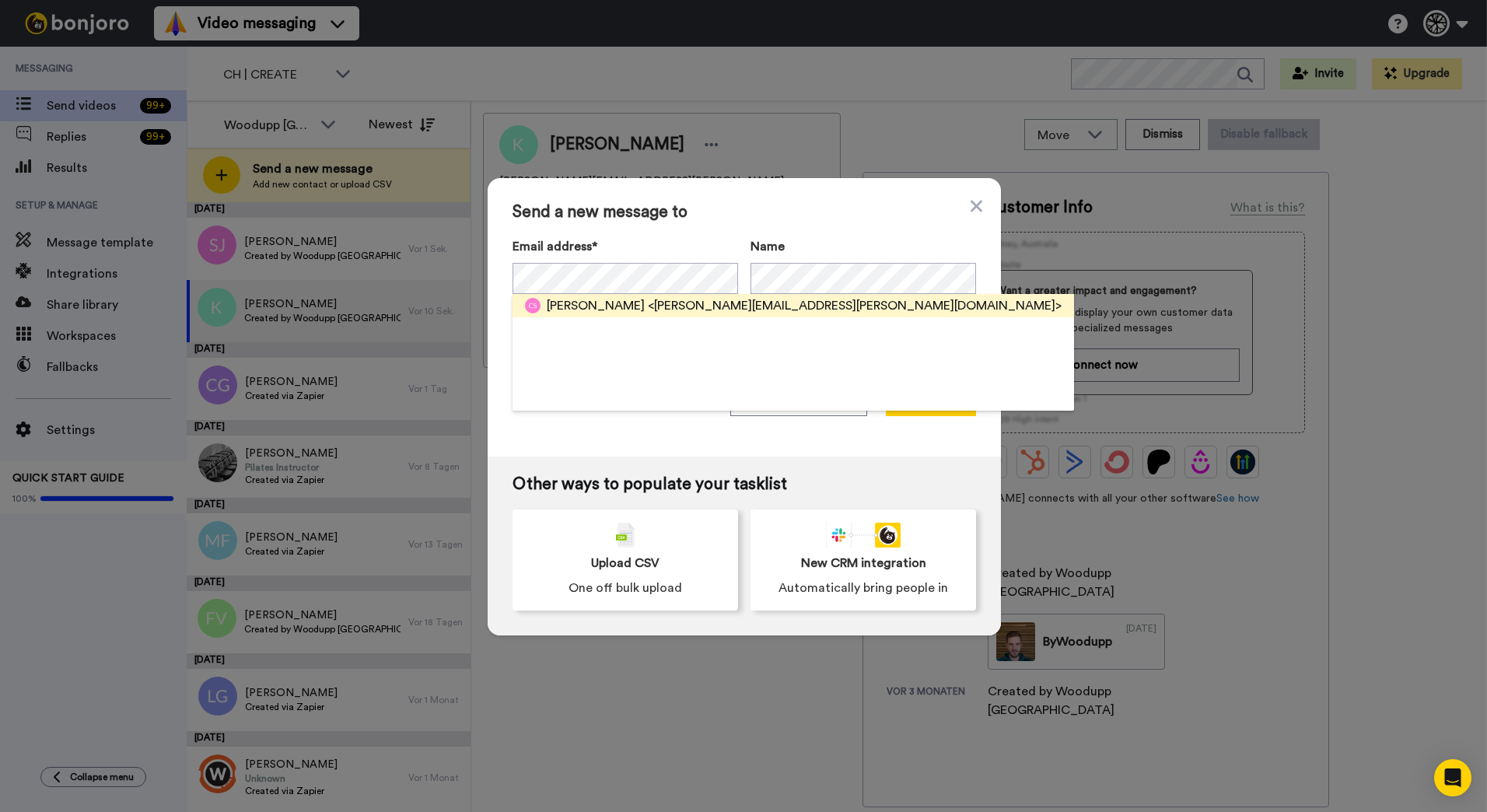
click at [684, 307] on span "<corina.stefan@gmx.ch>" at bounding box center [855, 304] width 414 height 18
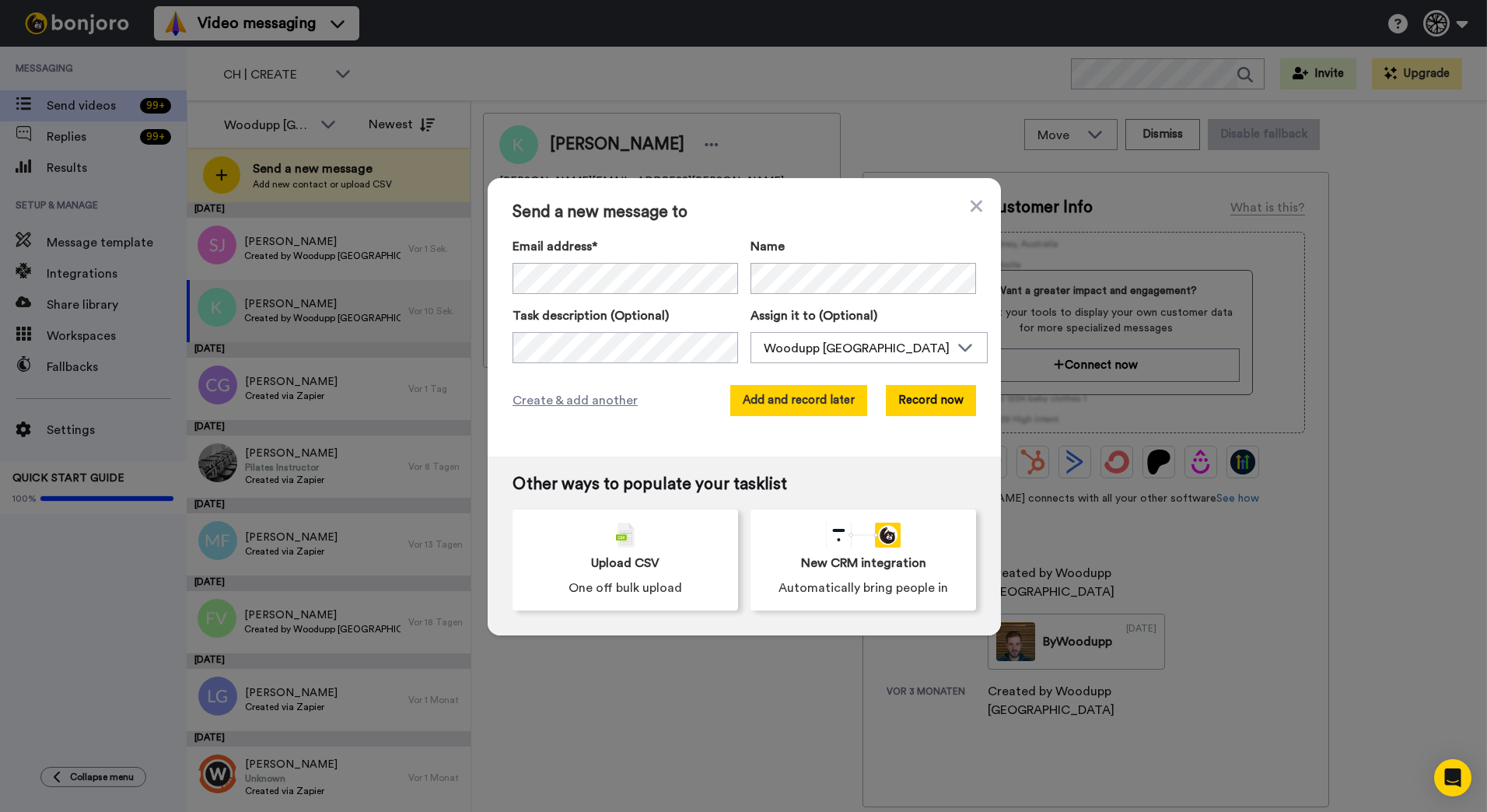
click at [822, 396] on button "Add and record later" at bounding box center [799, 400] width 137 height 31
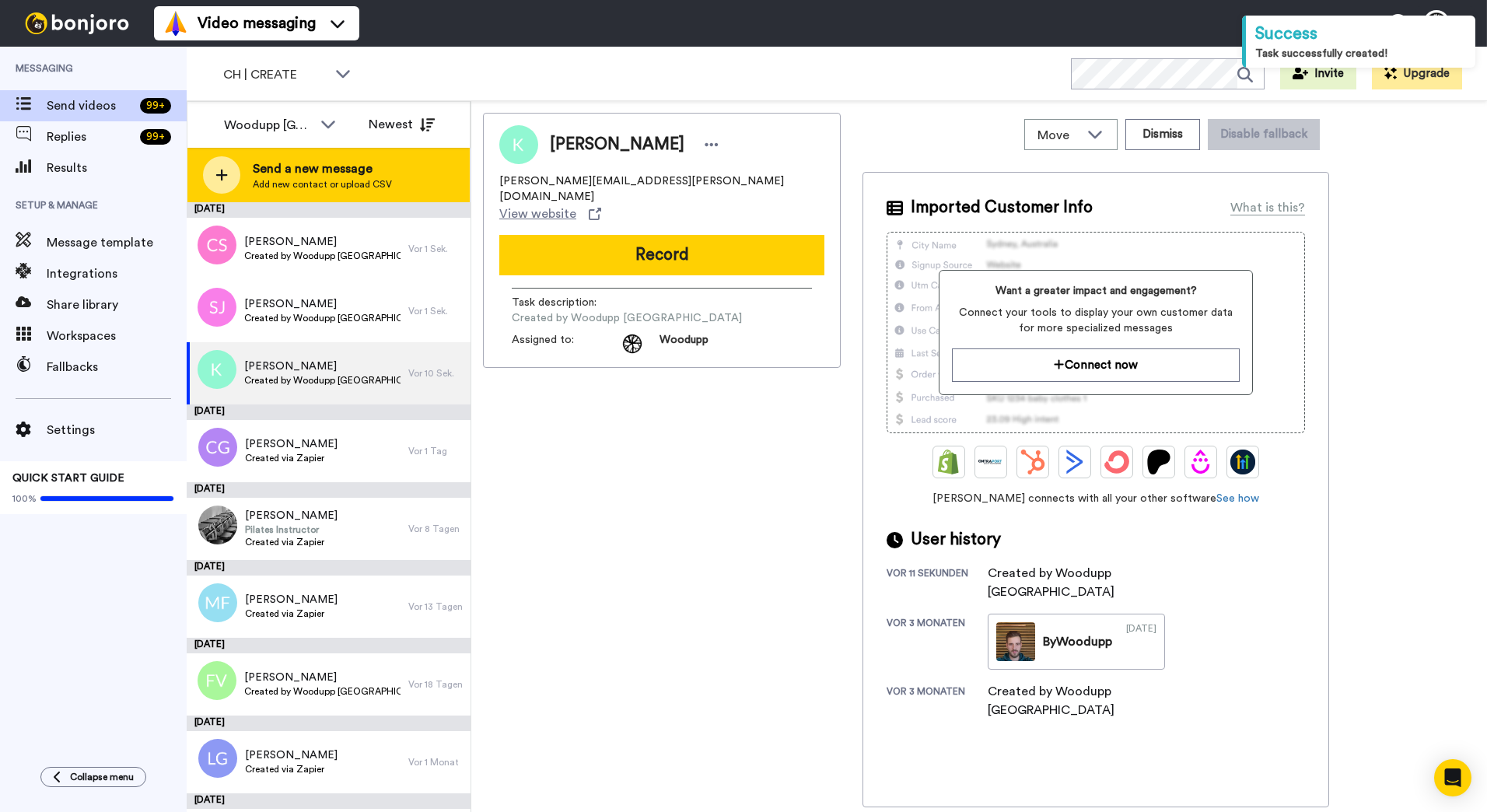
click at [340, 183] on span "Add new contact or upload CSV" at bounding box center [322, 184] width 139 height 13
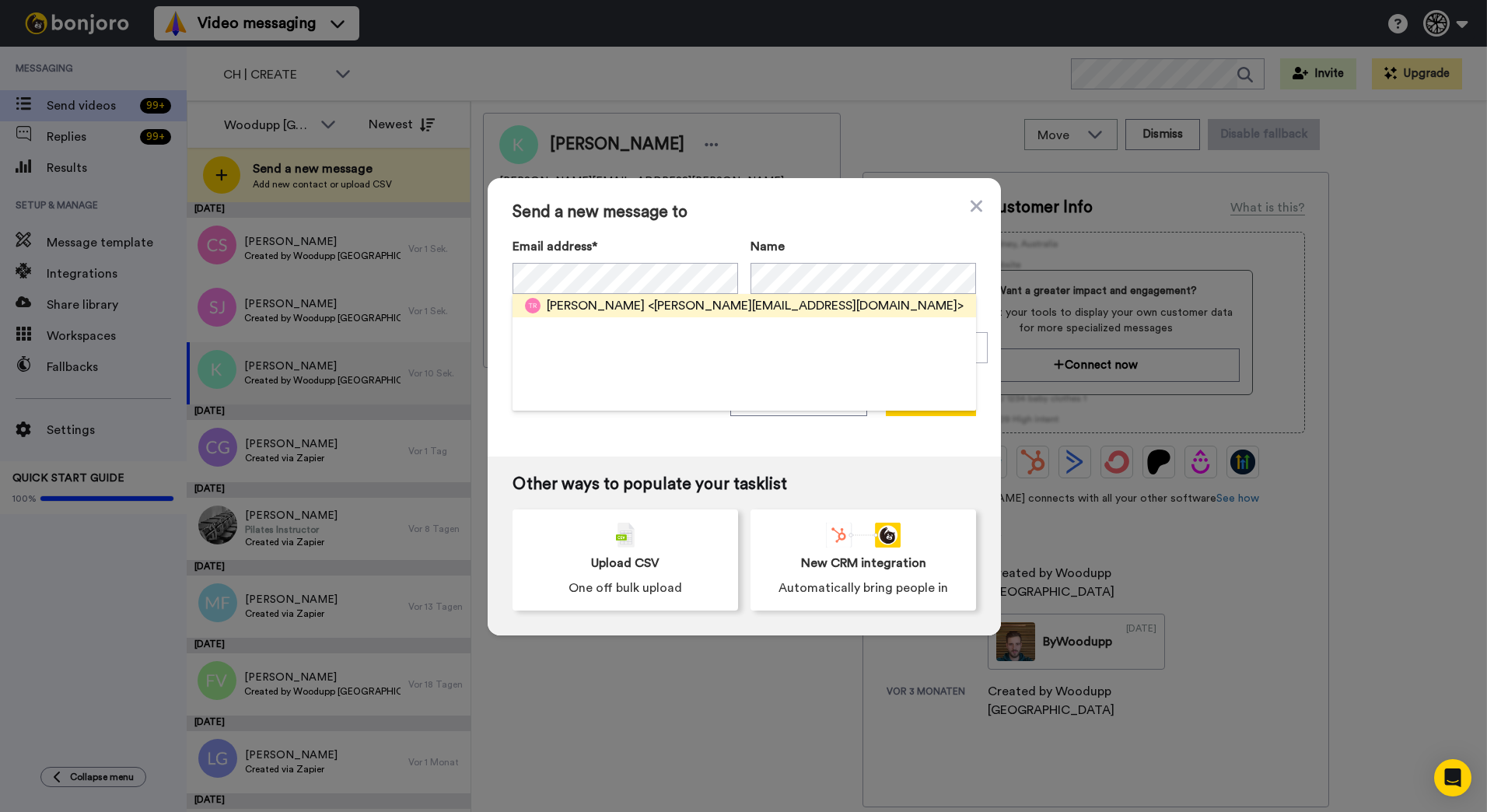
click at [648, 300] on span "<dr.t.ros@gmail.com>" at bounding box center [805, 304] width 315 height 18
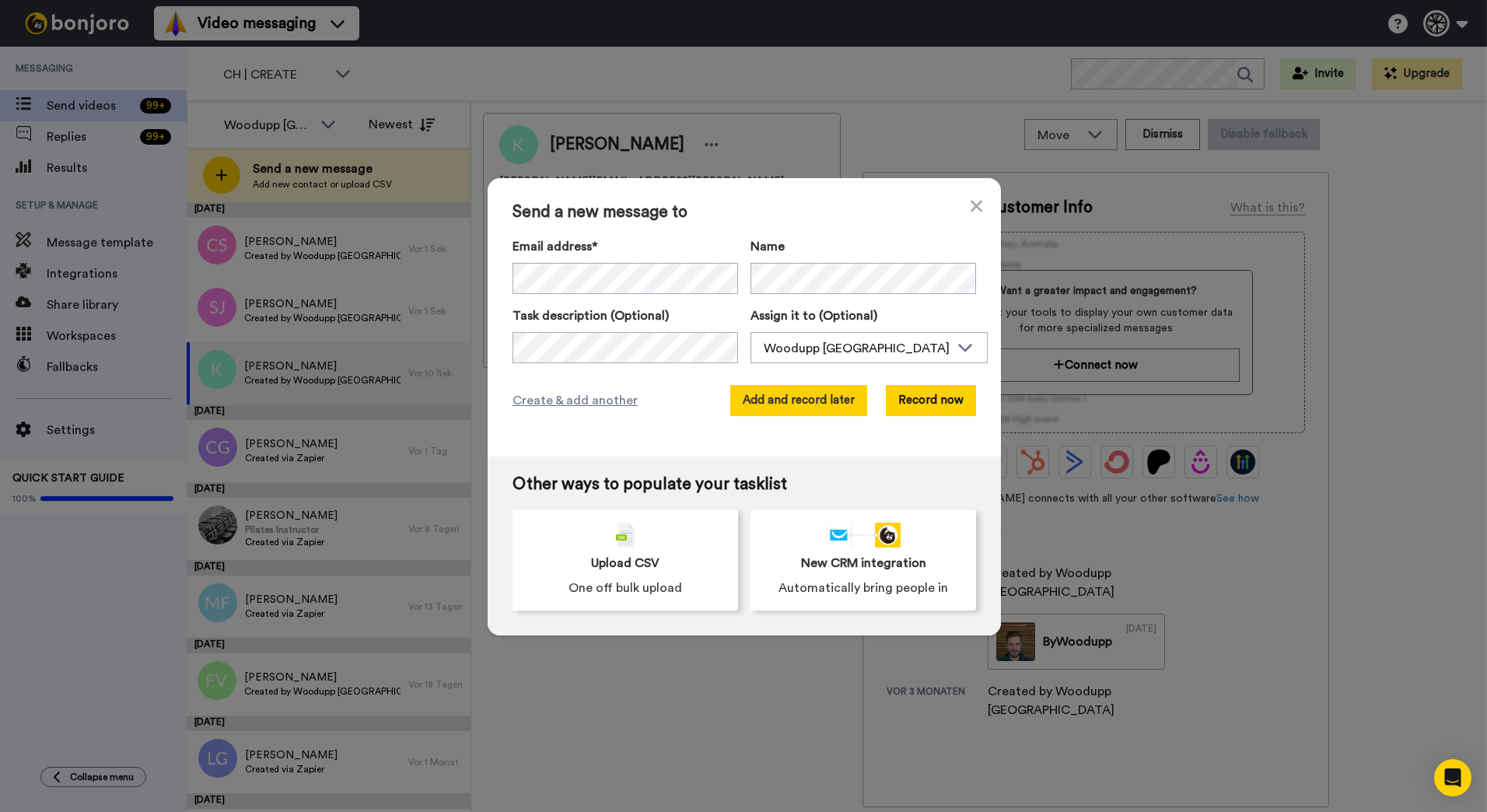
click at [830, 406] on button "Add and record later" at bounding box center [799, 400] width 137 height 31
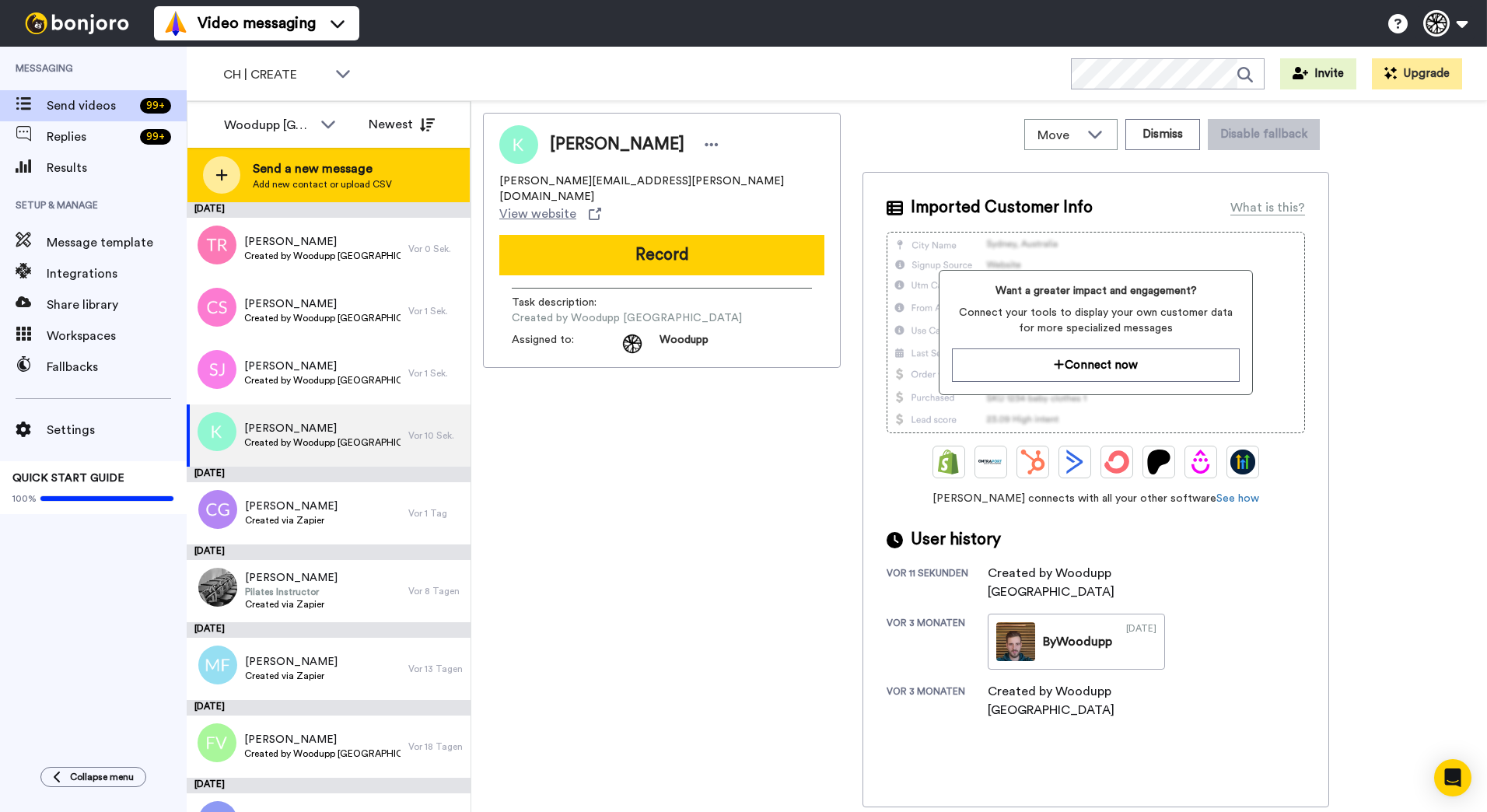
click at [395, 175] on div "Send a new message Add new contact or upload CSV" at bounding box center [329, 175] width 282 height 54
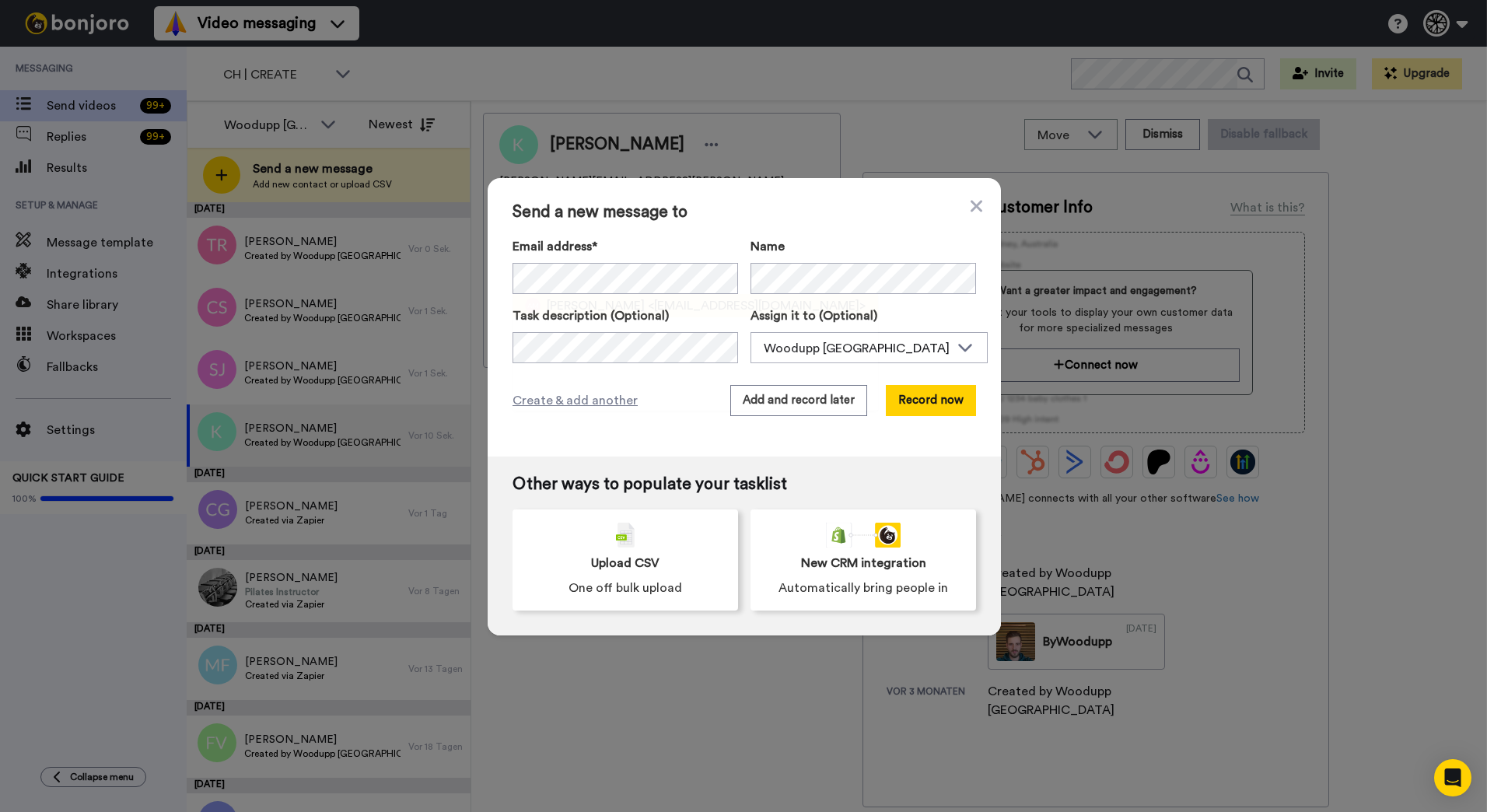
click at [688, 303] on span "<alina.meier17@bluewin.ch>" at bounding box center [756, 304] width 218 height 18
click at [806, 411] on button "Add and record later" at bounding box center [799, 400] width 137 height 31
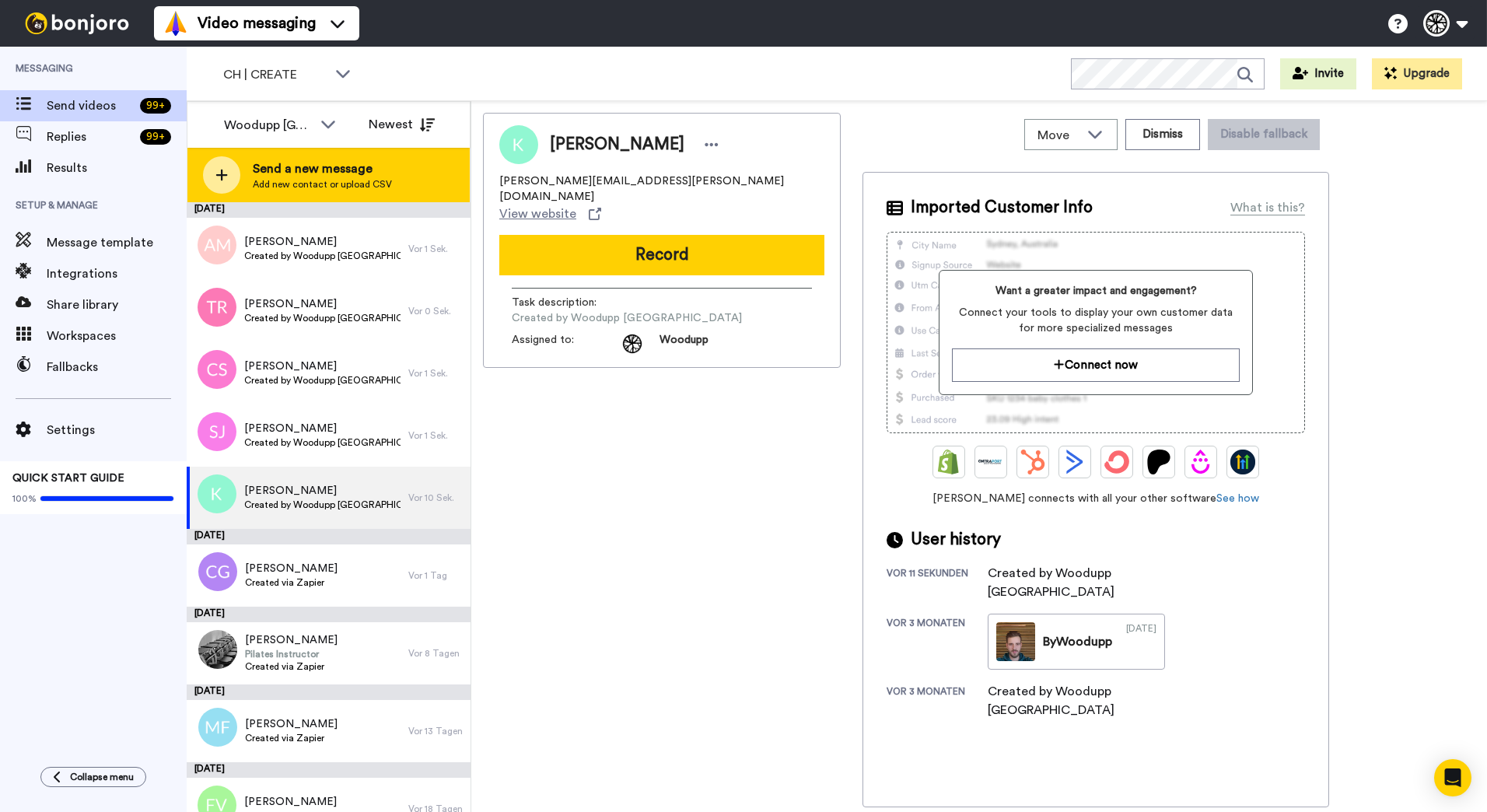
click at [360, 181] on span "Add new contact or upload CSV" at bounding box center [322, 184] width 139 height 13
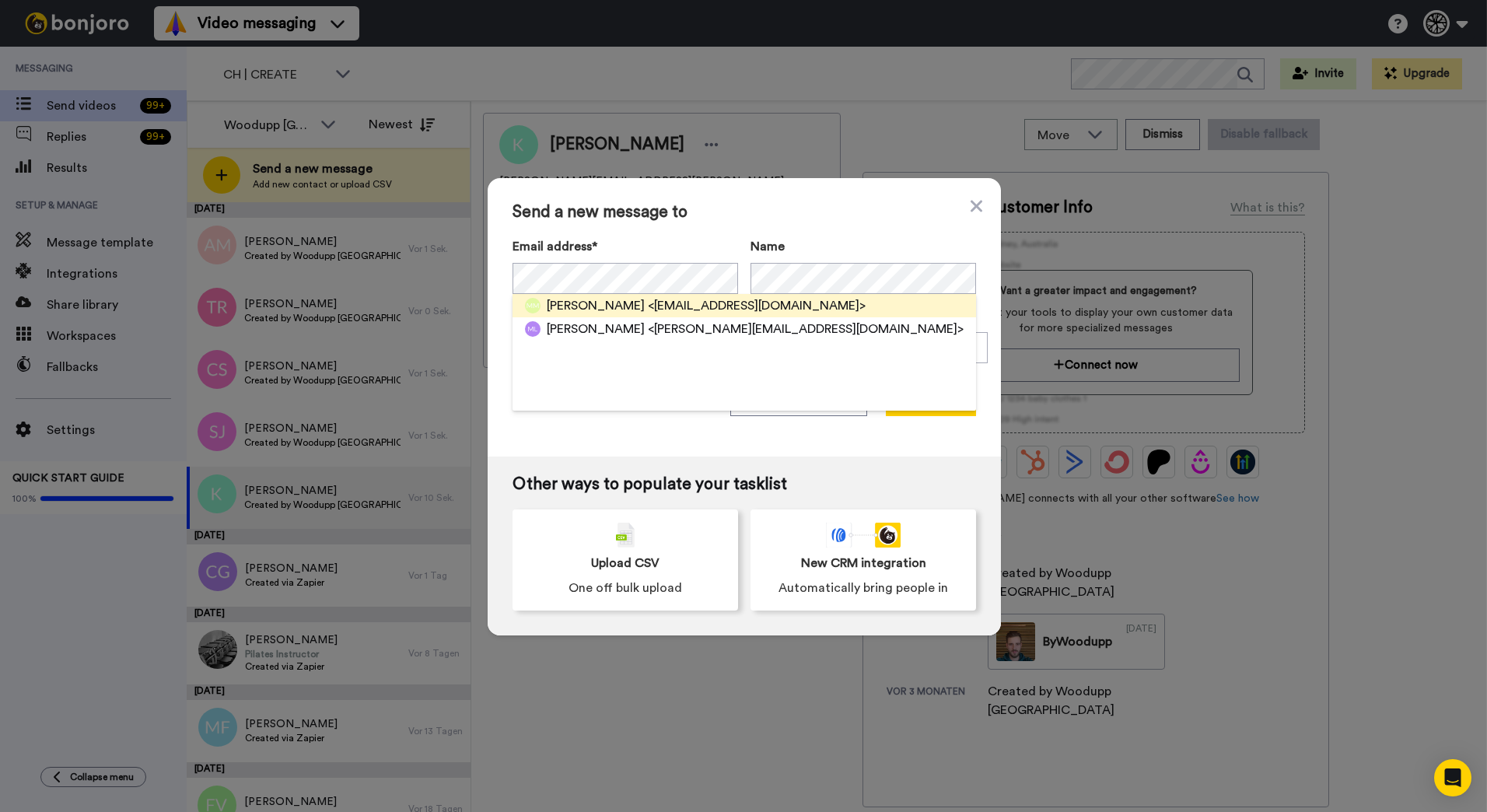
click at [648, 296] on span "<mario-m.m@hotmail.com>" at bounding box center [756, 304] width 218 height 18
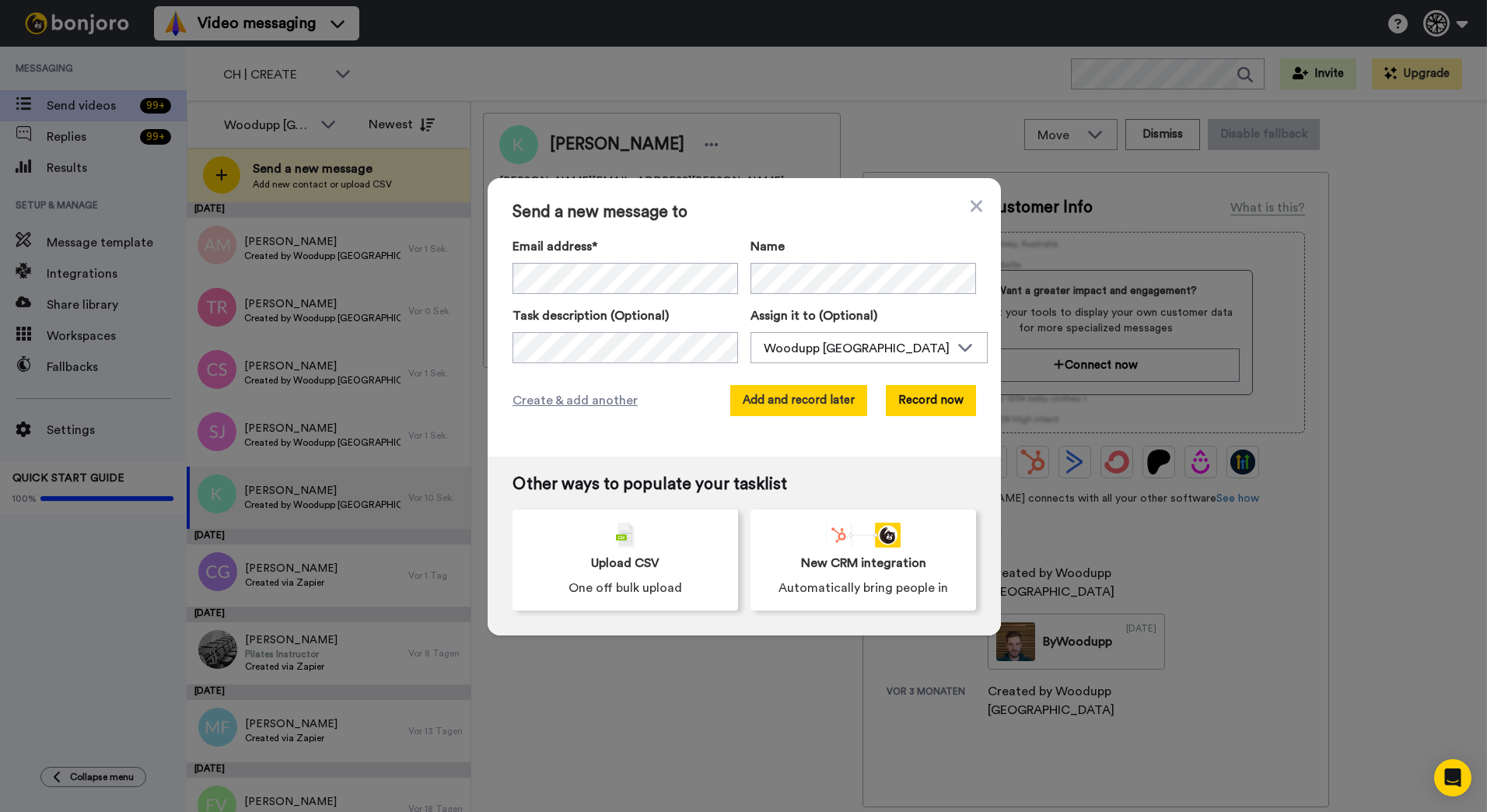
click at [793, 403] on button "Add and record later" at bounding box center [799, 400] width 137 height 31
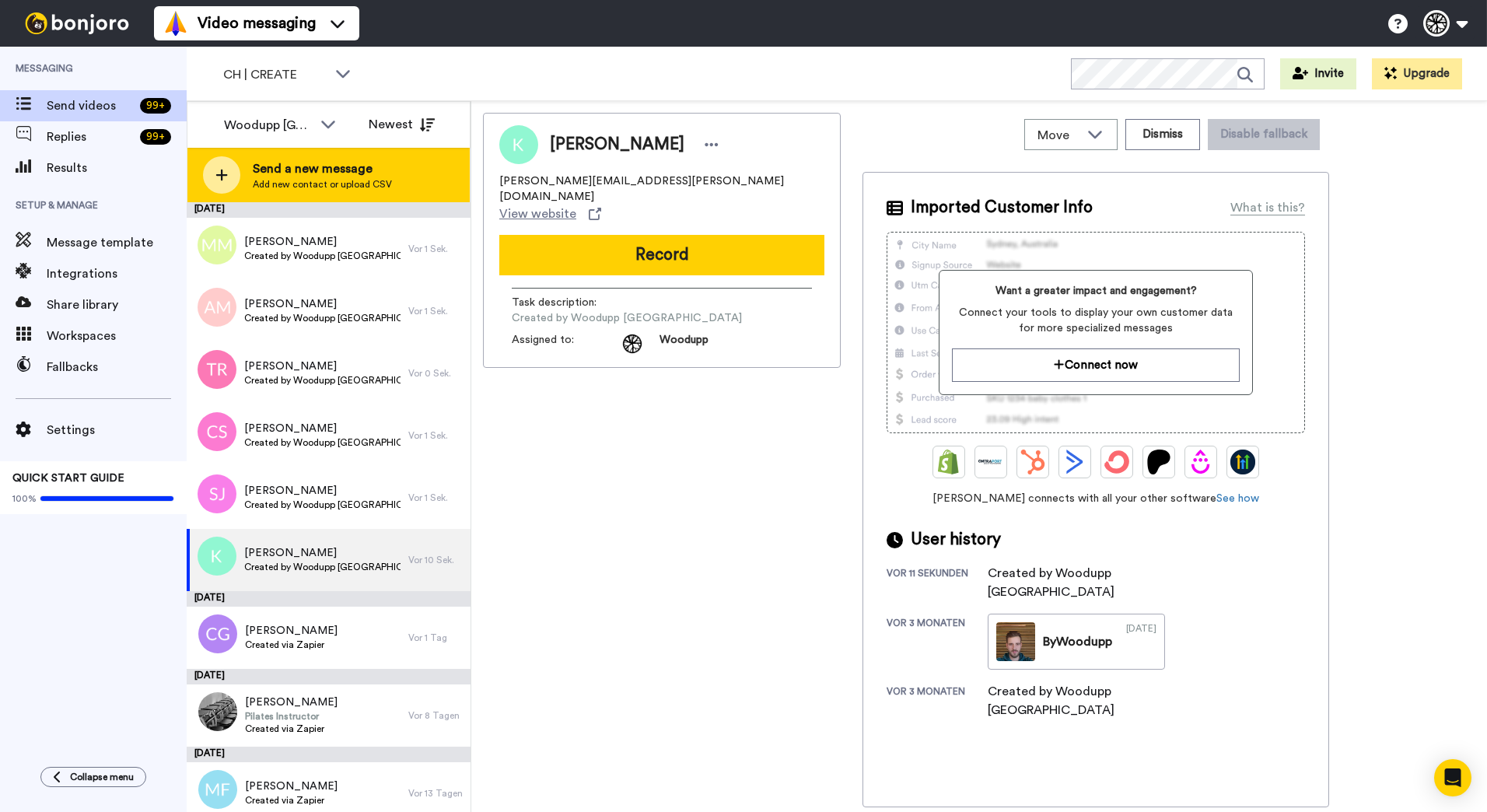
click at [396, 173] on div "Send a new message Add new contact or upload CSV" at bounding box center [329, 175] width 282 height 54
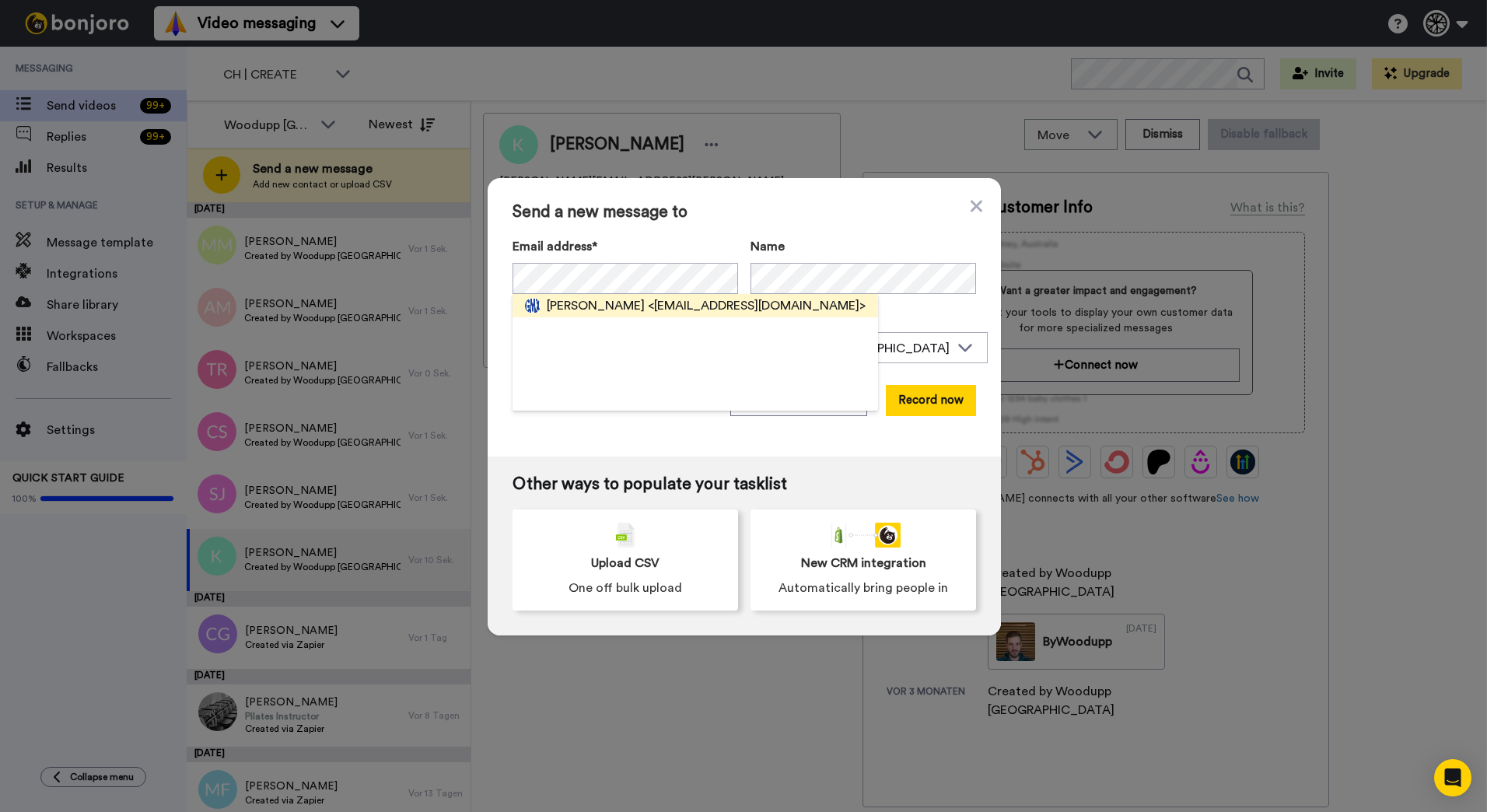
click at [615, 296] on div "Janette Liniger <muelin@gmx.net>" at bounding box center [695, 305] width 365 height 23
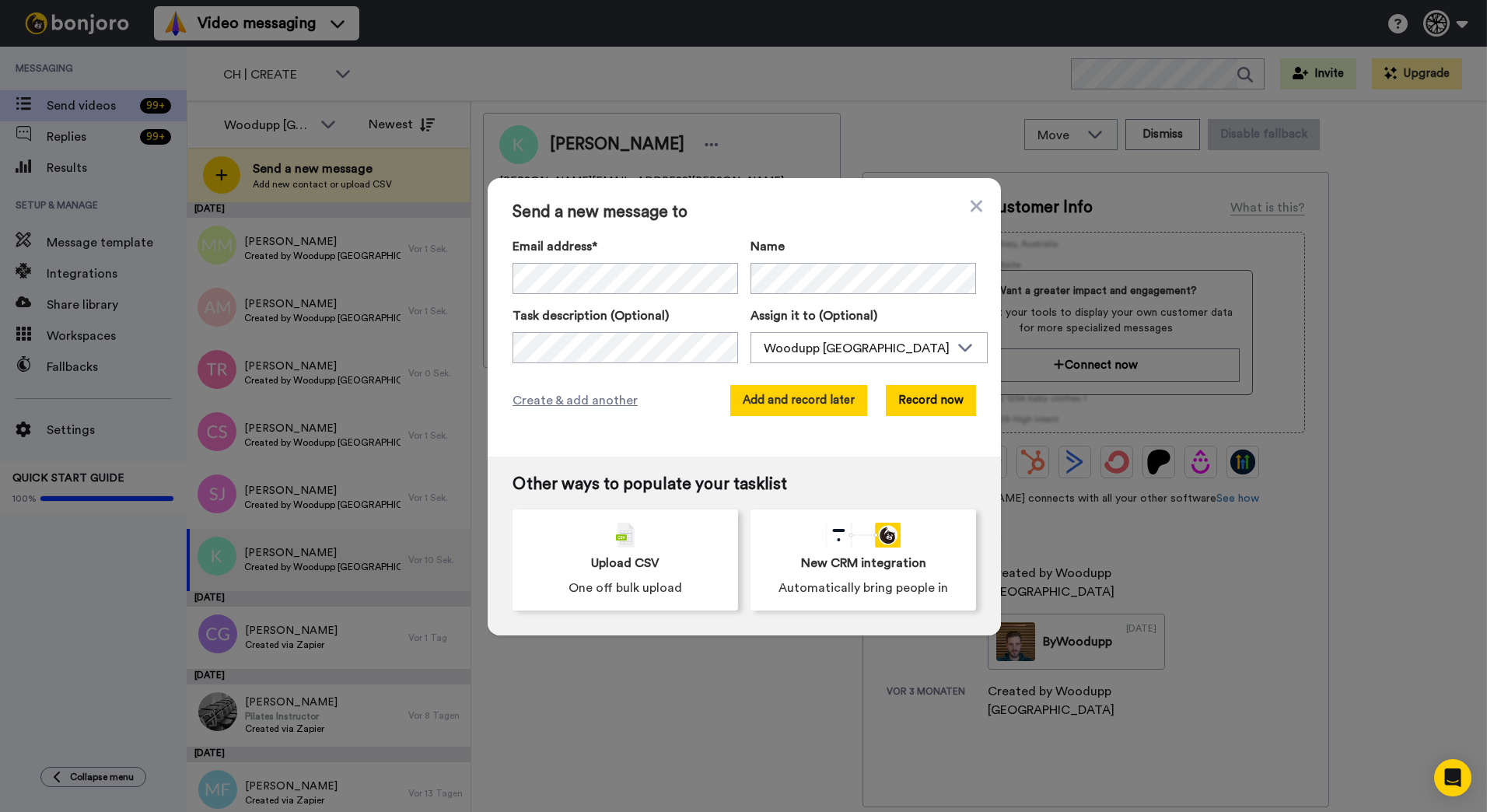
click at [816, 387] on button "Add and record later" at bounding box center [799, 400] width 137 height 31
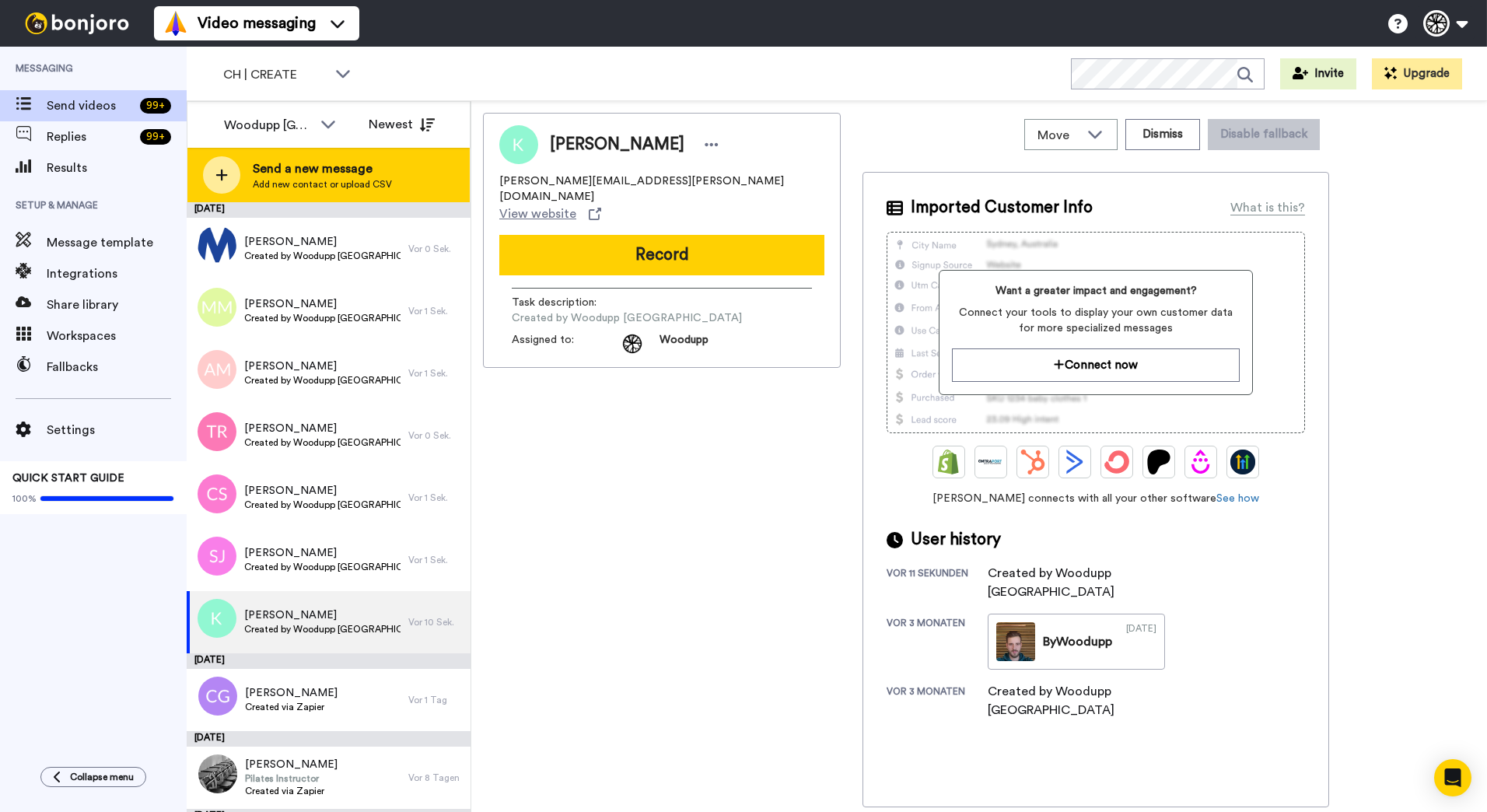
click at [417, 176] on div "Send a new message Add new contact or upload CSV" at bounding box center [329, 175] width 282 height 54
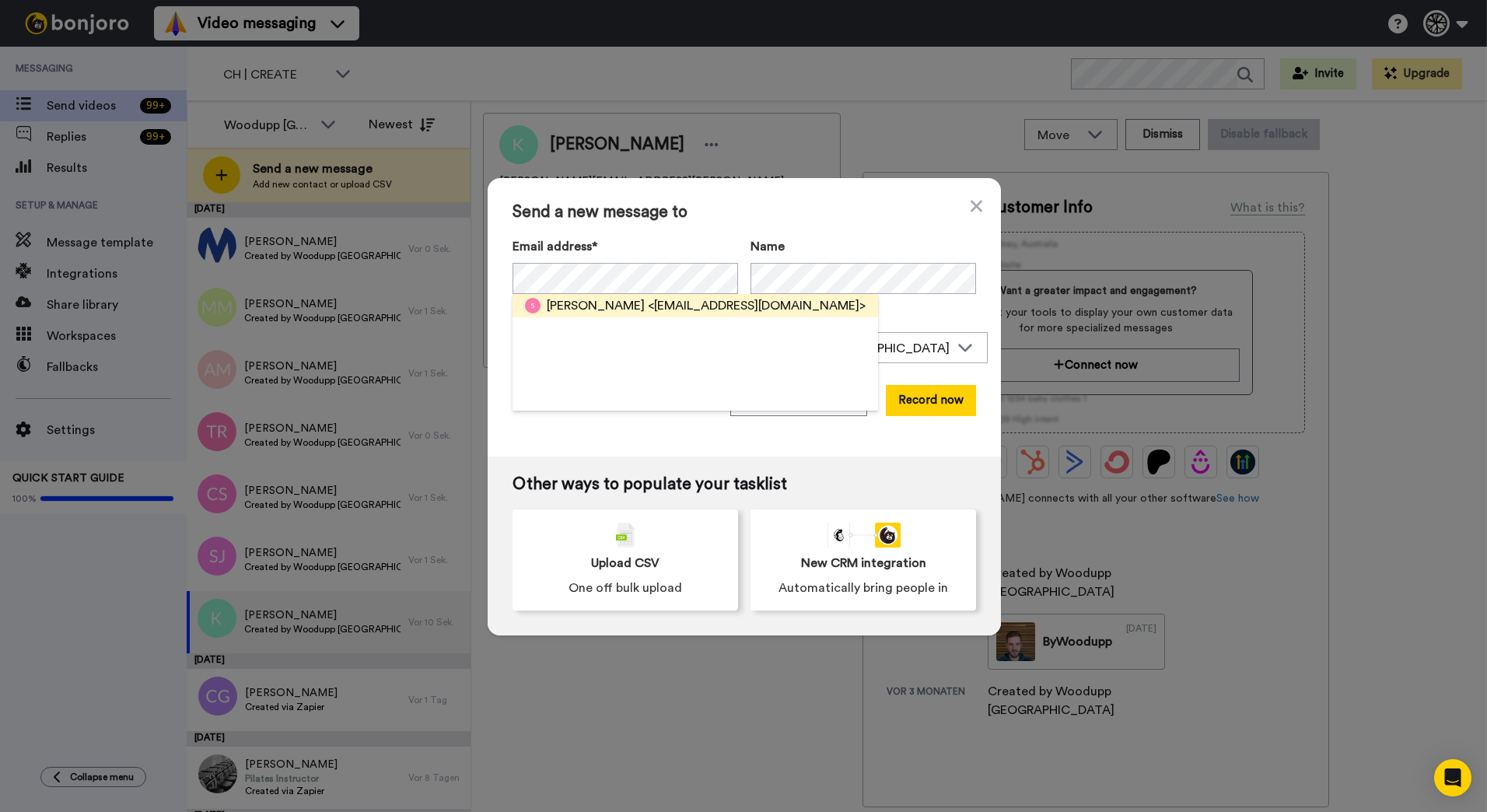
click at [654, 300] on span "<sabikem@gmx.ch>" at bounding box center [756, 304] width 218 height 18
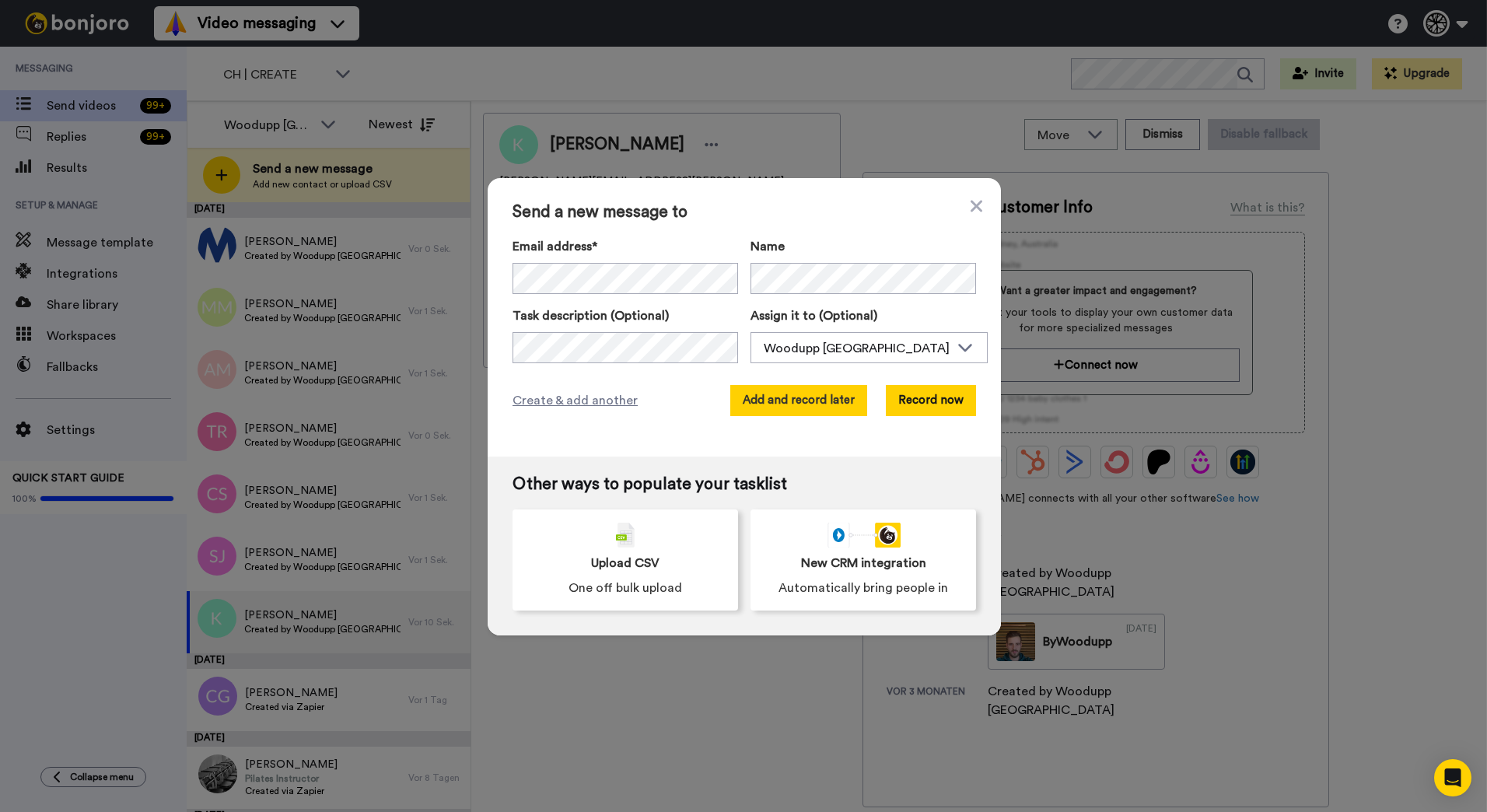
click at [780, 395] on button "Add and record later" at bounding box center [799, 400] width 137 height 31
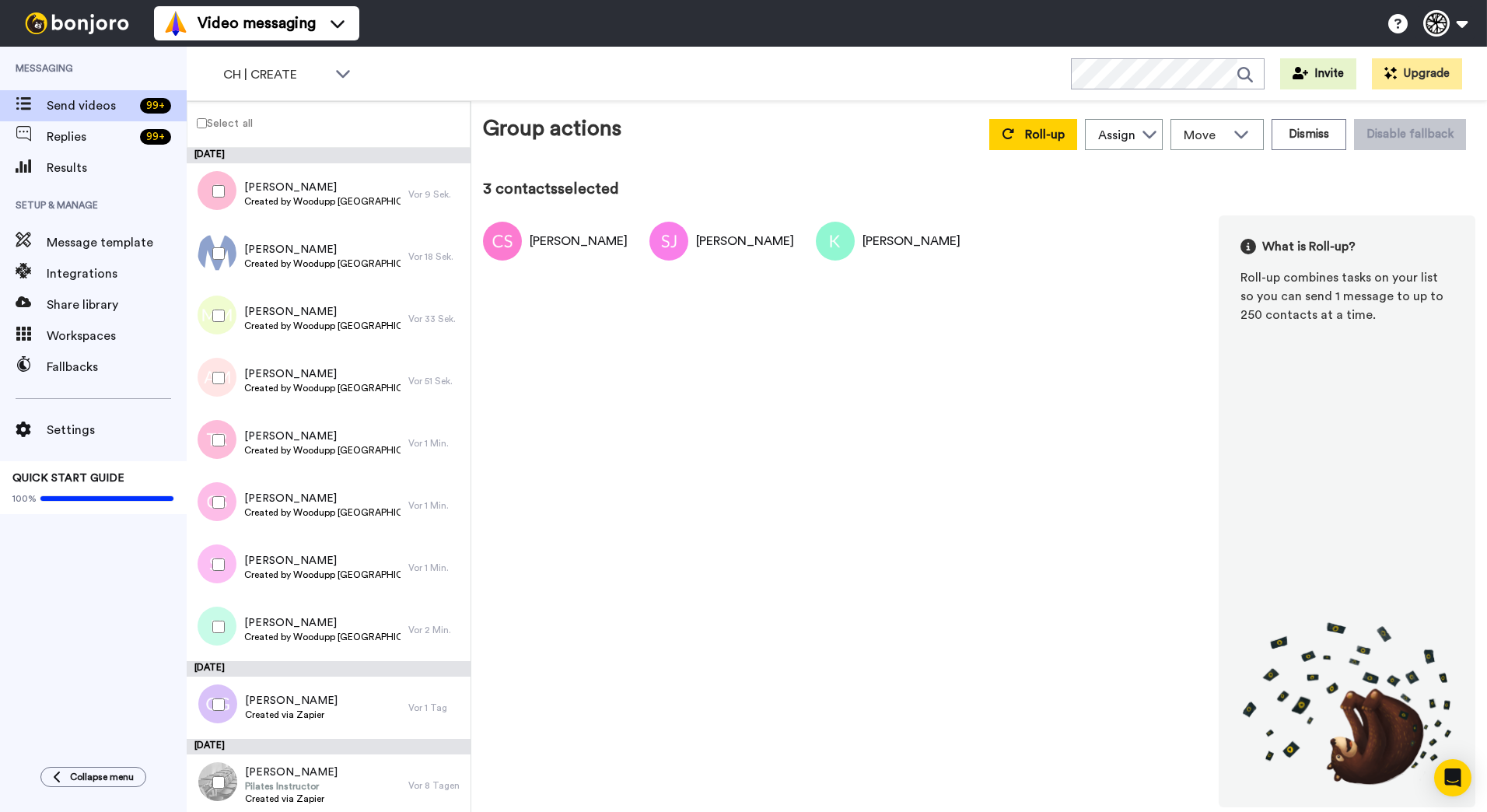
click at [209, 427] on div at bounding box center [216, 440] width 56 height 54
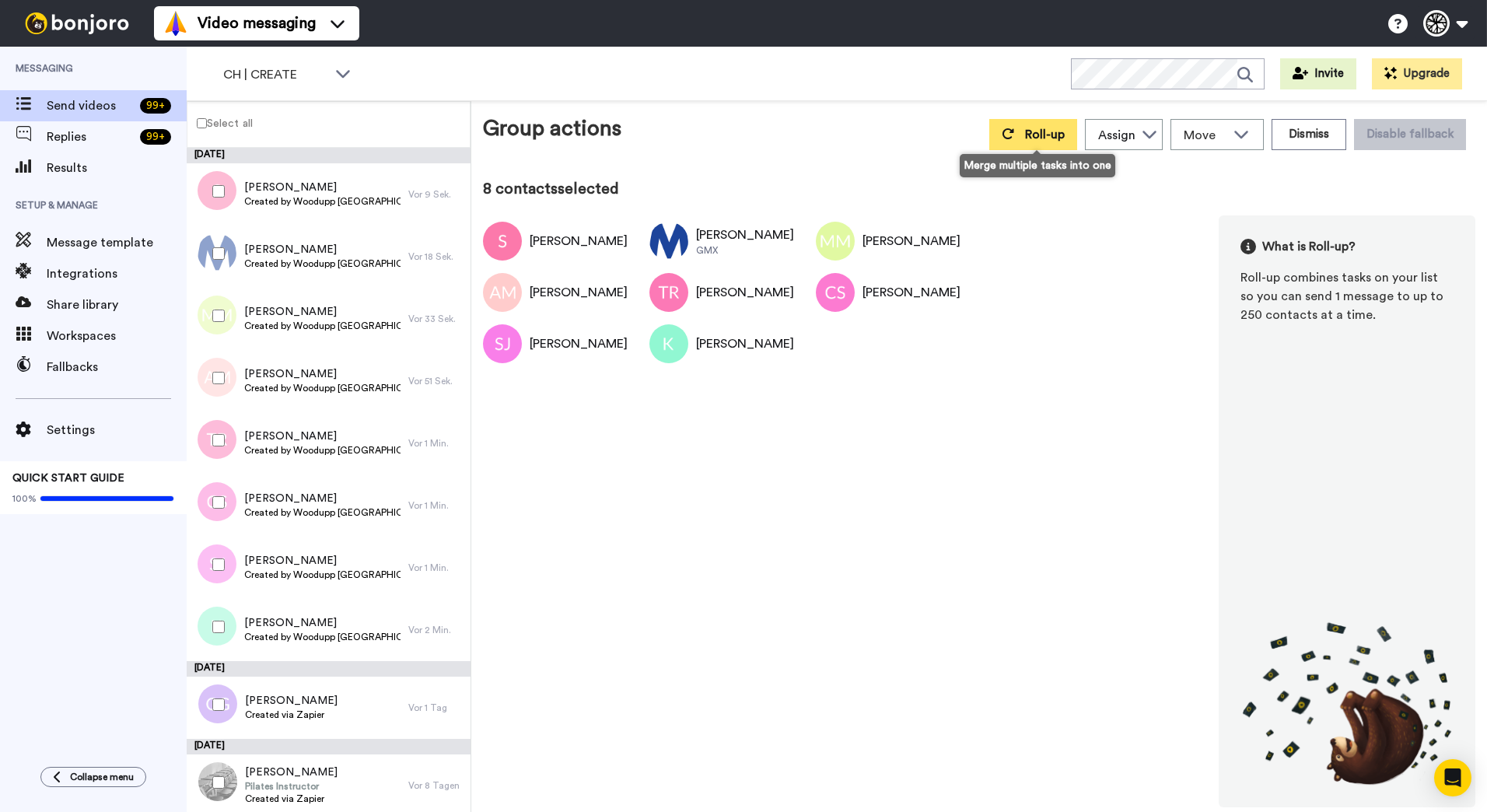
click at [1041, 137] on span "Roll-up" at bounding box center [1044, 134] width 40 height 13
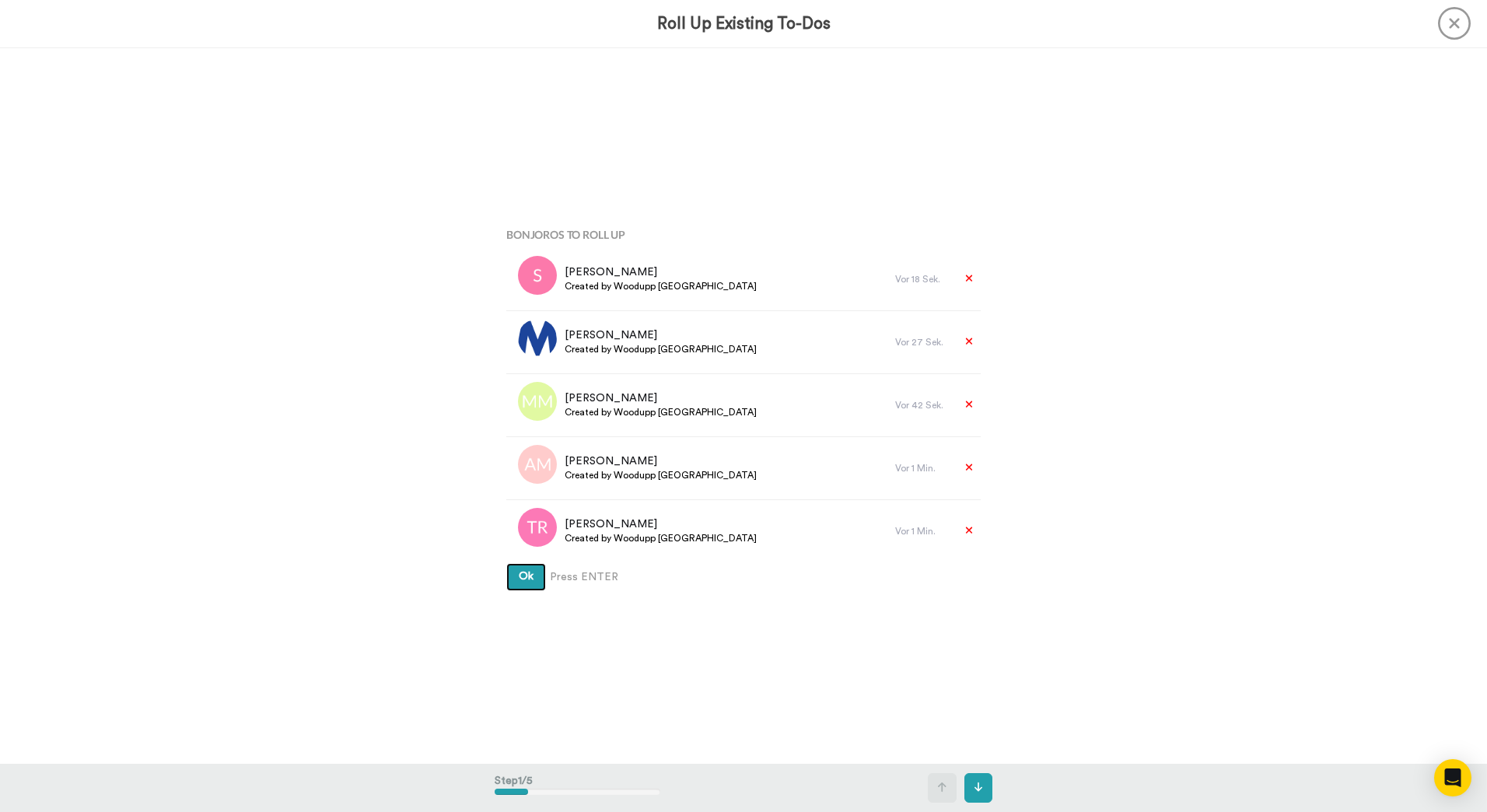
click at [507, 563] on button "Ok" at bounding box center [526, 576] width 40 height 28
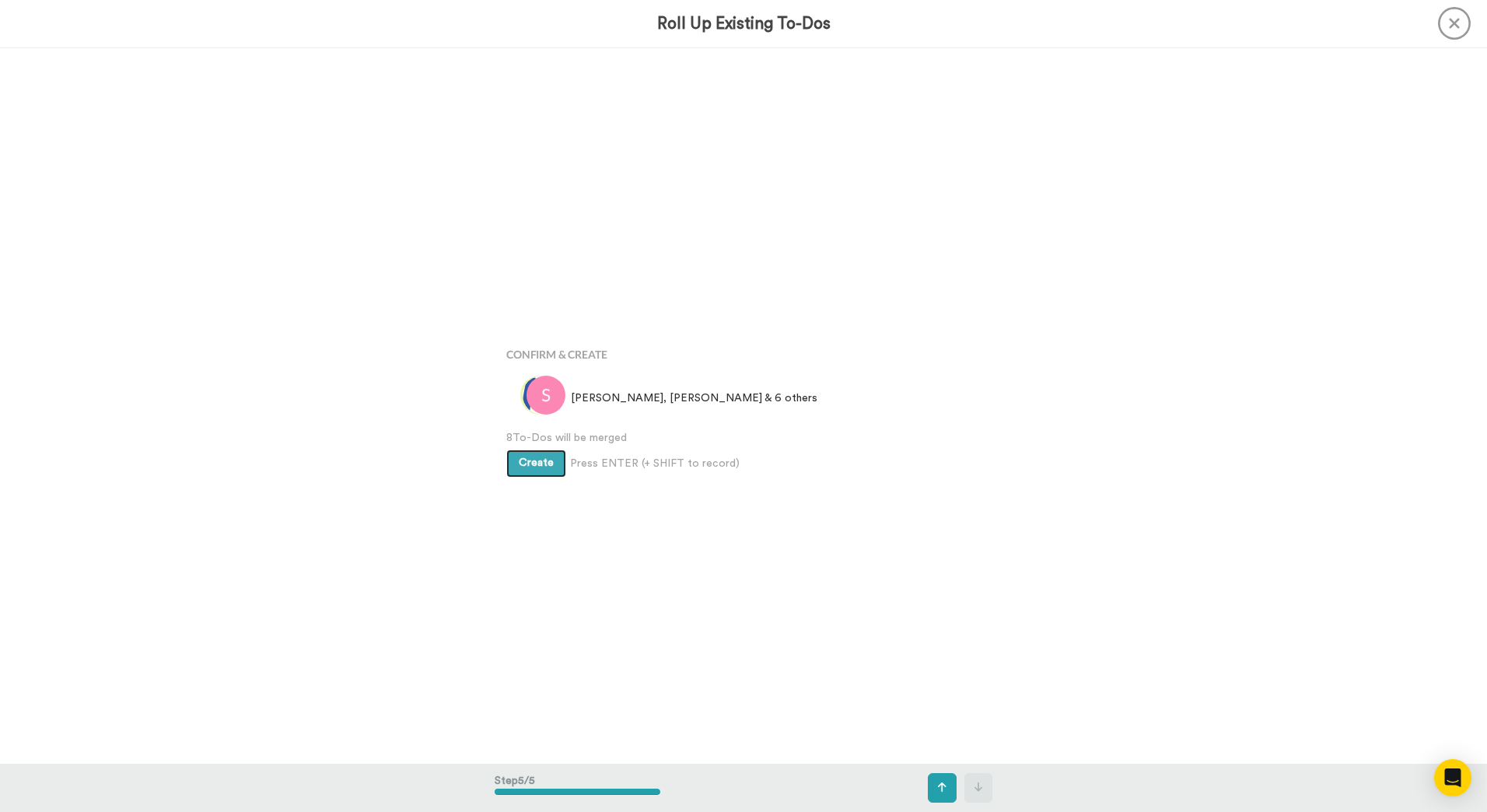
scroll to position [2862, 0]
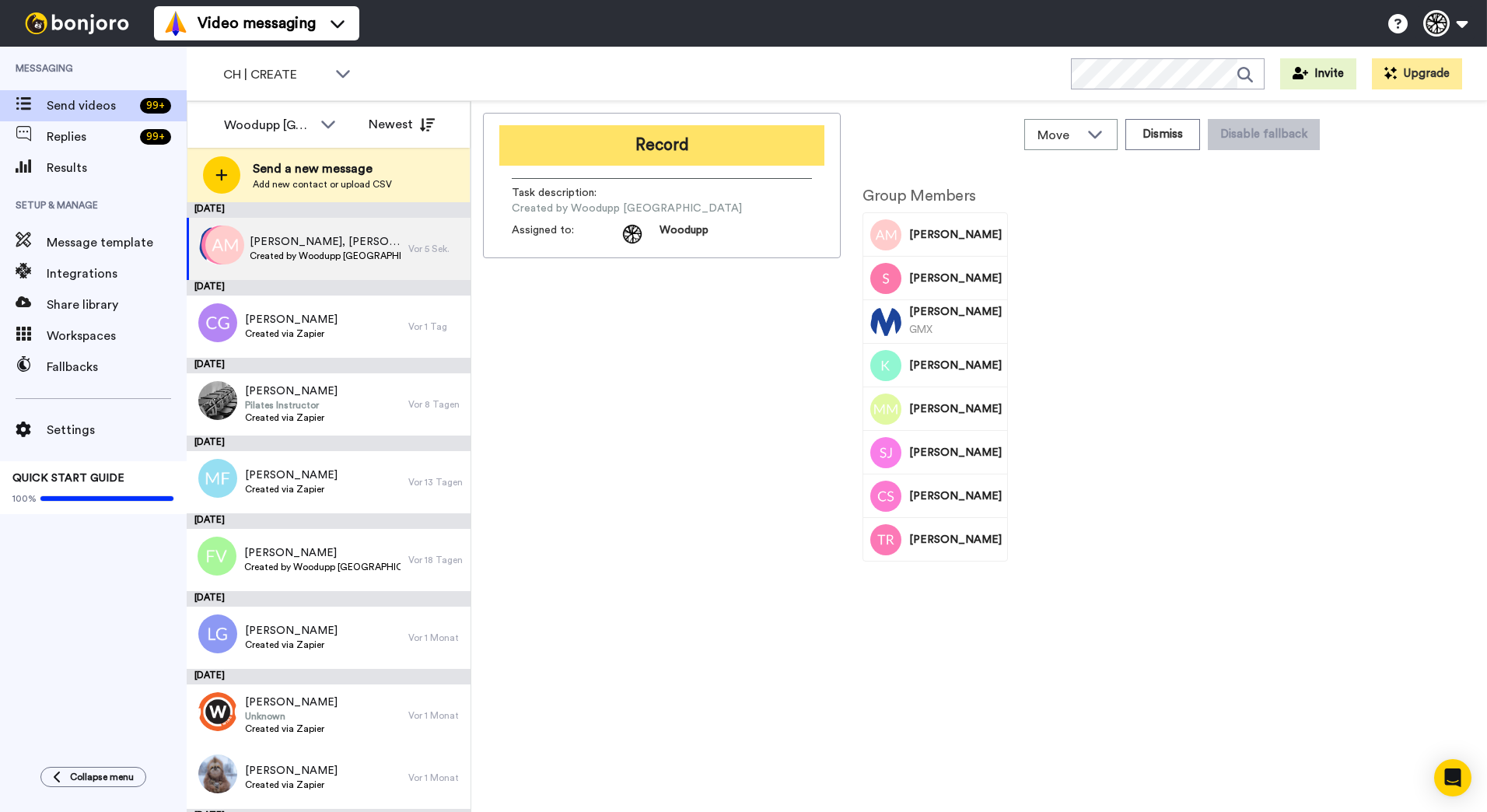
click at [577, 160] on button "Record" at bounding box center [661, 145] width 325 height 41
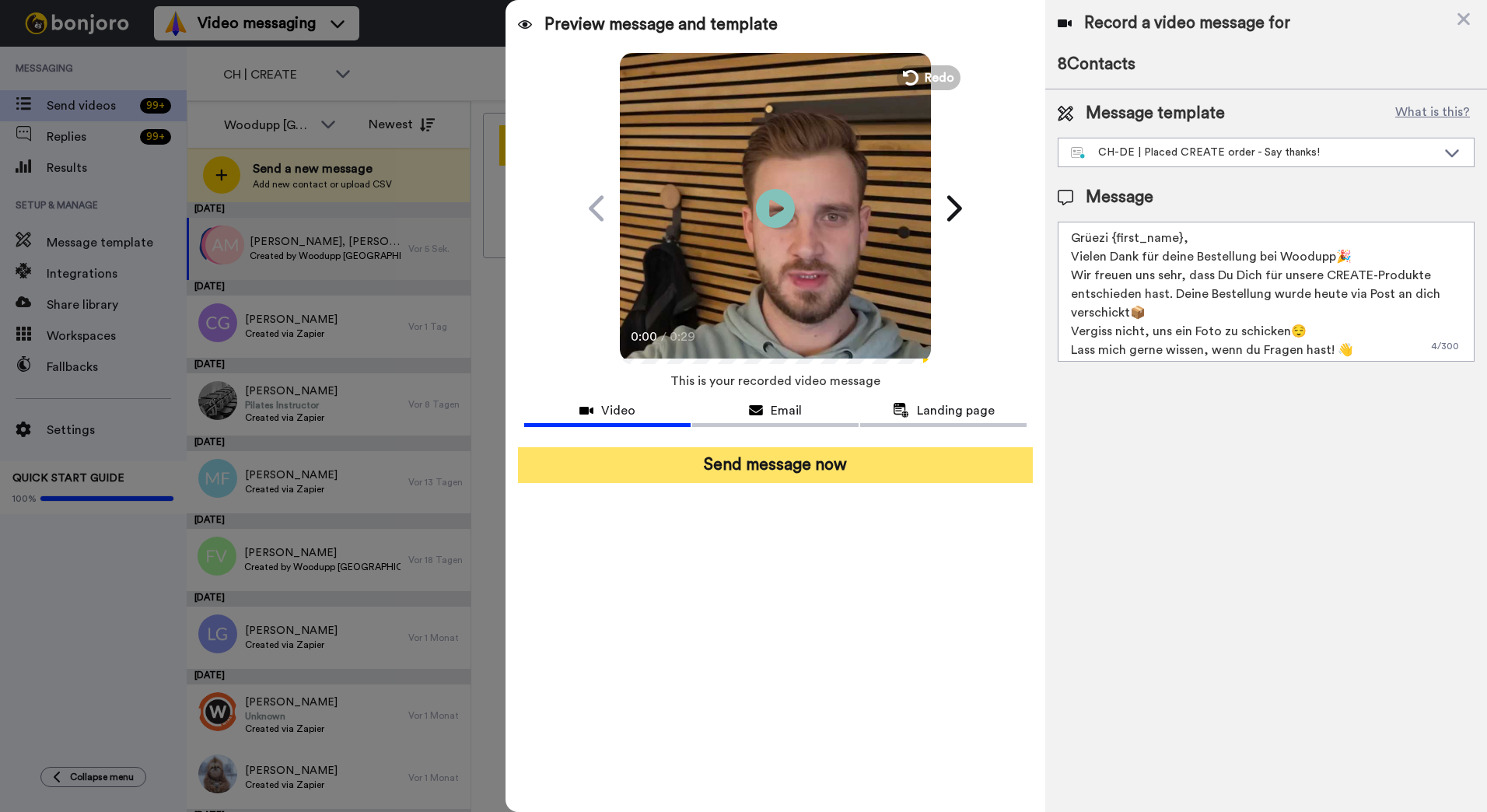
click at [850, 474] on button "Send message now" at bounding box center [775, 464] width 514 height 36
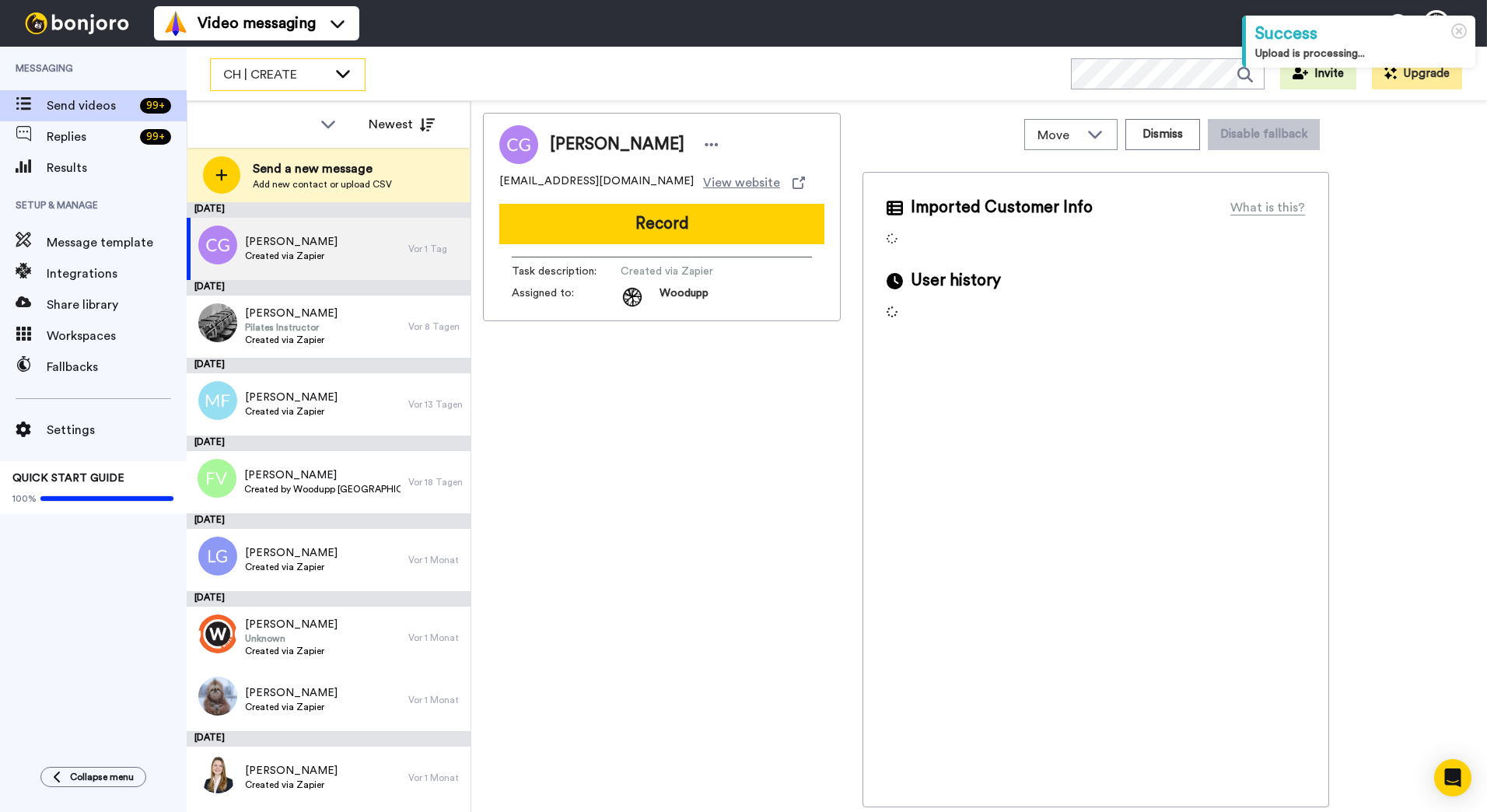
click at [345, 72] on icon at bounding box center [342, 73] width 18 height 15
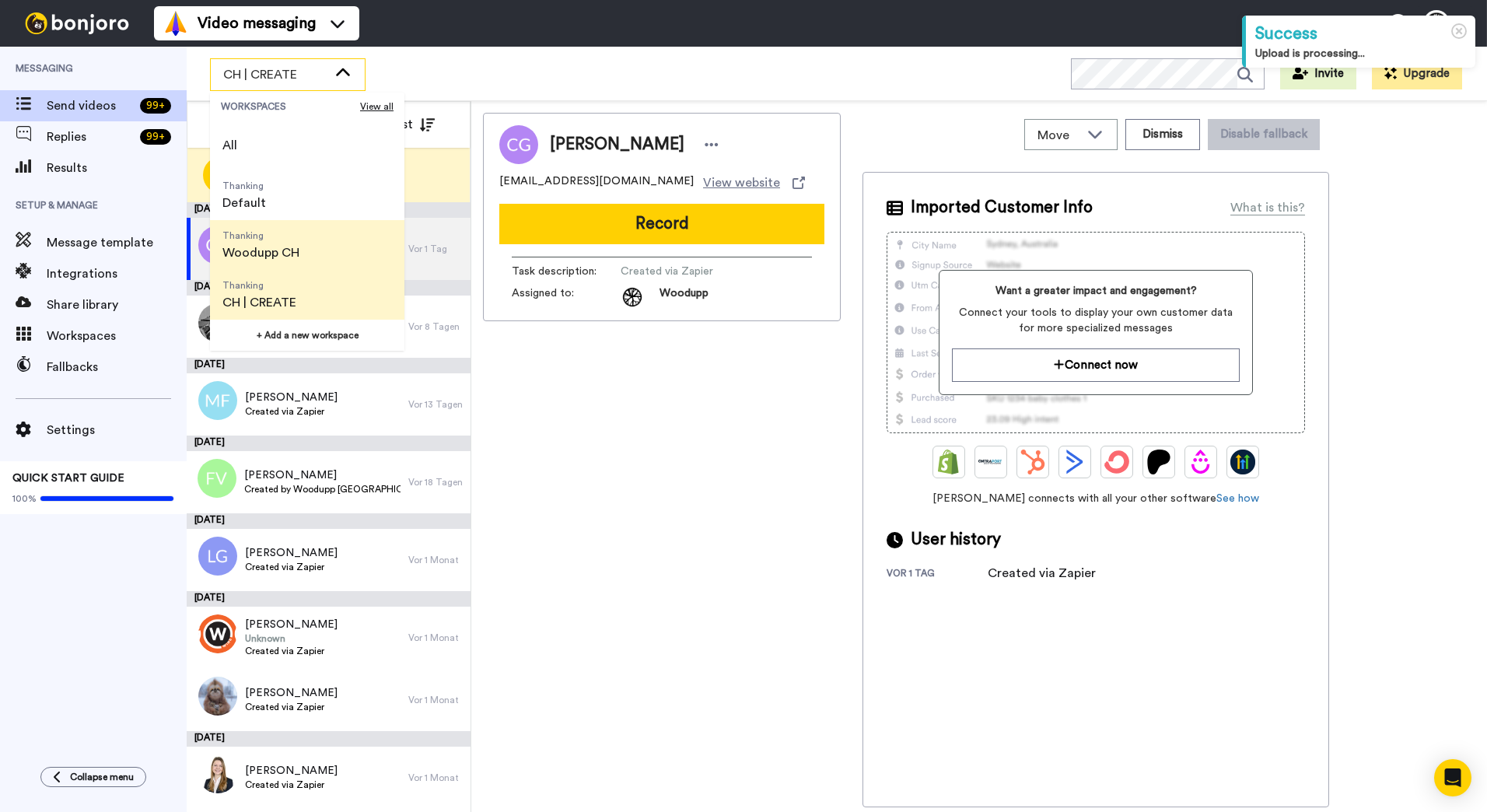
click at [327, 253] on li "Thanking Woodupp CH" at bounding box center [306, 245] width 194 height 49
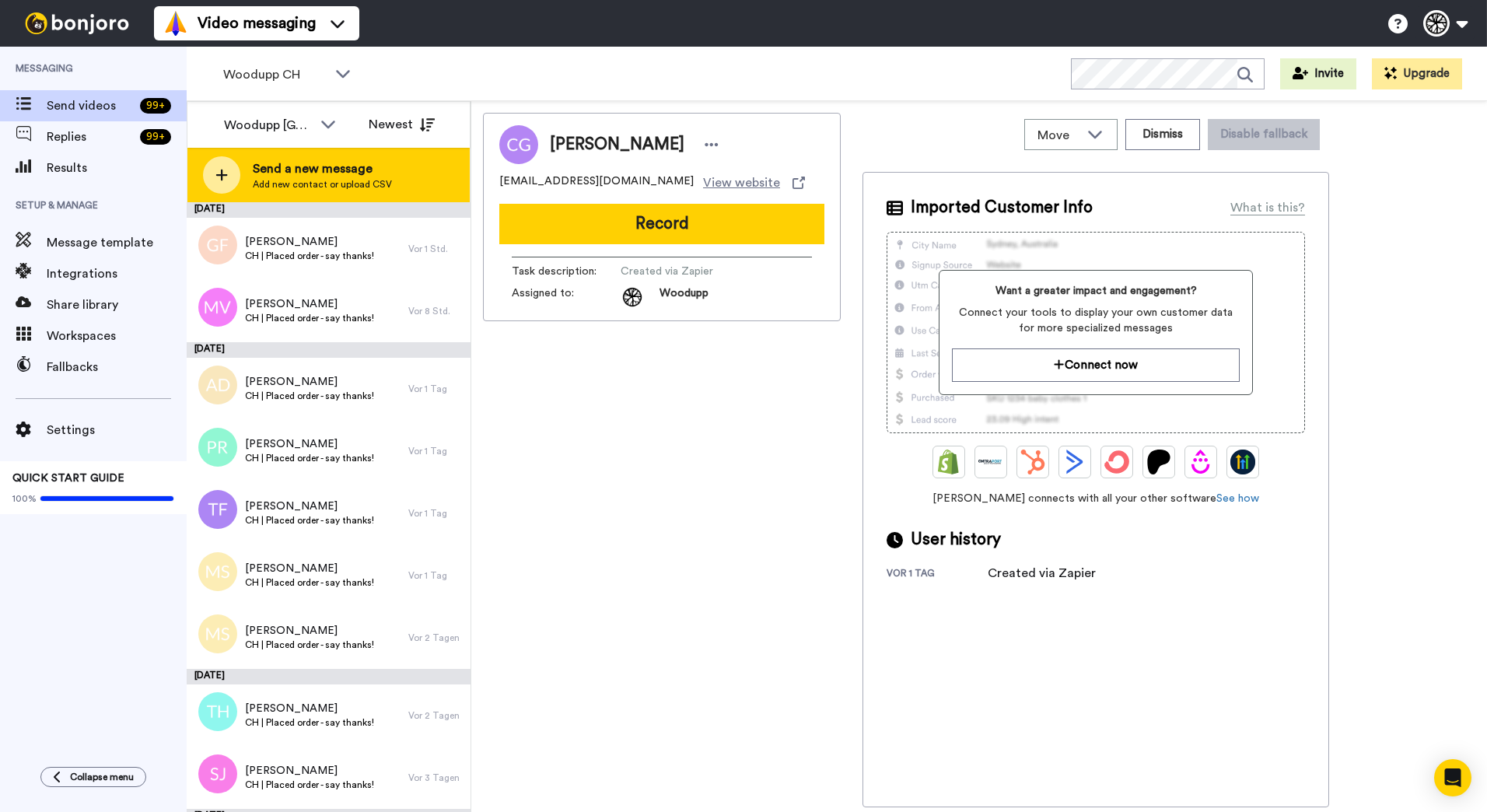
click at [364, 169] on span "Send a new message" at bounding box center [322, 168] width 139 height 18
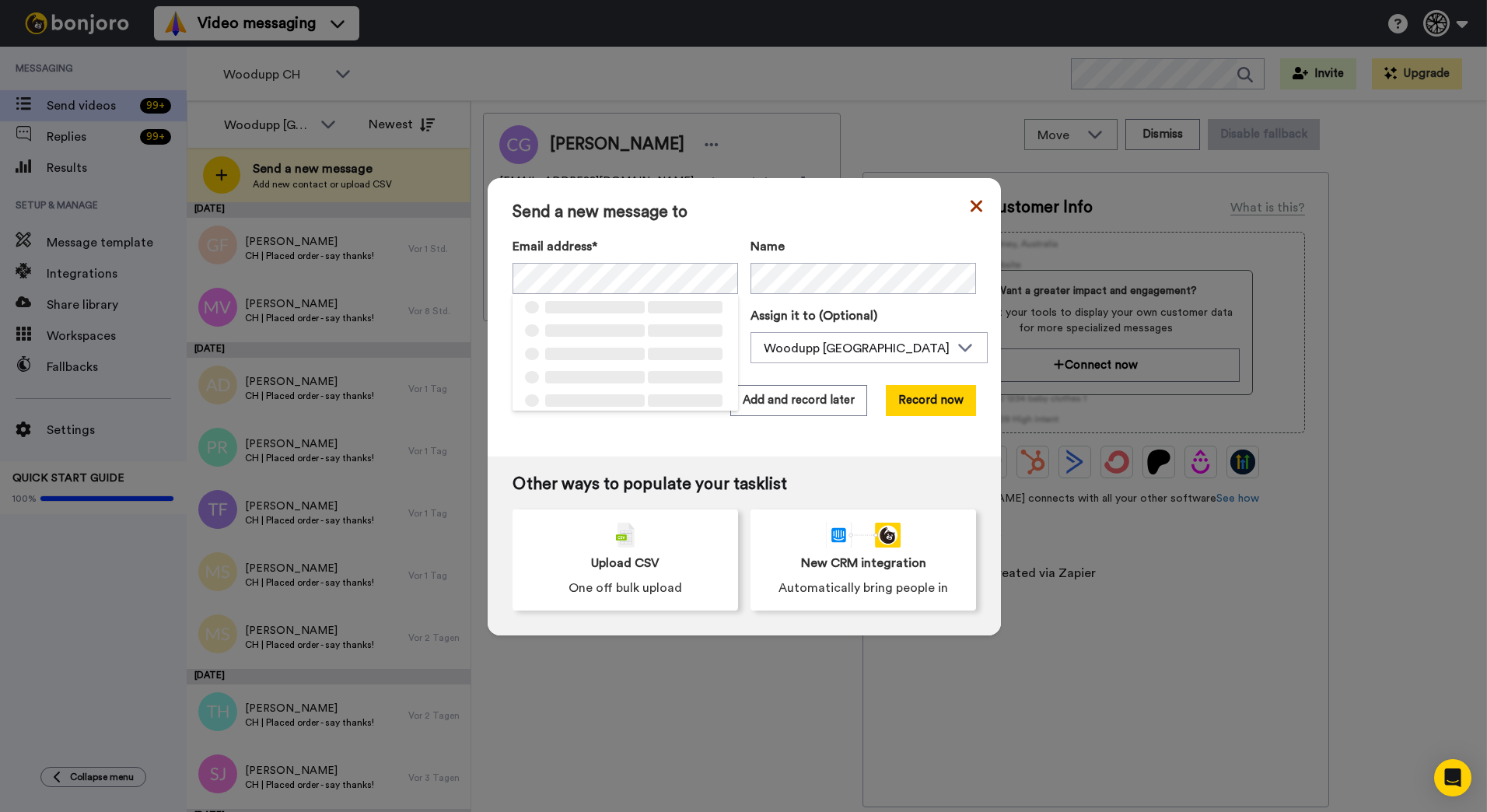
click at [971, 202] on icon at bounding box center [977, 205] width 12 height 18
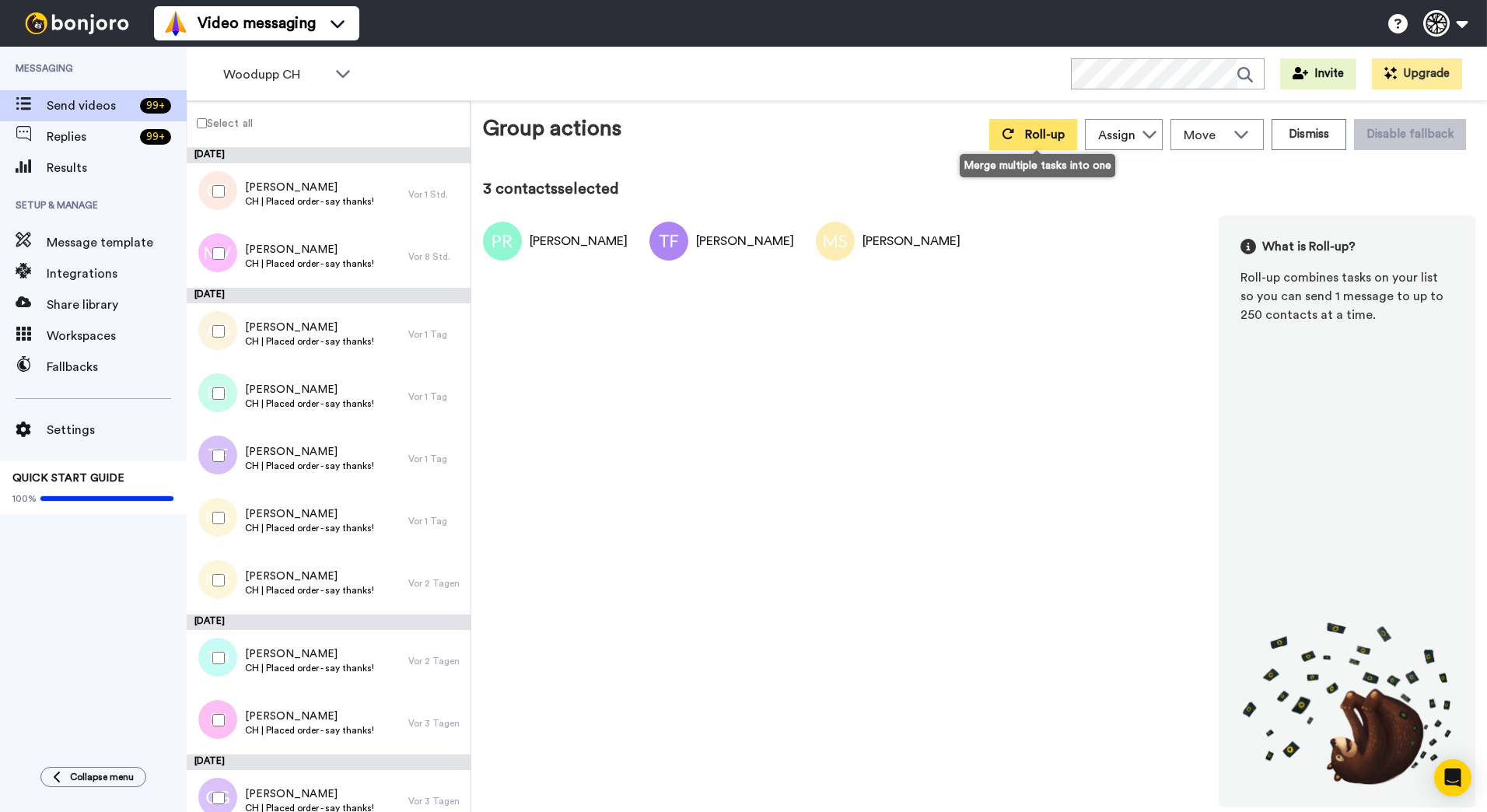
click at [1030, 143] on button "Roll-up" at bounding box center [1033, 134] width 88 height 31
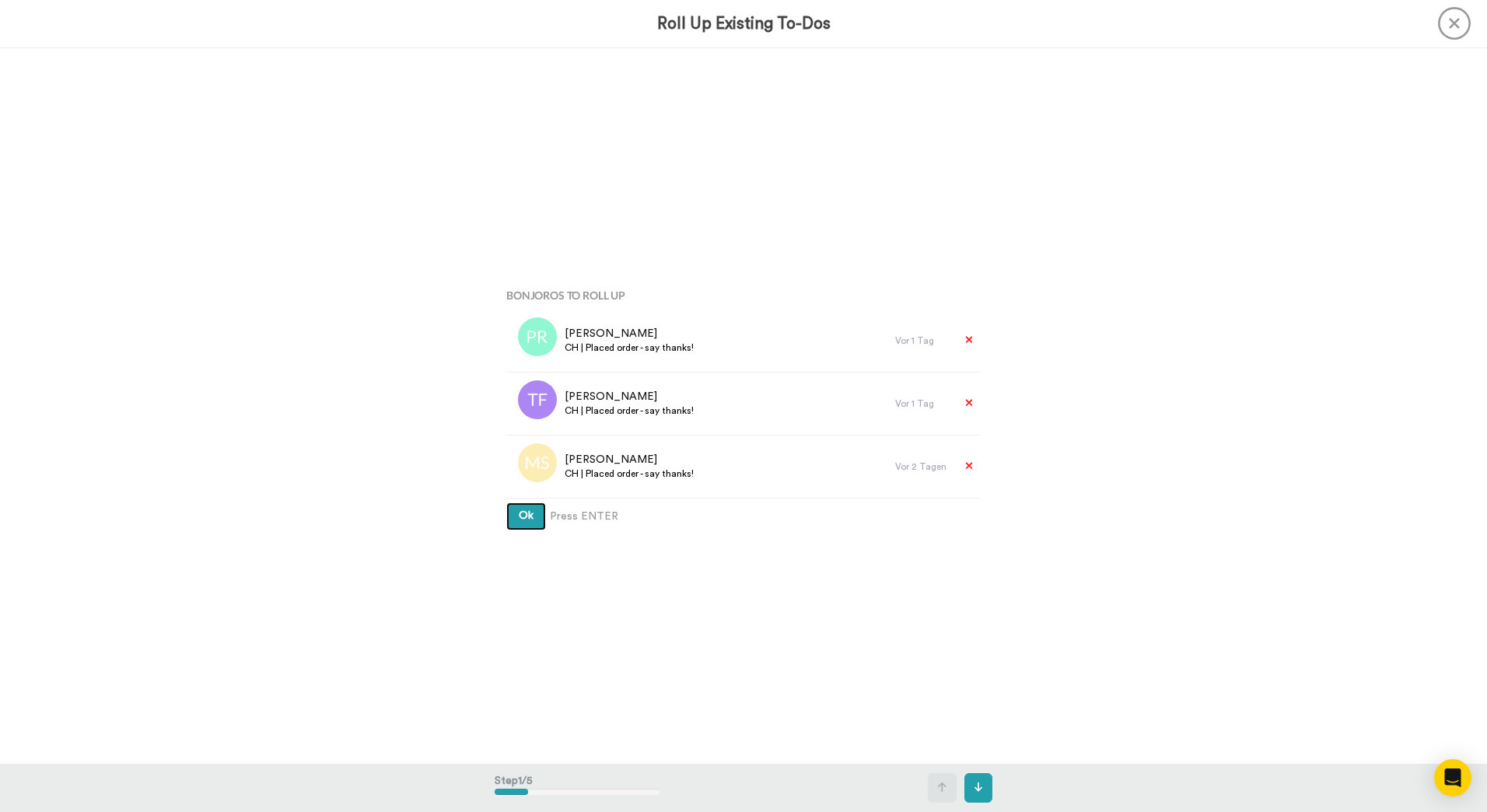
click at [507, 502] on button "Ok" at bounding box center [526, 515] width 40 height 28
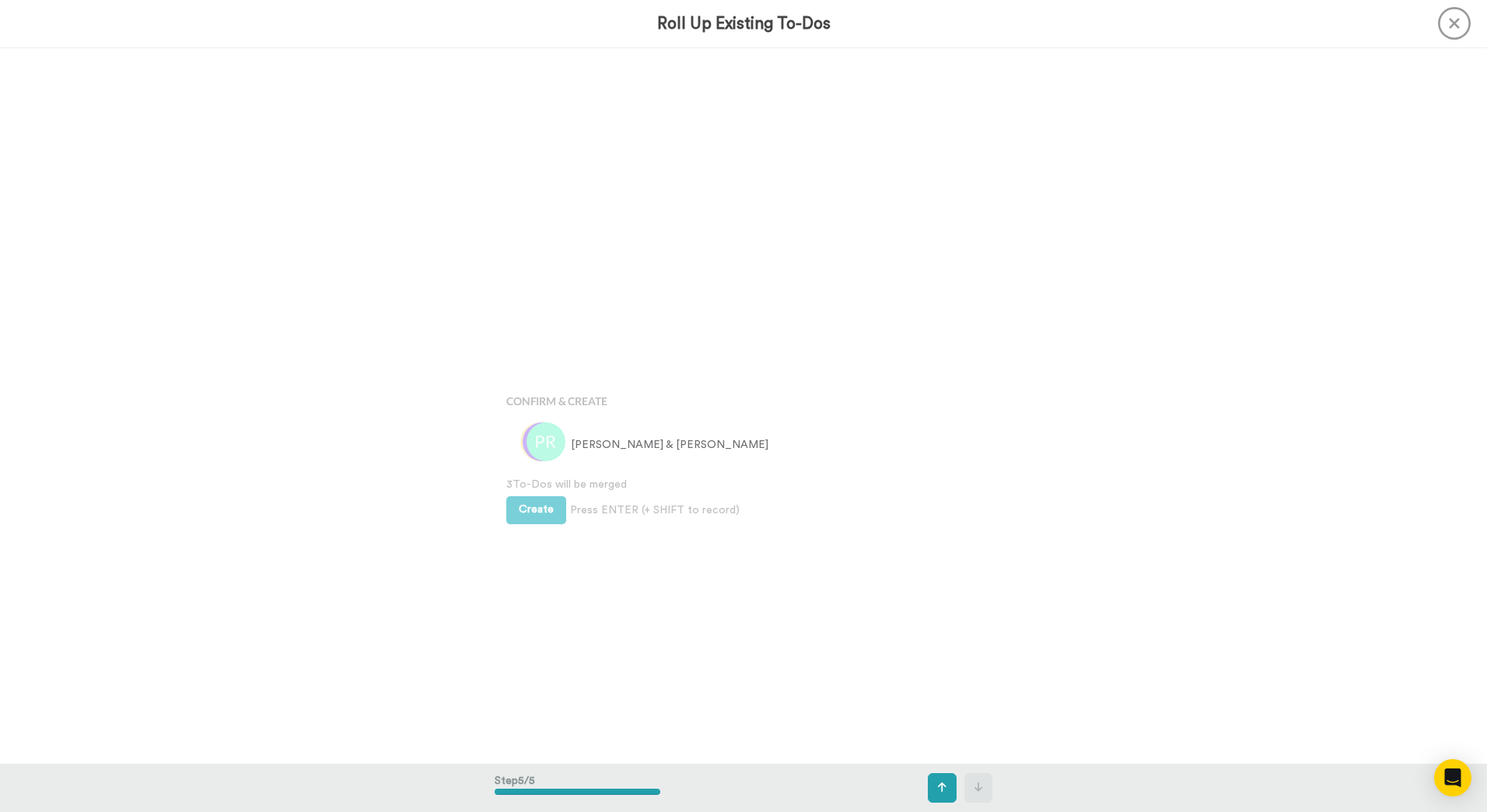
scroll to position [2862, 0]
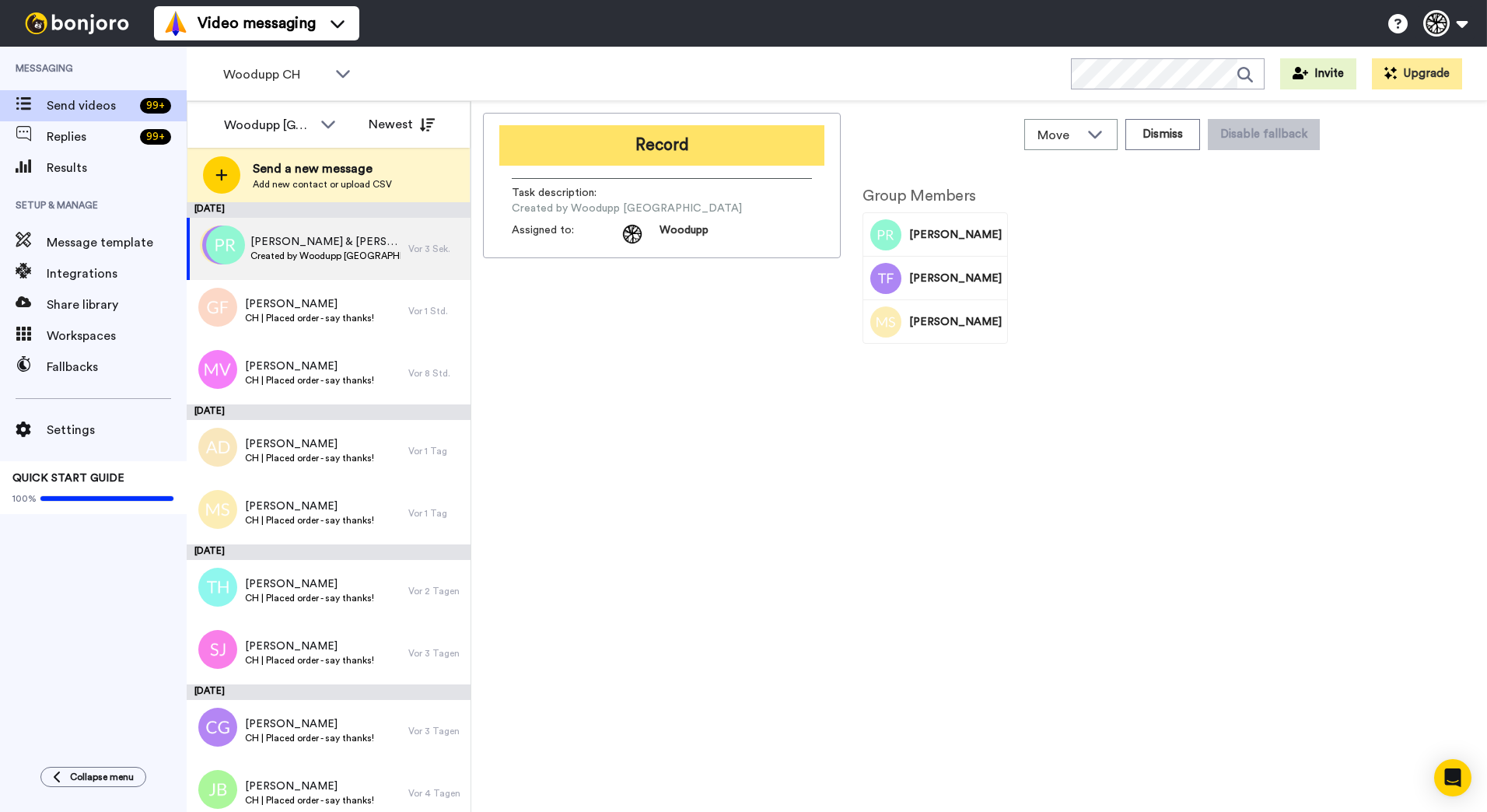
click at [700, 141] on button "Record" at bounding box center [661, 145] width 325 height 41
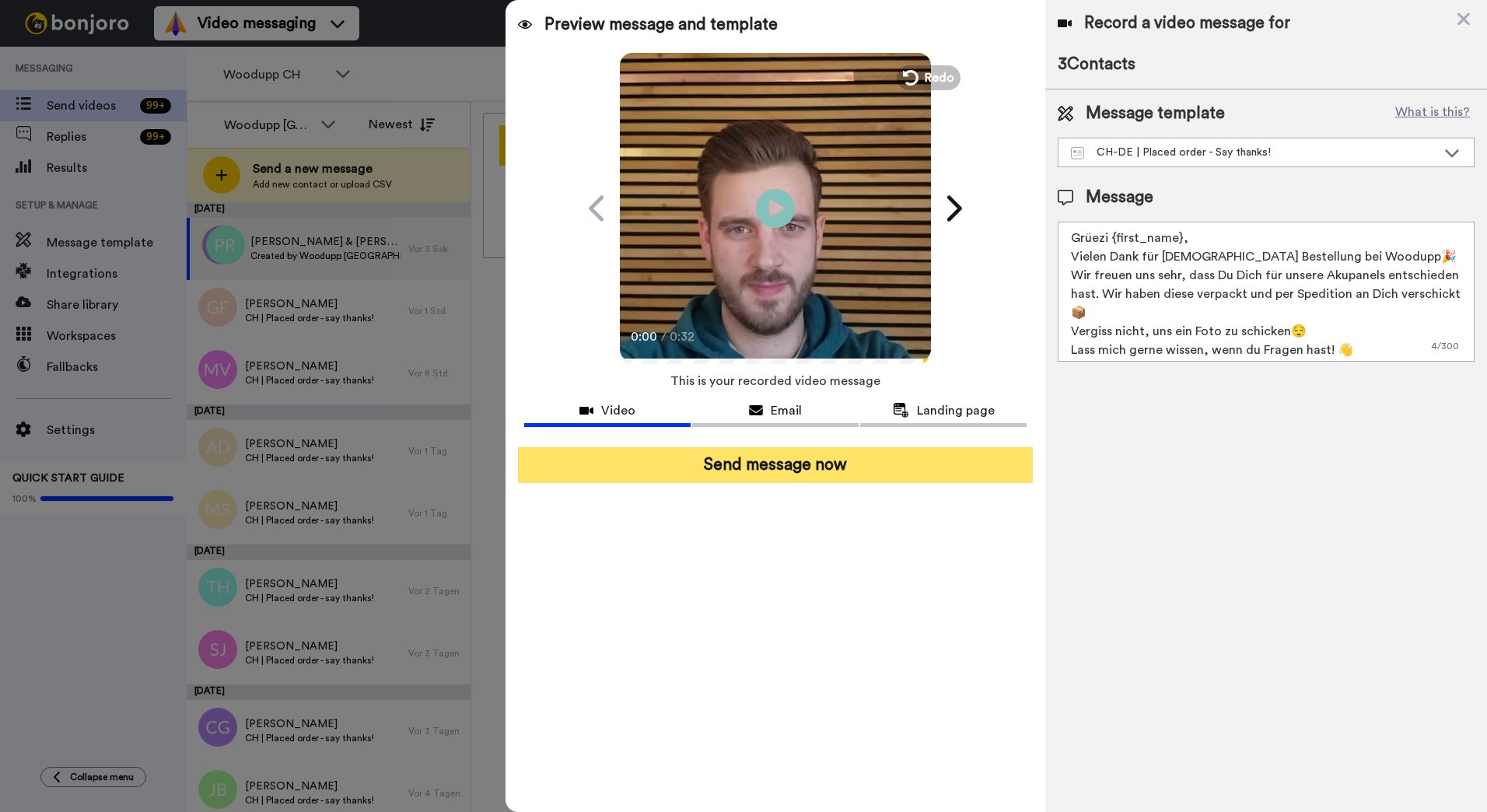
click at [891, 480] on button "Send message now" at bounding box center [775, 464] width 514 height 36
